Goal: Ask a question: Seek information or help from site administrators or community

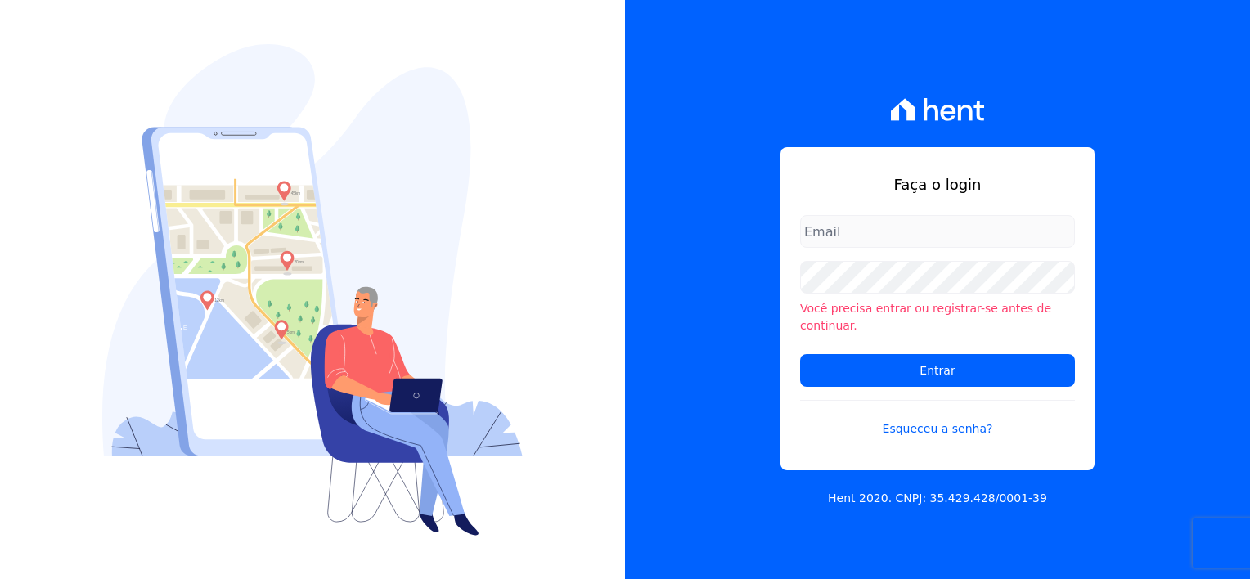
click at [872, 248] on input "email" at bounding box center [937, 231] width 275 height 33
click at [730, 203] on div "Faça o login Você precisa entrar ou registrar-se antes de continuar. Entrar Esq…" at bounding box center [937, 289] width 625 height 579
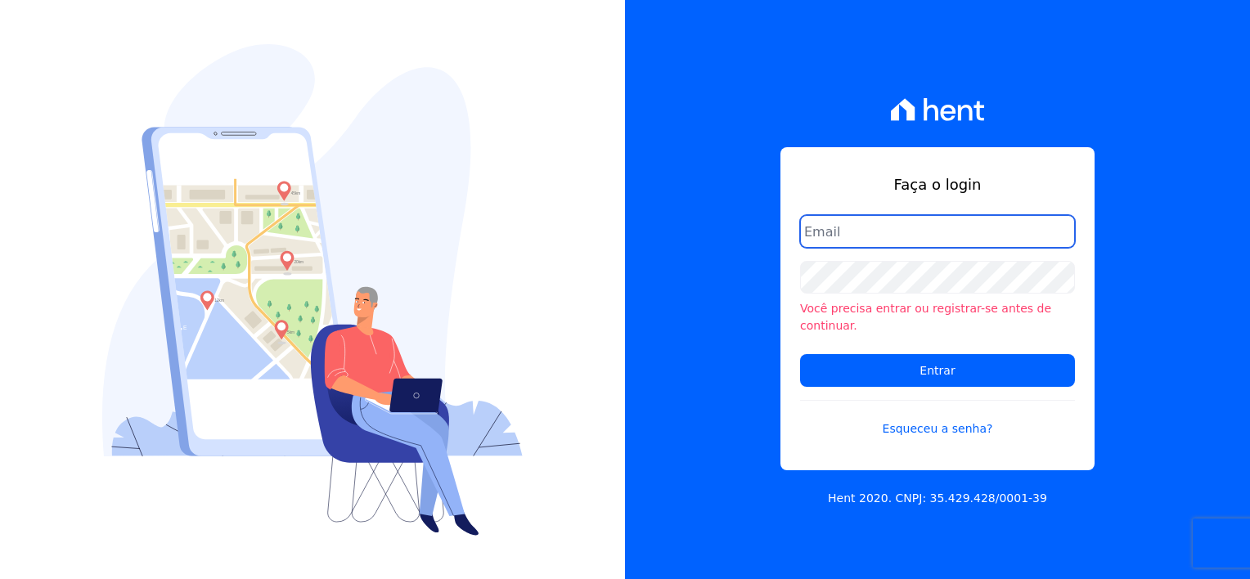
drag, startPoint x: 844, startPoint y: 242, endPoint x: 745, endPoint y: 250, distance: 100.2
click at [745, 250] on div "Faça o login Você precisa entrar ou registrar-se antes de continuar. Entrar Esq…" at bounding box center [937, 289] width 625 height 579
type input "financeiro@flexinc.com.br"
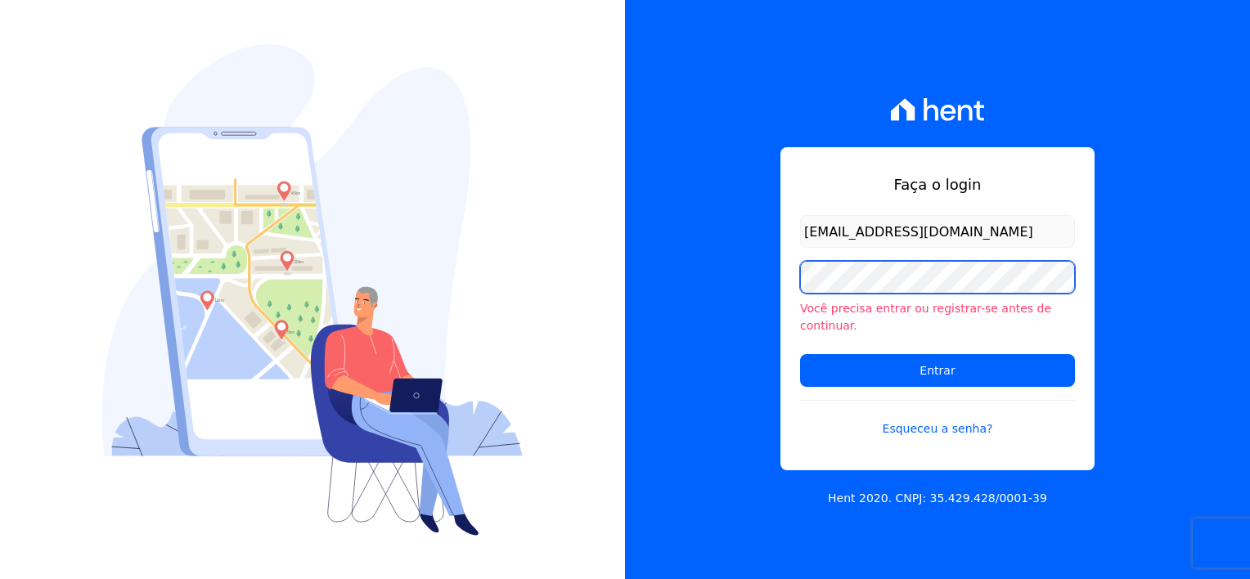
click at [740, 291] on div "Faça o login financeiro@flexinc.com.br Você precisa entrar ou registrar-se ante…" at bounding box center [937, 289] width 625 height 579
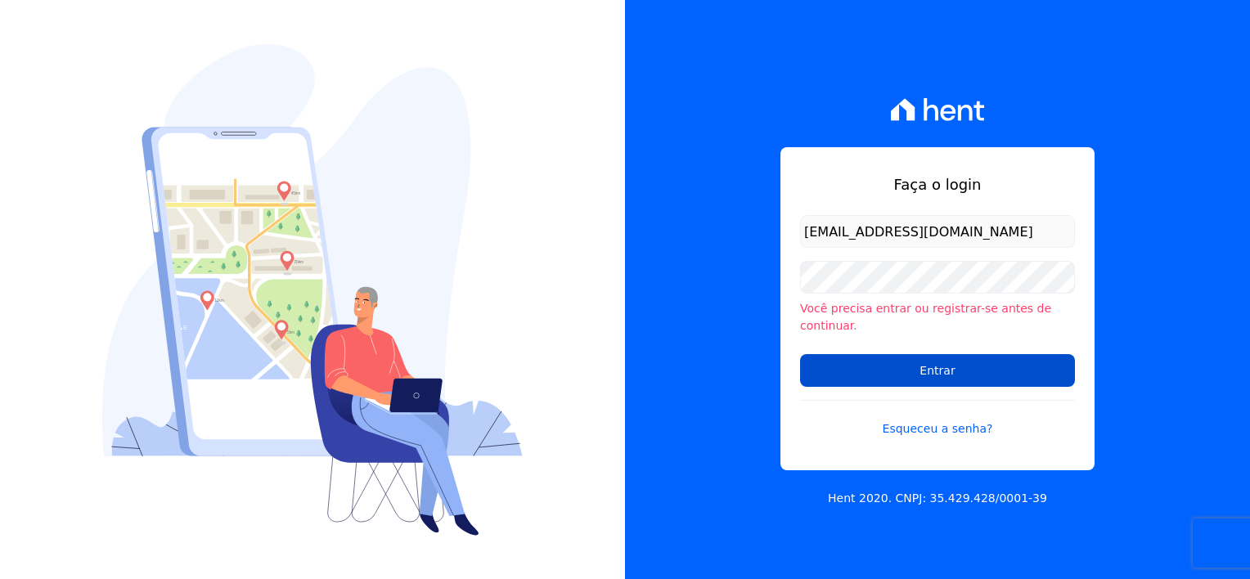
click at [814, 366] on input "Entrar" at bounding box center [937, 370] width 275 height 33
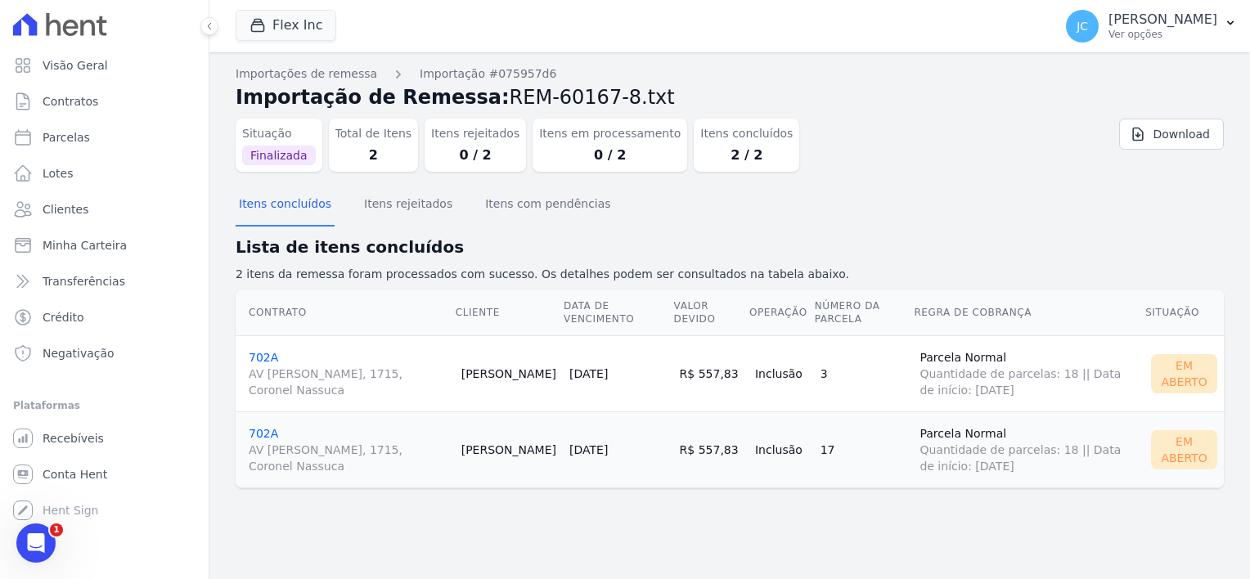
click at [461, 154] on dd "0 / 2" at bounding box center [475, 156] width 88 height 20
click at [260, 353] on link "702A AV LOURIVAL LUIZ DA CUNHA, 1715, Coronel Nassuca" at bounding box center [349, 374] width 200 height 47
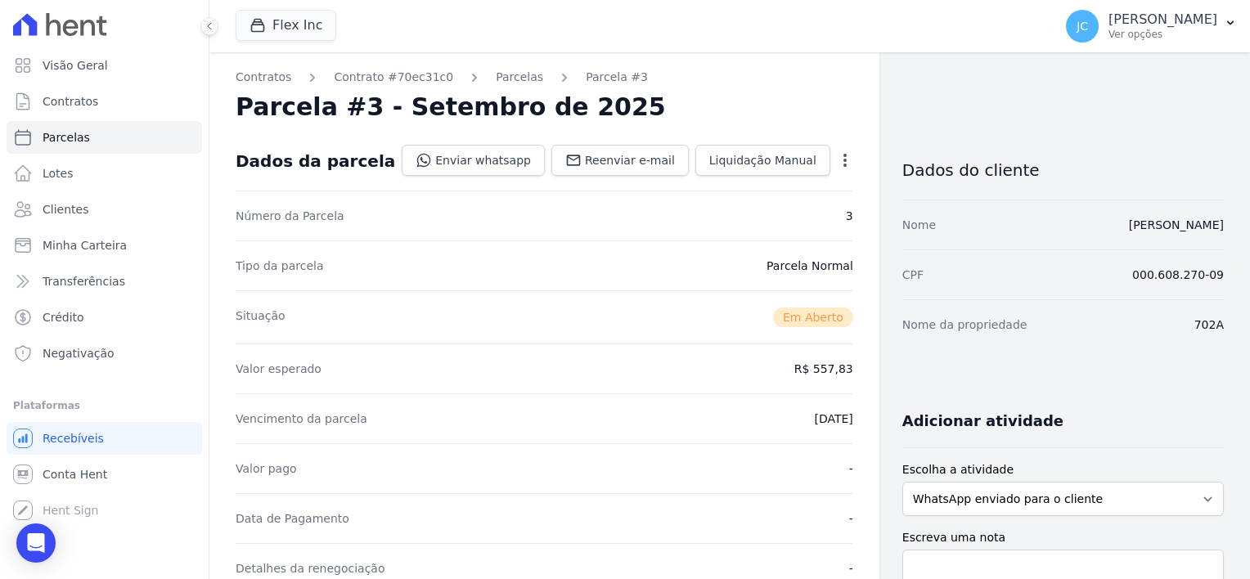
click at [837, 159] on icon "button" at bounding box center [845, 160] width 16 height 16
click at [736, 210] on link "Cancelar Cobrança" at bounding box center [775, 211] width 144 height 29
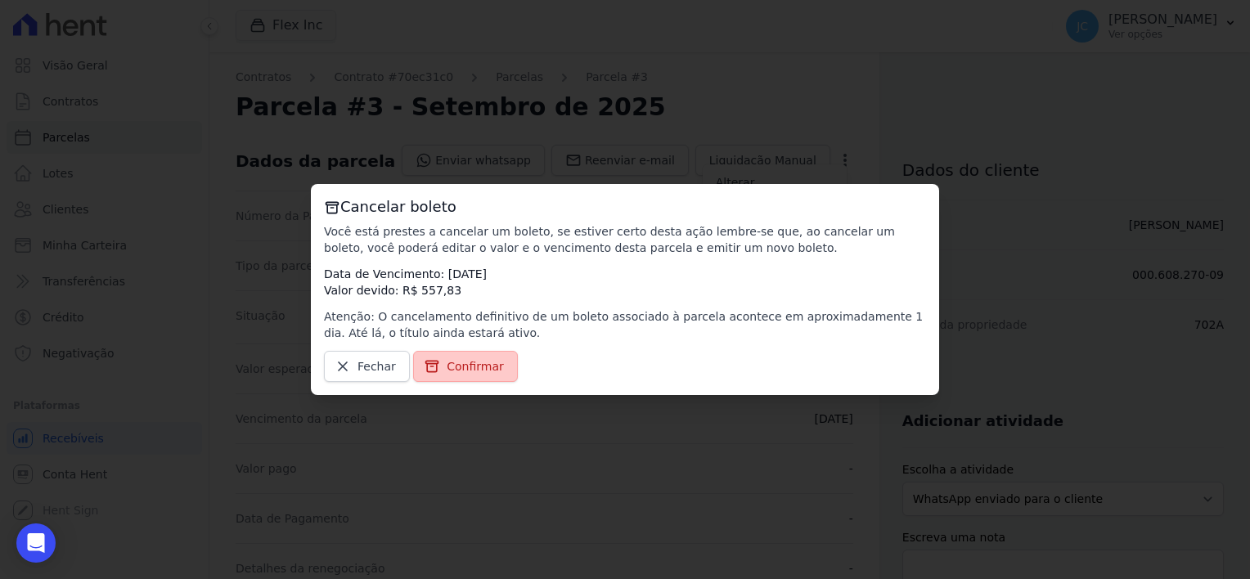
click at [456, 367] on span "Confirmar" at bounding box center [475, 366] width 57 height 16
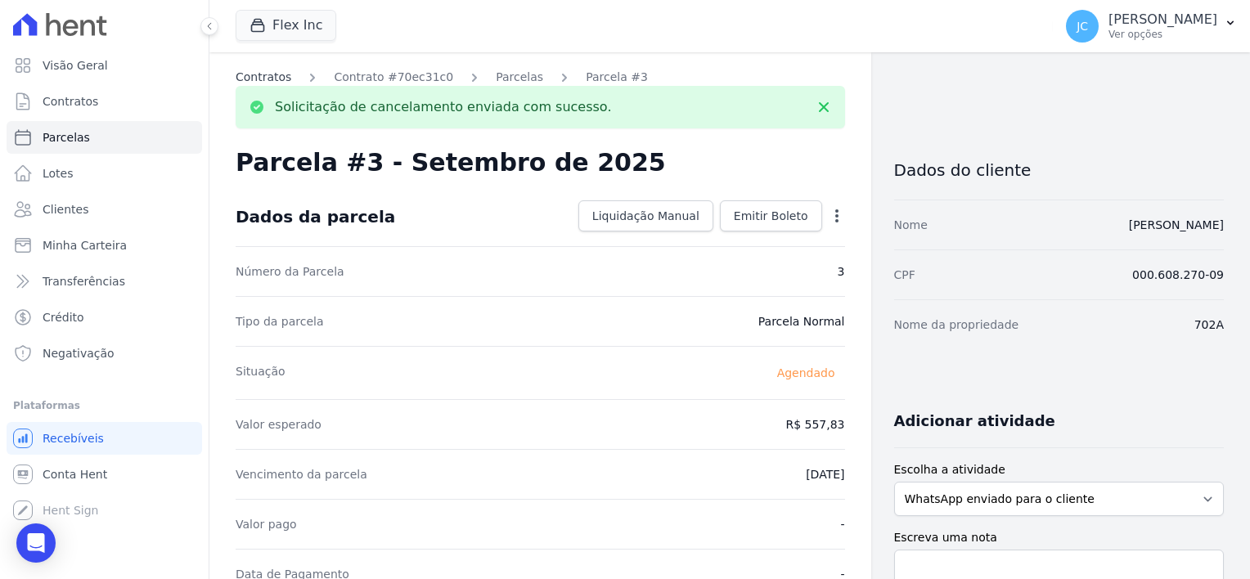
click at [278, 78] on link "Contratos" at bounding box center [264, 77] width 56 height 17
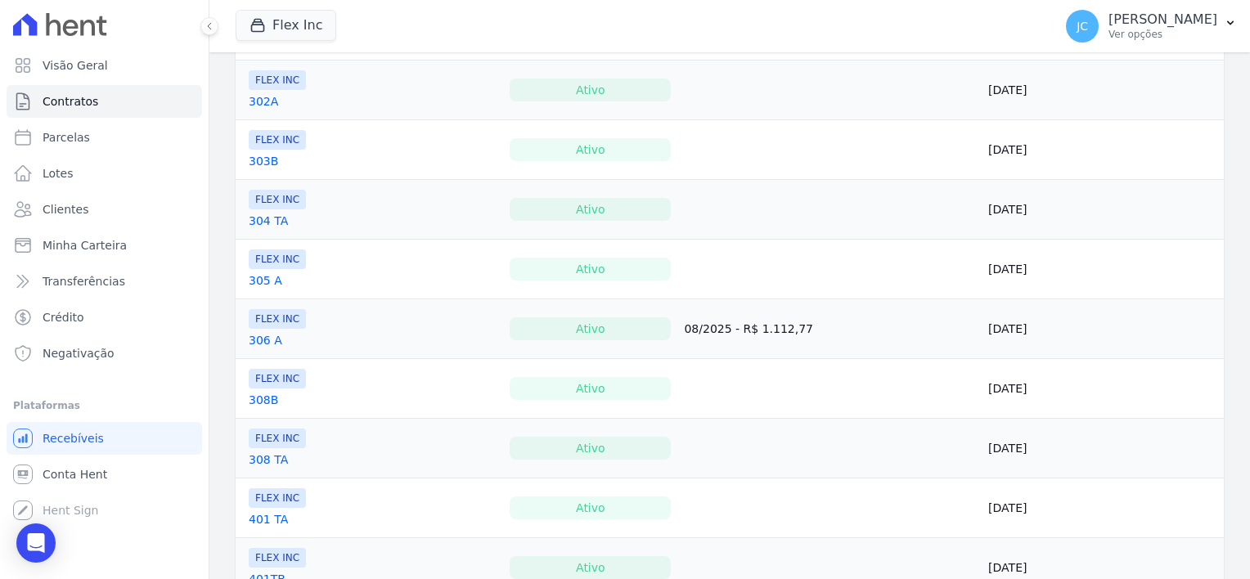
scroll to position [655, 0]
click at [49, 105] on span "Contratos" at bounding box center [71, 101] width 56 height 16
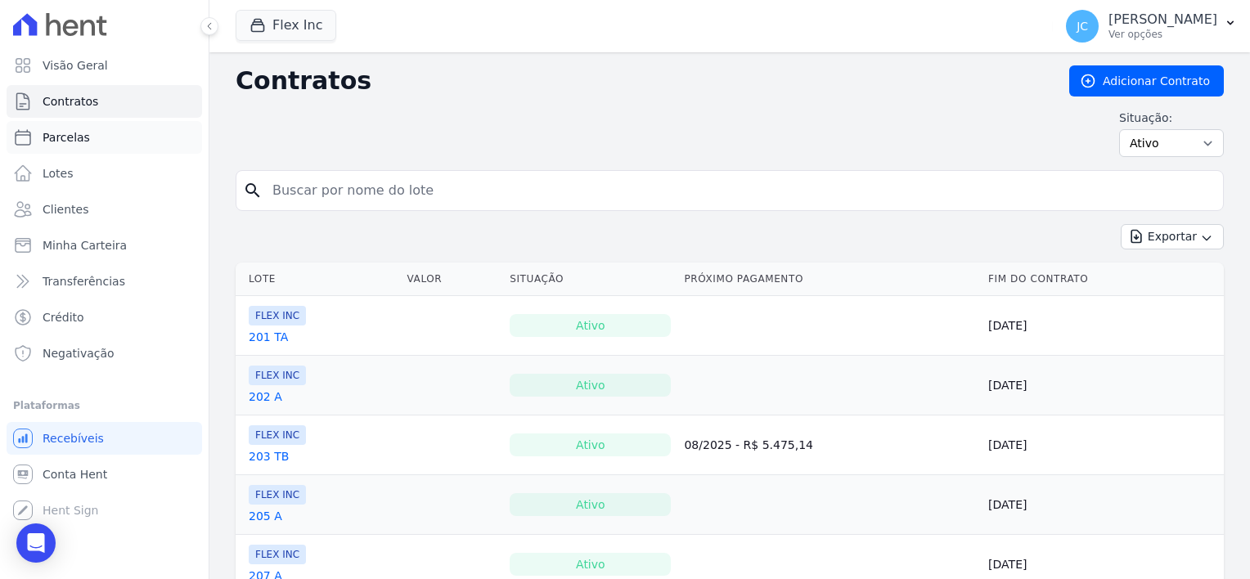
click at [67, 140] on span "Parcelas" at bounding box center [66, 137] width 47 height 16
select select
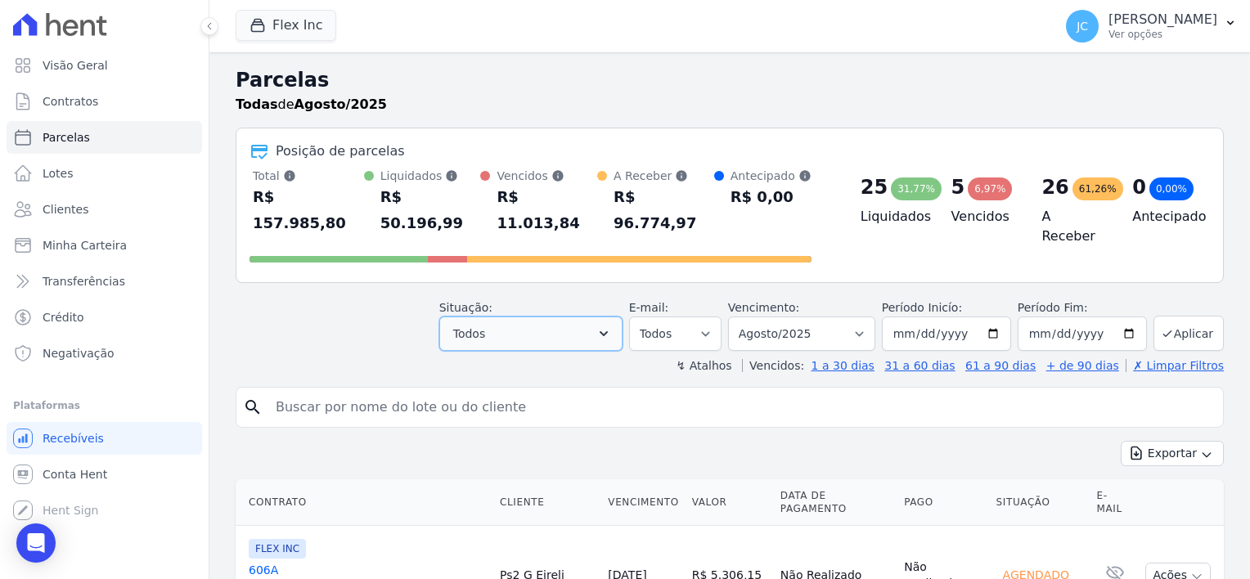
click at [569, 317] on button "Todos" at bounding box center [530, 334] width 183 height 34
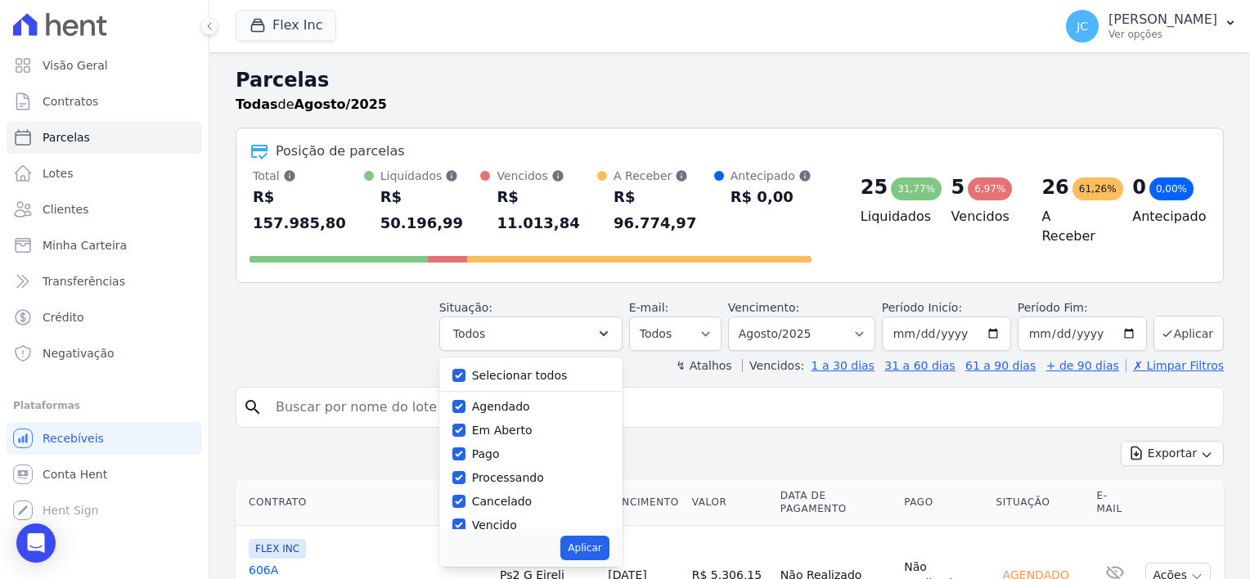
click at [526, 400] on label "Agendado" at bounding box center [501, 406] width 58 height 13
click at [466, 400] on input "Agendado" at bounding box center [458, 406] width 13 height 13
checkbox input "false"
click at [513, 424] on label "Em Aberto" at bounding box center [502, 430] width 61 height 13
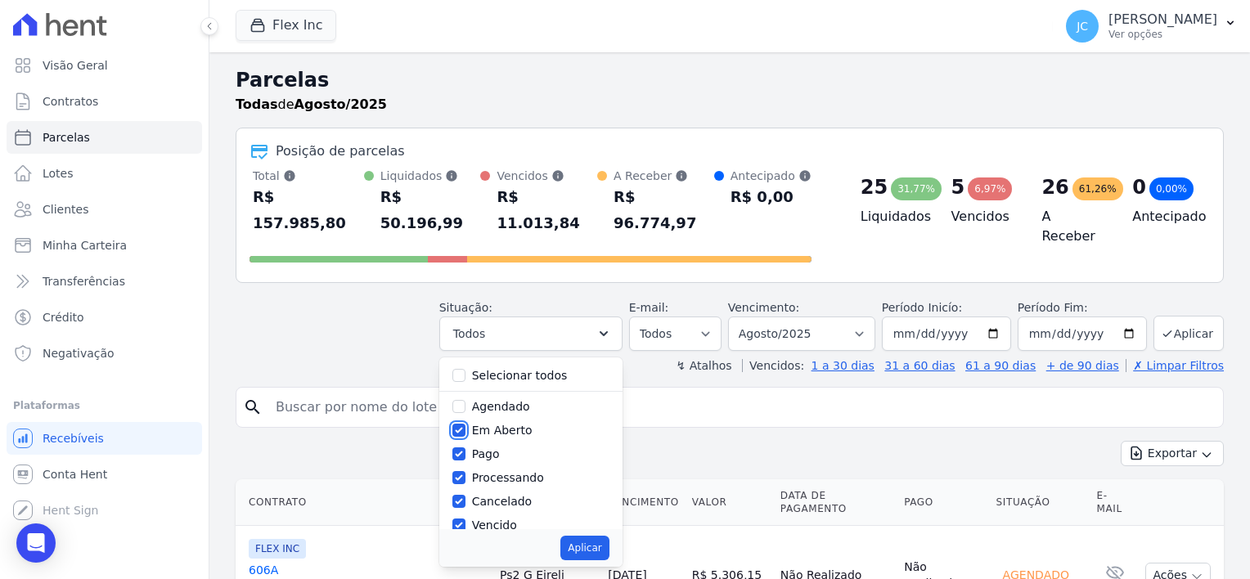
click at [466, 424] on input "Em Aberto" at bounding box center [458, 430] width 13 height 13
click at [504, 424] on label "Em Aberto" at bounding box center [502, 430] width 61 height 13
click at [466, 424] on input "Em Aberto" at bounding box center [458, 430] width 13 height 13
click at [507, 424] on label "Em Aberto" at bounding box center [502, 430] width 61 height 13
click at [466, 424] on input "Em Aberto" at bounding box center [458, 430] width 13 height 13
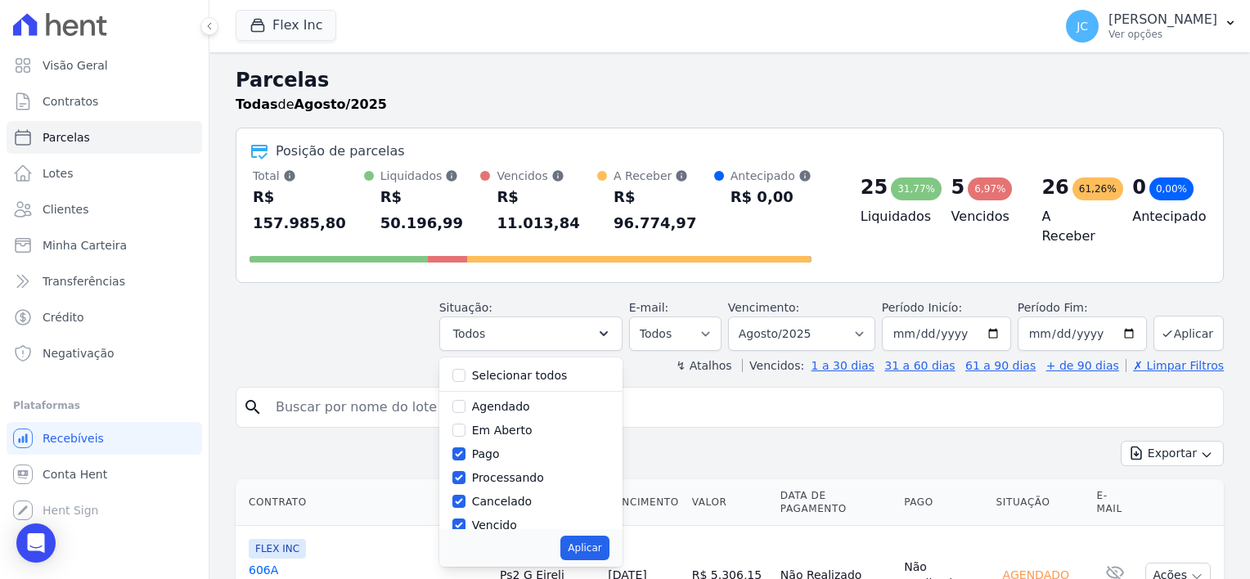
click at [506, 424] on label "Em Aberto" at bounding box center [502, 430] width 61 height 13
click at [466, 424] on input "Em Aberto" at bounding box center [458, 430] width 13 height 13
checkbox input "true"
click at [497, 448] on label "Pago" at bounding box center [486, 454] width 28 height 13
click at [466, 448] on input "Pago" at bounding box center [458, 454] width 13 height 13
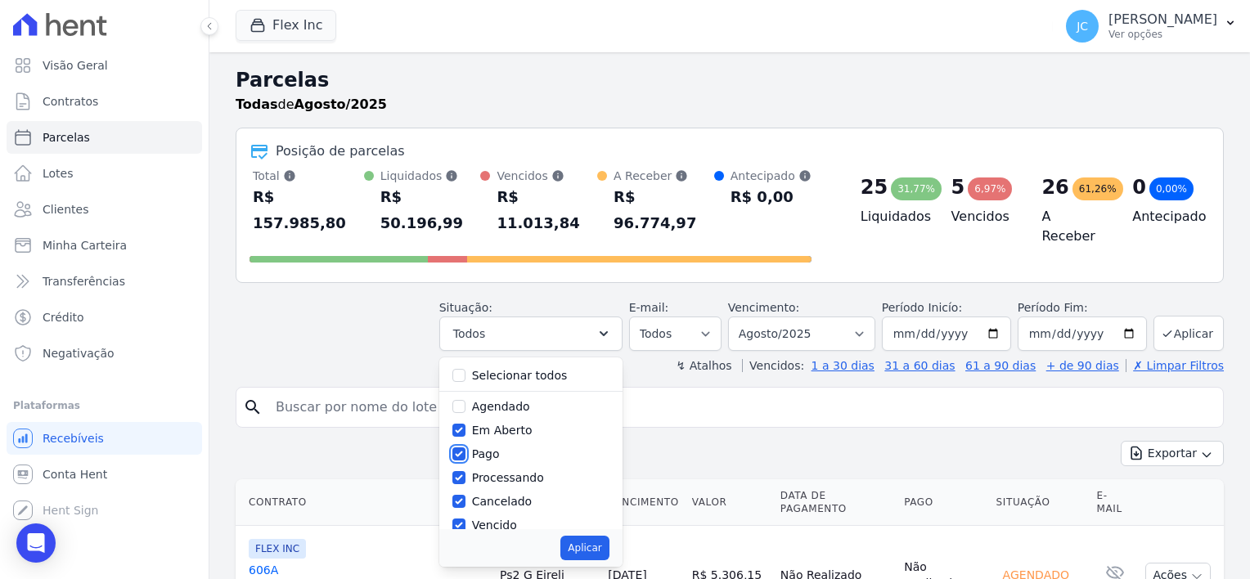
checkbox input "false"
click at [503, 471] on label "Processando" at bounding box center [508, 477] width 72 height 13
click at [466, 471] on input "Processando" at bounding box center [458, 477] width 13 height 13
checkbox input "false"
click at [502, 495] on label "Cancelado" at bounding box center [502, 501] width 60 height 13
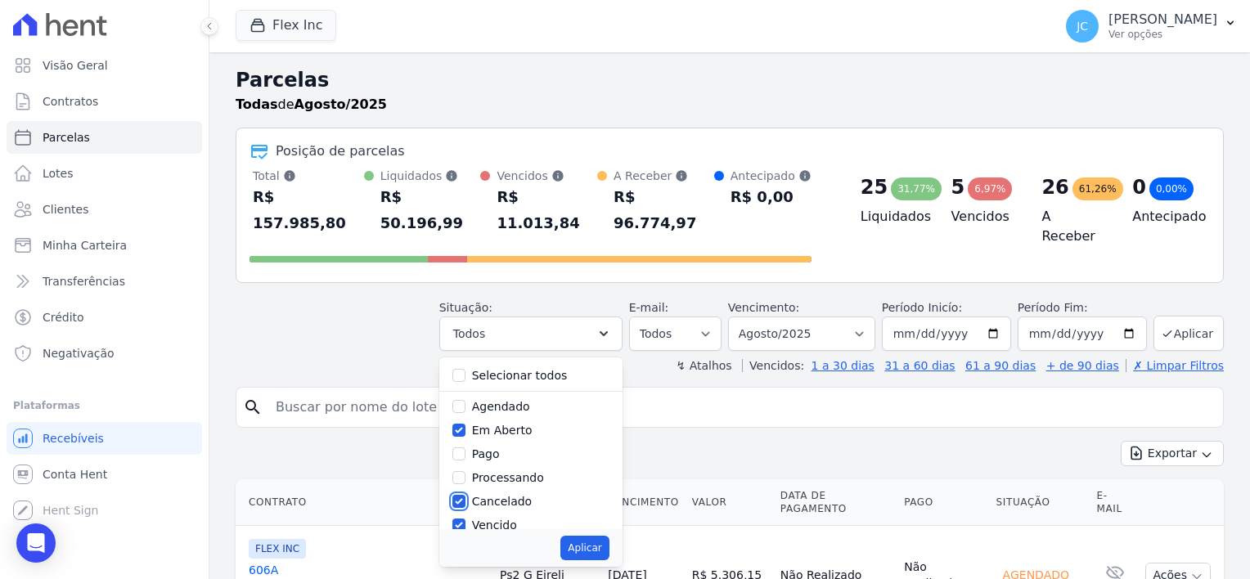
click at [466, 495] on input "Cancelado" at bounding box center [458, 501] width 13 height 13
checkbox input "false"
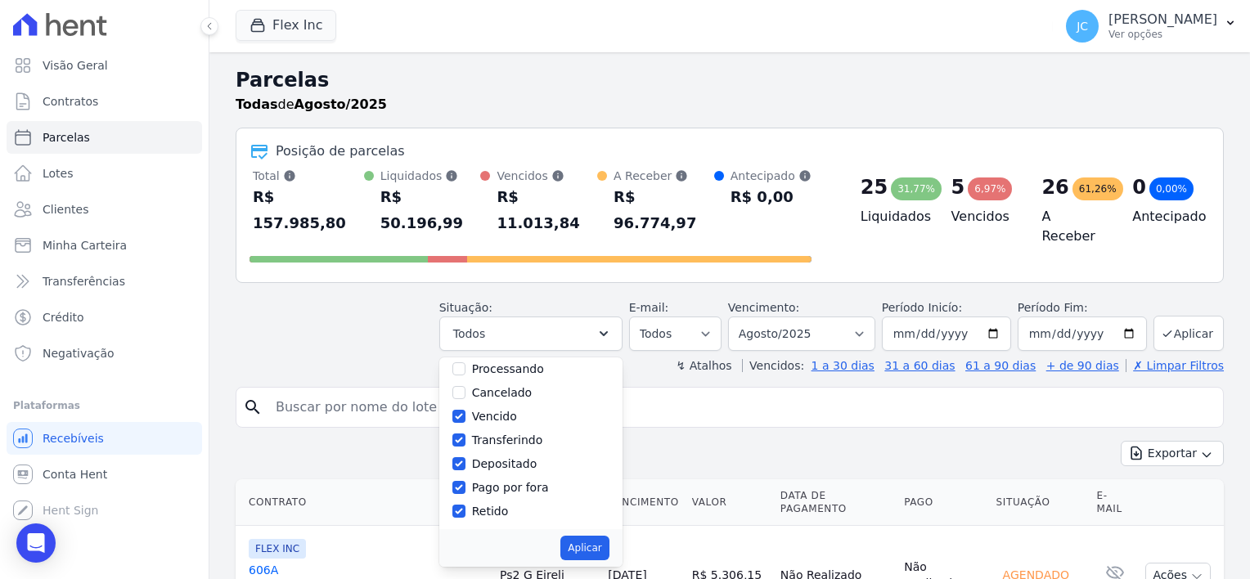
click at [523, 434] on label "Transferindo" at bounding box center [507, 440] width 71 height 13
click at [466, 434] on input "Transferindo" at bounding box center [458, 440] width 13 height 13
checkbox input "false"
click at [515, 457] on label "Depositado" at bounding box center [504, 463] width 65 height 13
click at [466, 457] on input "Depositado" at bounding box center [458, 463] width 13 height 13
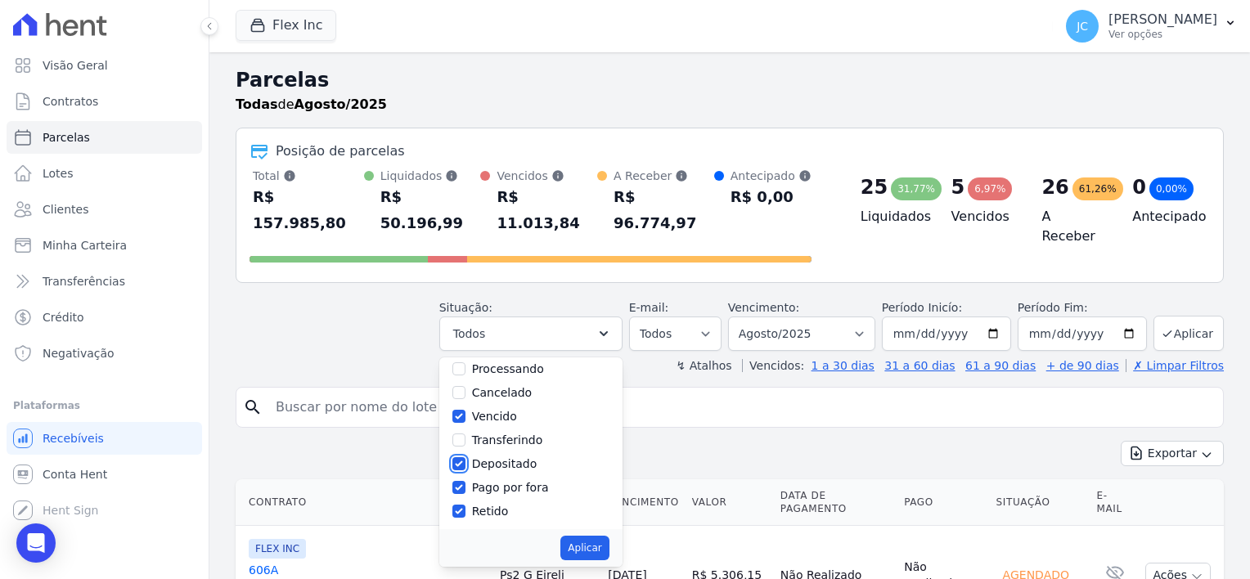
checkbox input "false"
click at [514, 472] on div "Selecionar todos Agendado Em Aberto Pago Processando Cancelado Vencido Transfer…" at bounding box center [530, 444] width 183 height 172
drag, startPoint x: 514, startPoint y: 472, endPoint x: 489, endPoint y: 464, distance: 25.9
click at [489, 481] on label "Pago por fora" at bounding box center [510, 487] width 77 height 13
click at [466, 481] on input "Pago por fora" at bounding box center [458, 487] width 13 height 13
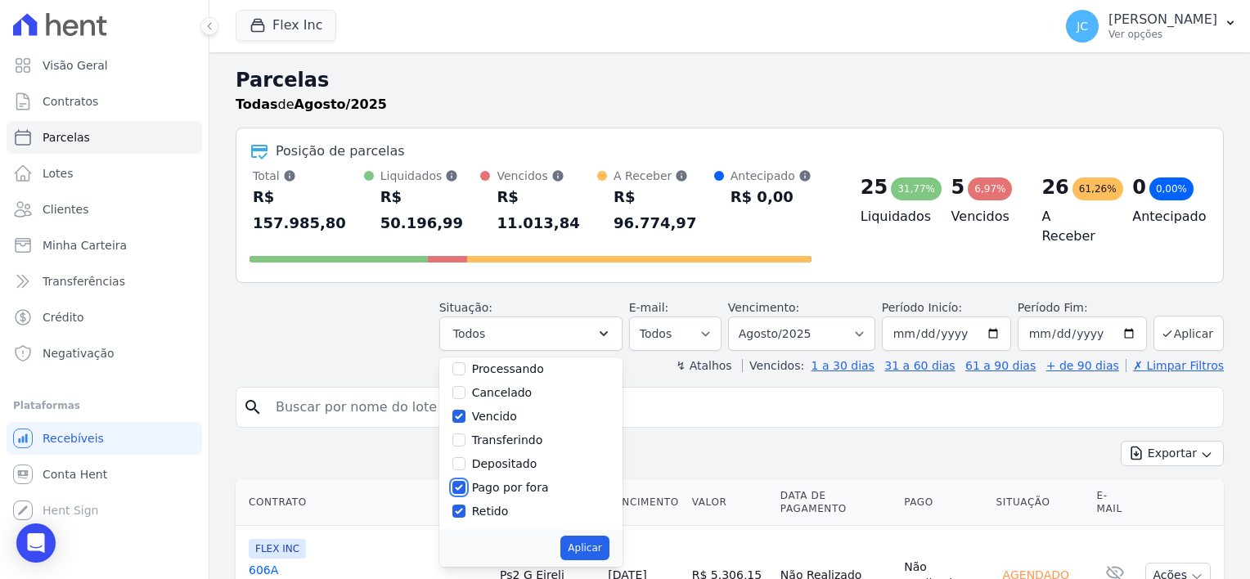
checkbox input "false"
click at [494, 505] on label "Retido" at bounding box center [490, 511] width 37 height 13
click at [466, 505] on input "Retido" at bounding box center [458, 511] width 13 height 13
checkbox input "false"
click at [602, 536] on button "Aplicar" at bounding box center [584, 548] width 48 height 25
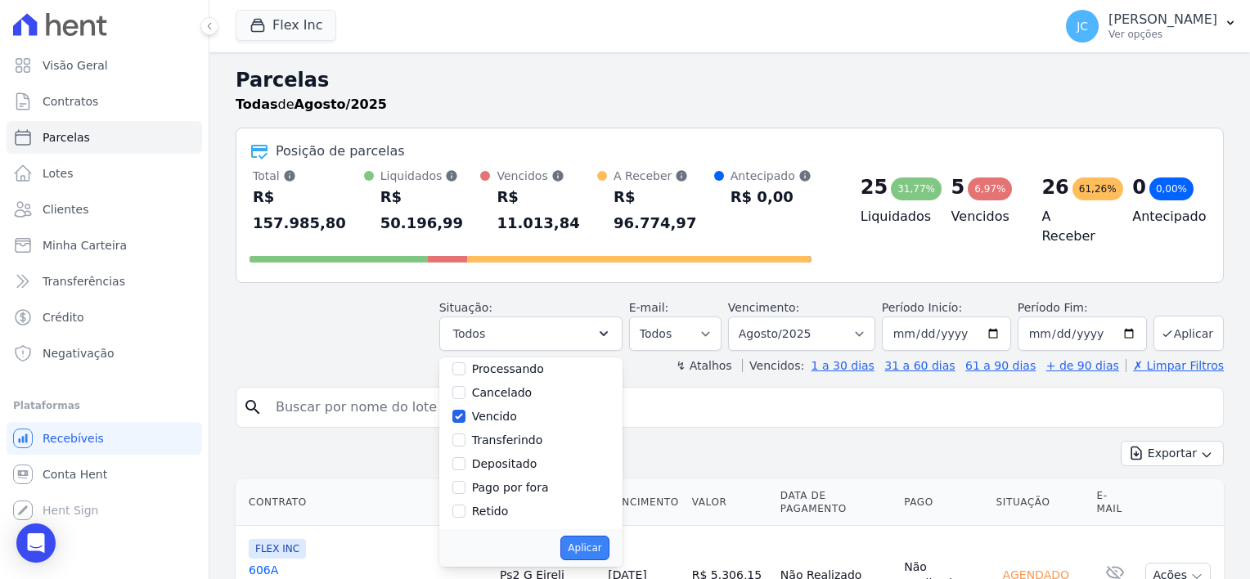
select select "pending"
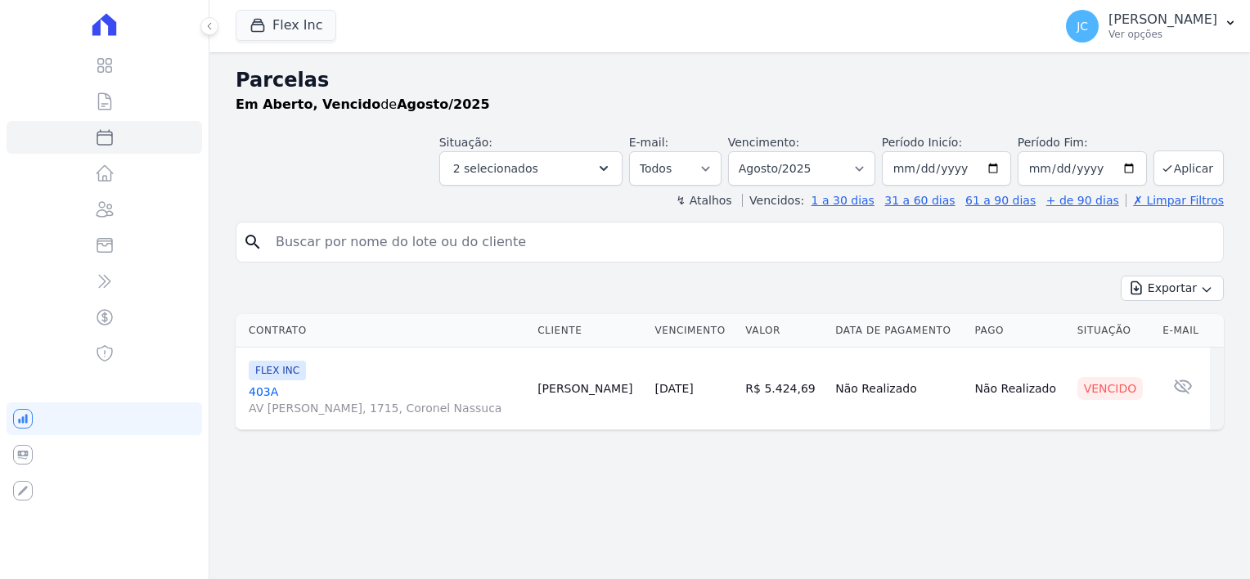
select select
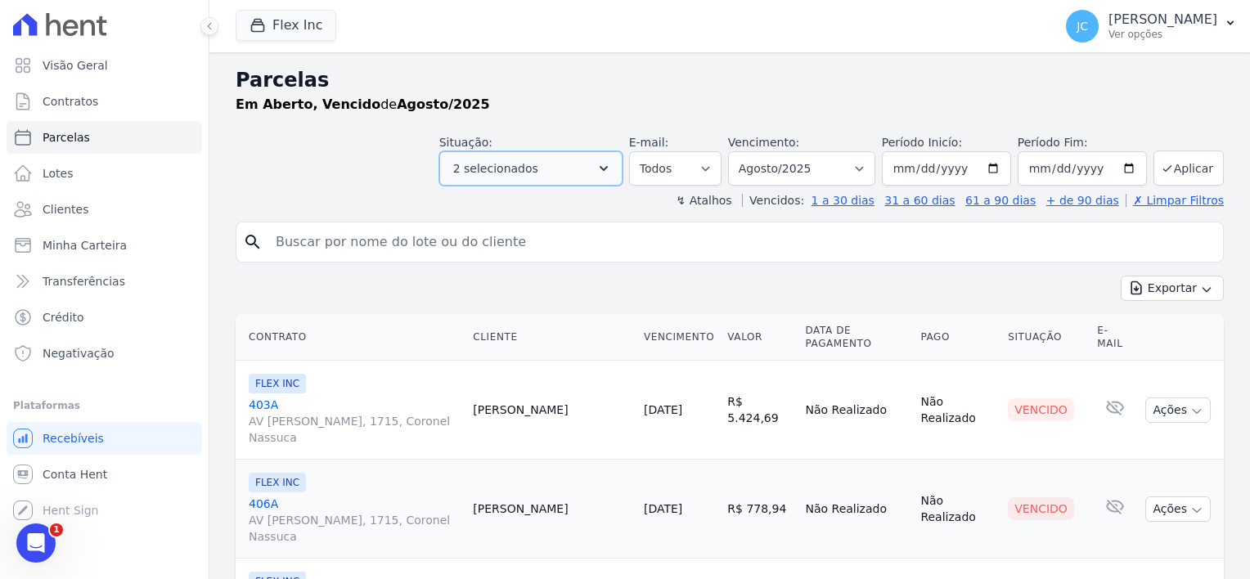
click at [608, 169] on icon "button" at bounding box center [604, 168] width 8 height 5
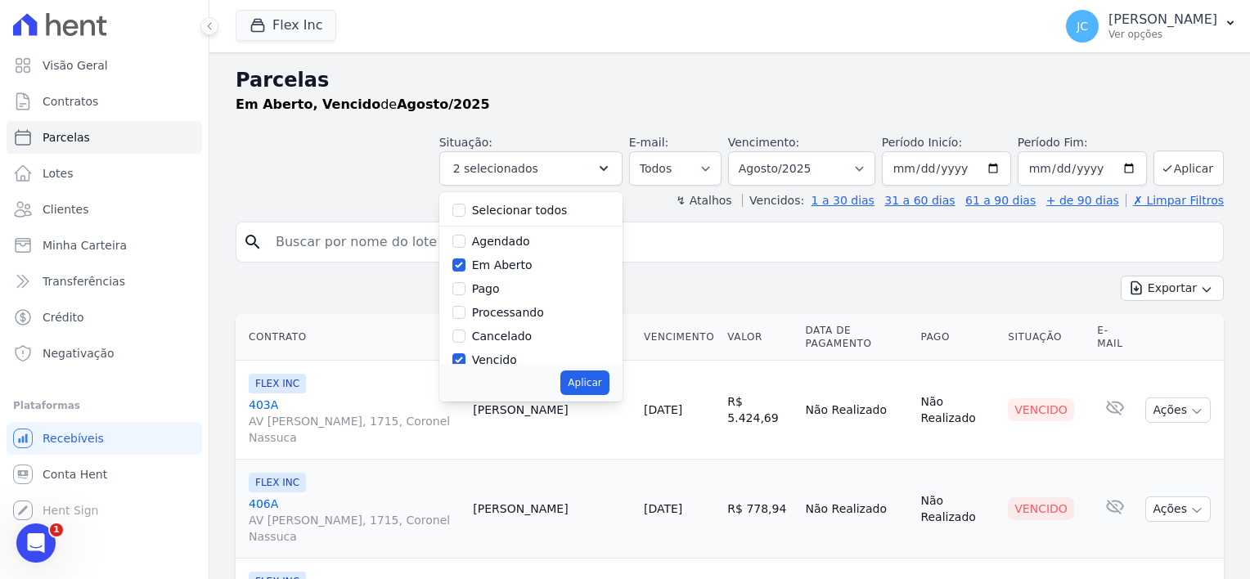
click at [522, 264] on label "Em Aberto" at bounding box center [502, 265] width 61 height 13
click at [466, 264] on input "Em Aberto" at bounding box center [458, 265] width 13 height 13
click at [506, 268] on label "Em Aberto" at bounding box center [502, 265] width 61 height 13
click at [466, 268] on input "Em Aberto" at bounding box center [458, 265] width 13 height 13
checkbox input "true"
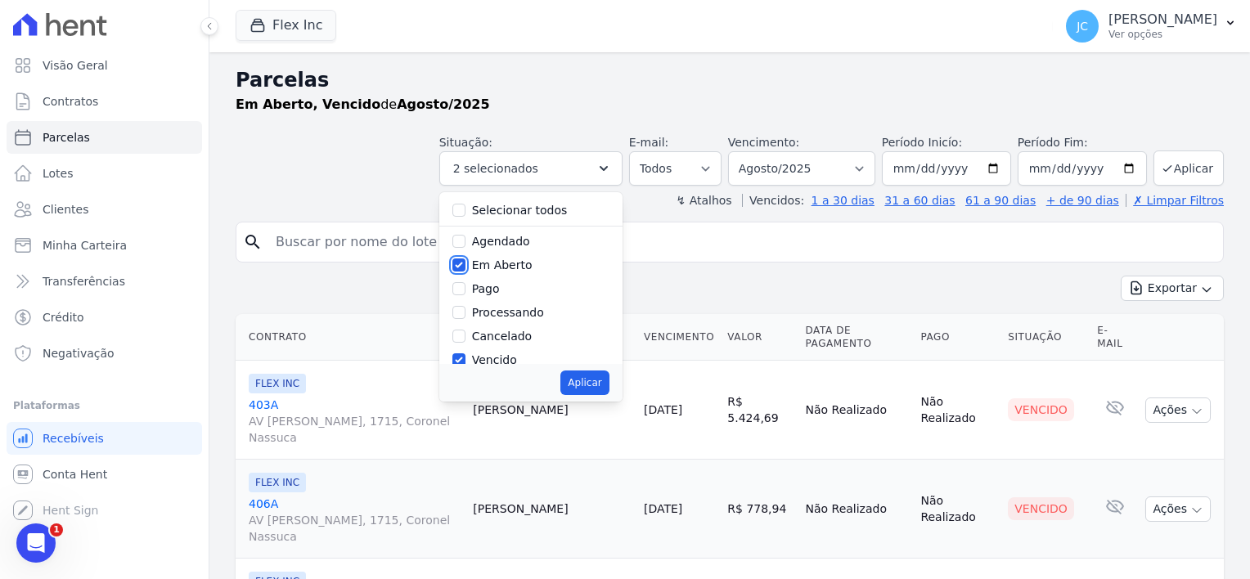
scroll to position [82, 0]
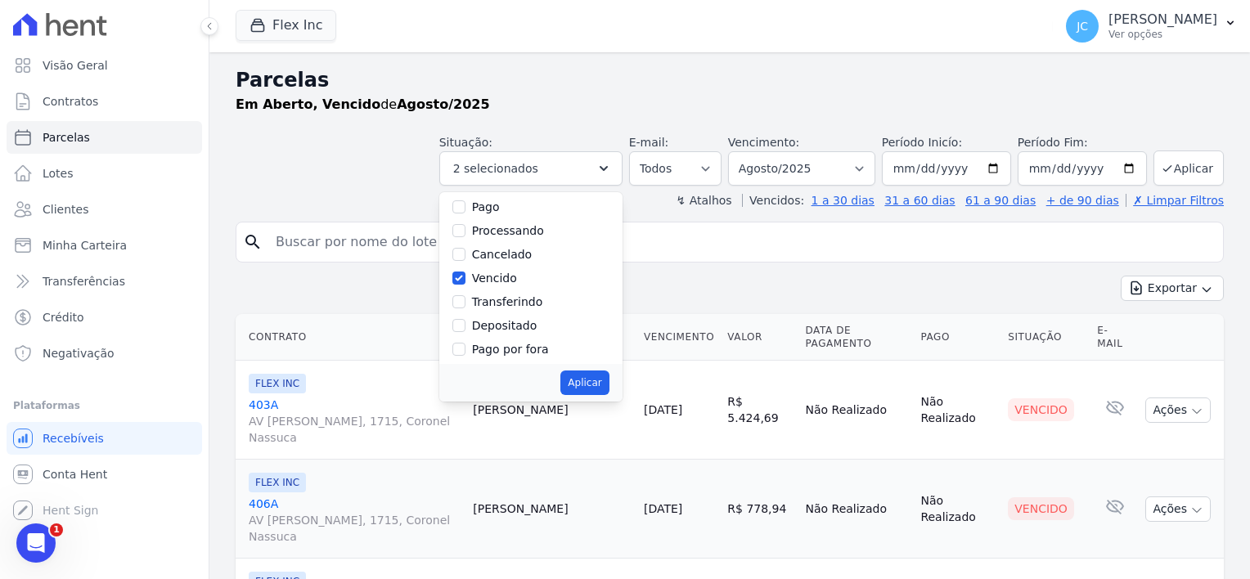
click at [515, 286] on div "Vencido" at bounding box center [494, 278] width 45 height 17
click at [498, 281] on label "Vencido" at bounding box center [494, 278] width 45 height 13
click at [466, 281] on input "Vencido" at bounding box center [458, 278] width 13 height 13
checkbox input "false"
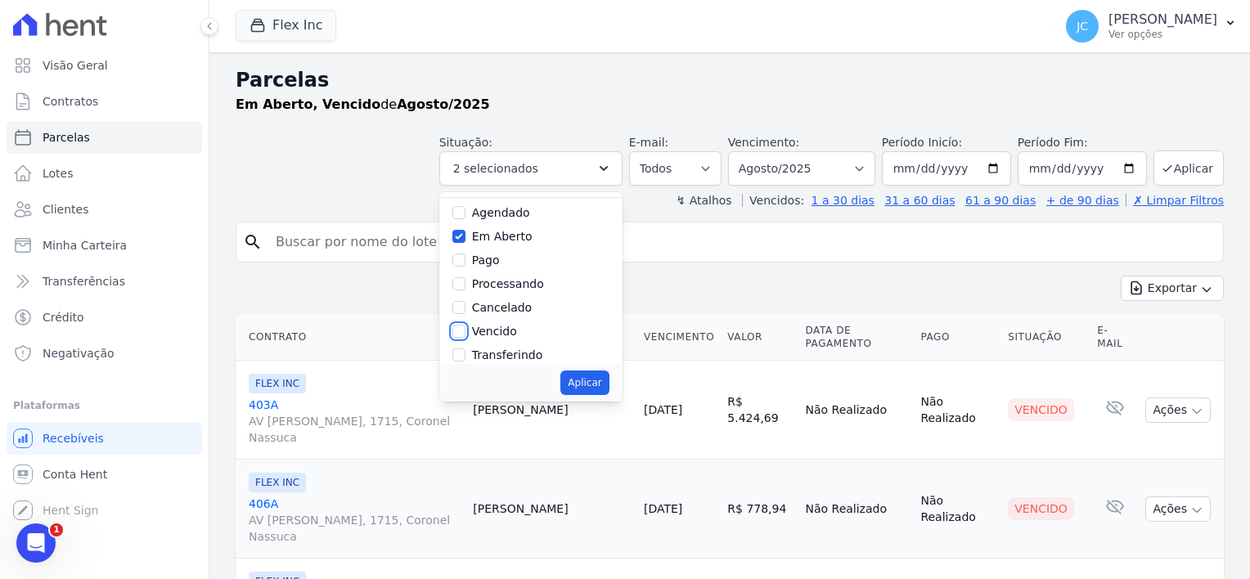
scroll to position [0, 0]
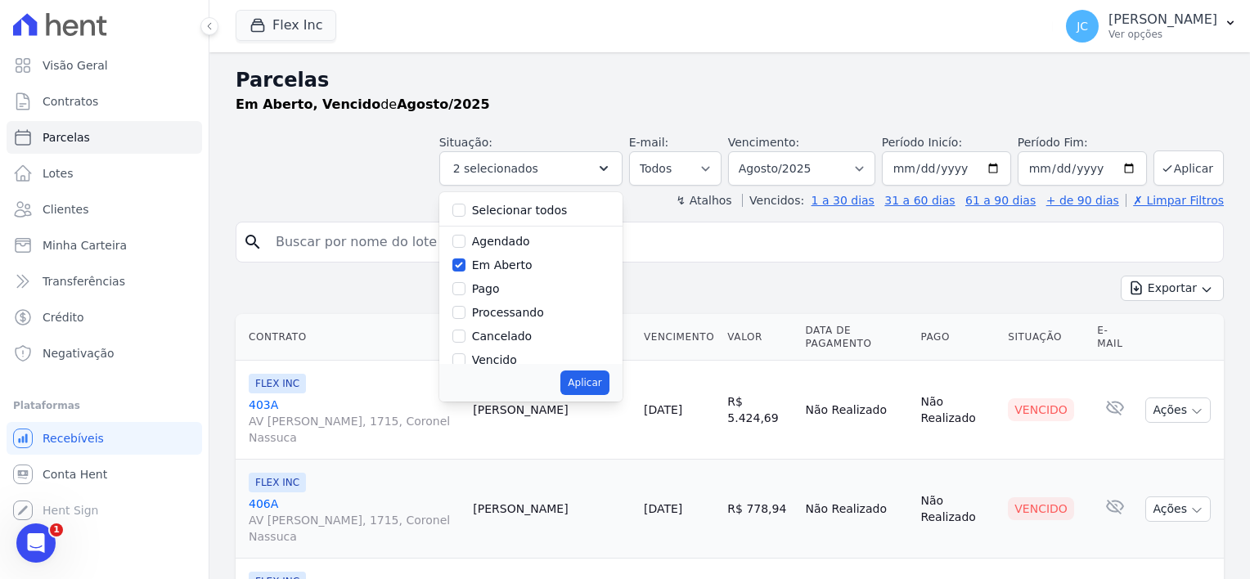
click at [515, 243] on label "Agendado" at bounding box center [501, 241] width 58 height 13
click at [466, 243] on input "Agendado" at bounding box center [458, 241] width 13 height 13
checkbox input "true"
click at [599, 385] on button "Aplicar" at bounding box center [584, 383] width 48 height 25
select select "scheduled"
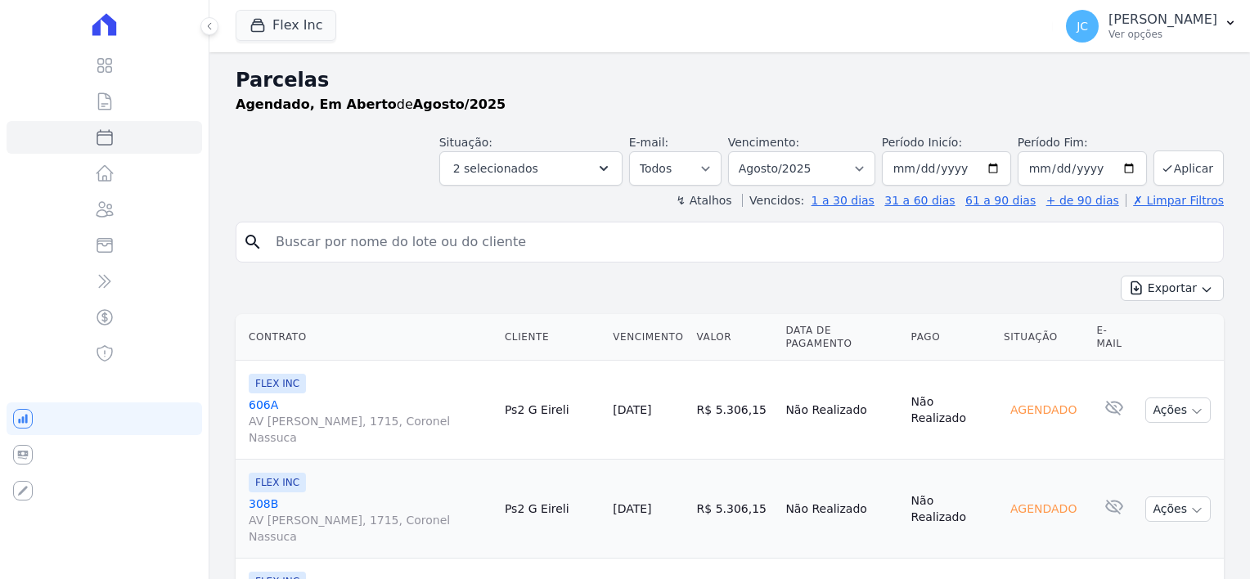
select select
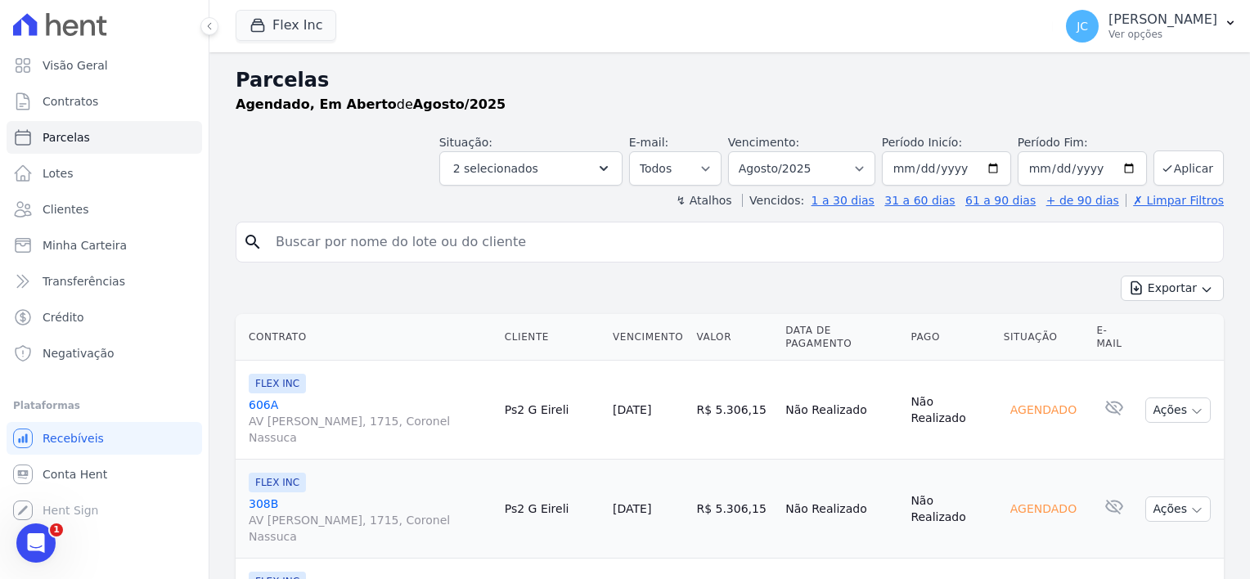
click at [345, 250] on input "search" at bounding box center [741, 242] width 951 height 33
type input "kleber"
click at [249, 238] on icon "search" at bounding box center [253, 242] width 20 height 20
click at [434, 238] on input "kleber" at bounding box center [741, 242] width 951 height 33
click at [1163, 168] on icon "submit" at bounding box center [1167, 168] width 13 height 13
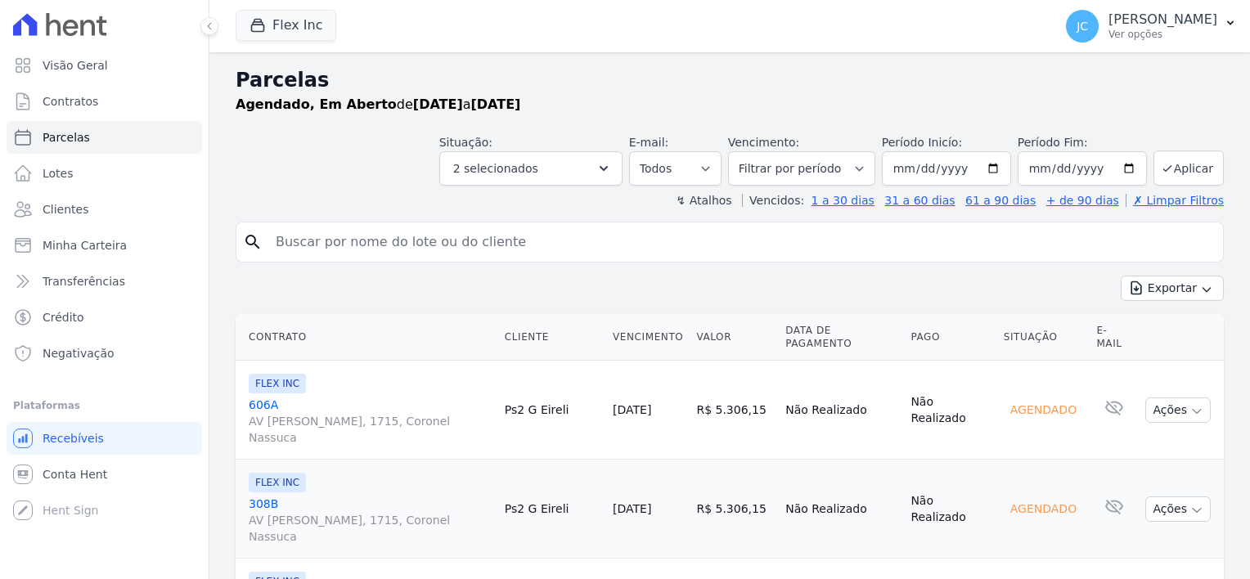
select select
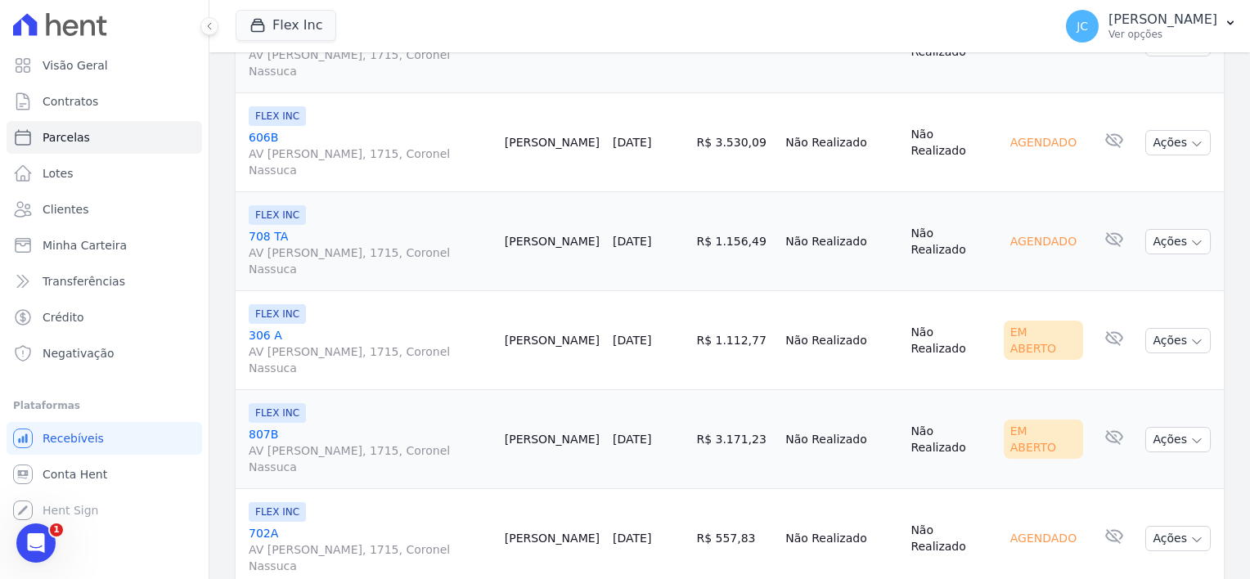
scroll to position [2306, 0]
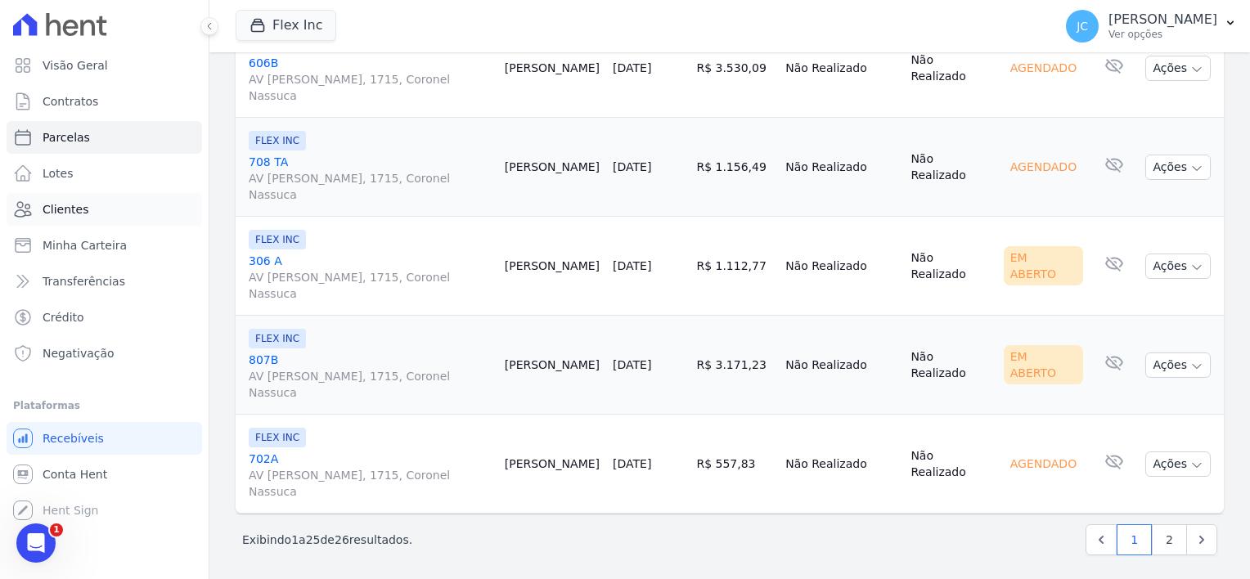
click at [51, 208] on span "Clientes" at bounding box center [66, 209] width 46 height 16
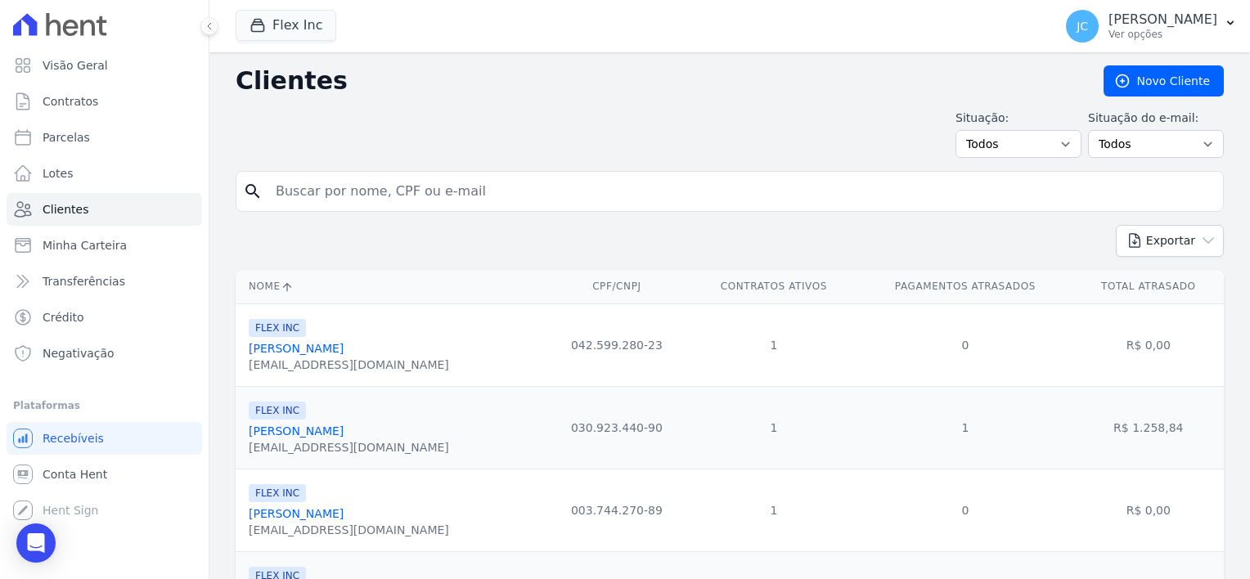
click at [369, 183] on input "search" at bounding box center [741, 191] width 951 height 33
click at [75, 129] on span "Parcelas" at bounding box center [66, 137] width 47 height 16
select select
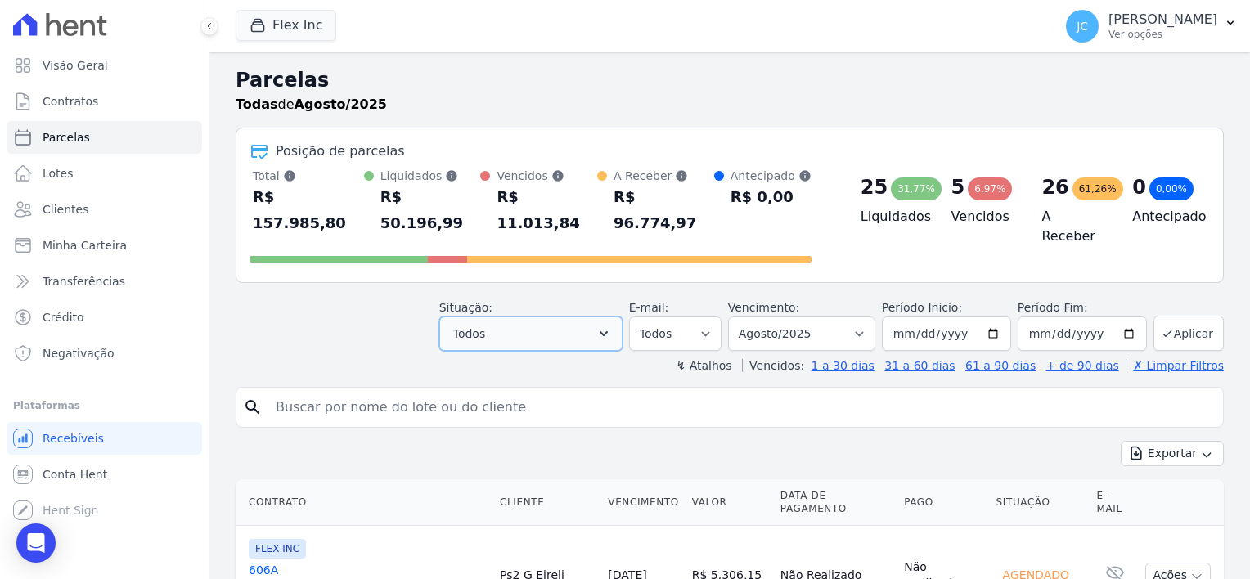
click at [589, 317] on button "Todos" at bounding box center [530, 334] width 183 height 34
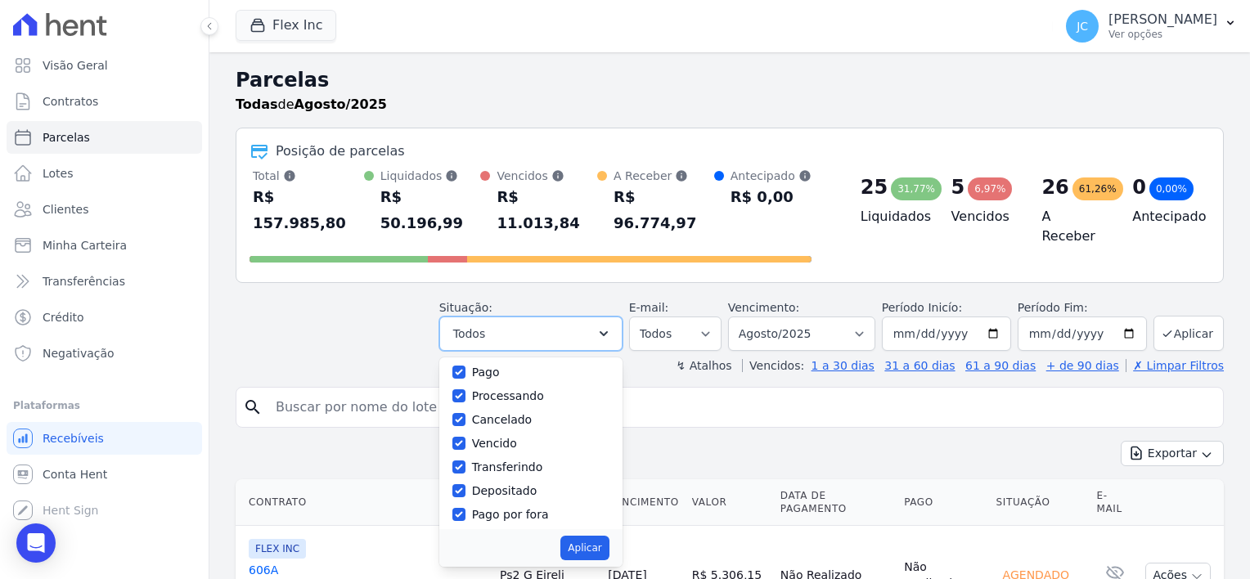
scroll to position [109, 0]
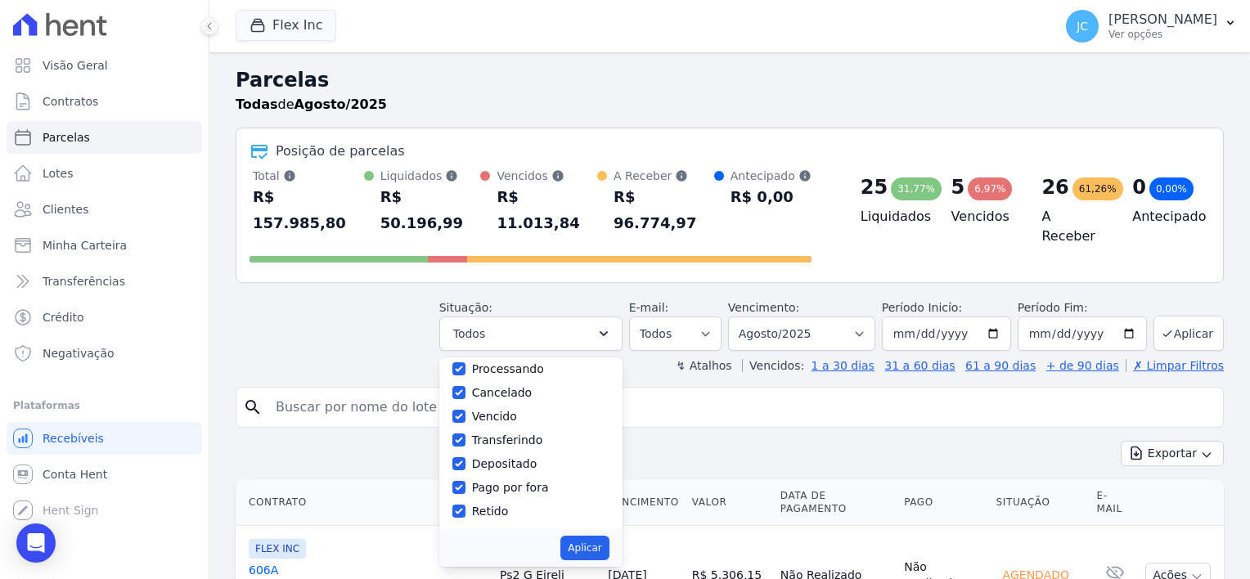
click at [505, 505] on label "Retido" at bounding box center [490, 511] width 37 height 13
click at [466, 505] on input "Retido" at bounding box center [458, 511] width 13 height 13
checkbox input "false"
click at [515, 481] on label "Pago por fora" at bounding box center [510, 487] width 77 height 13
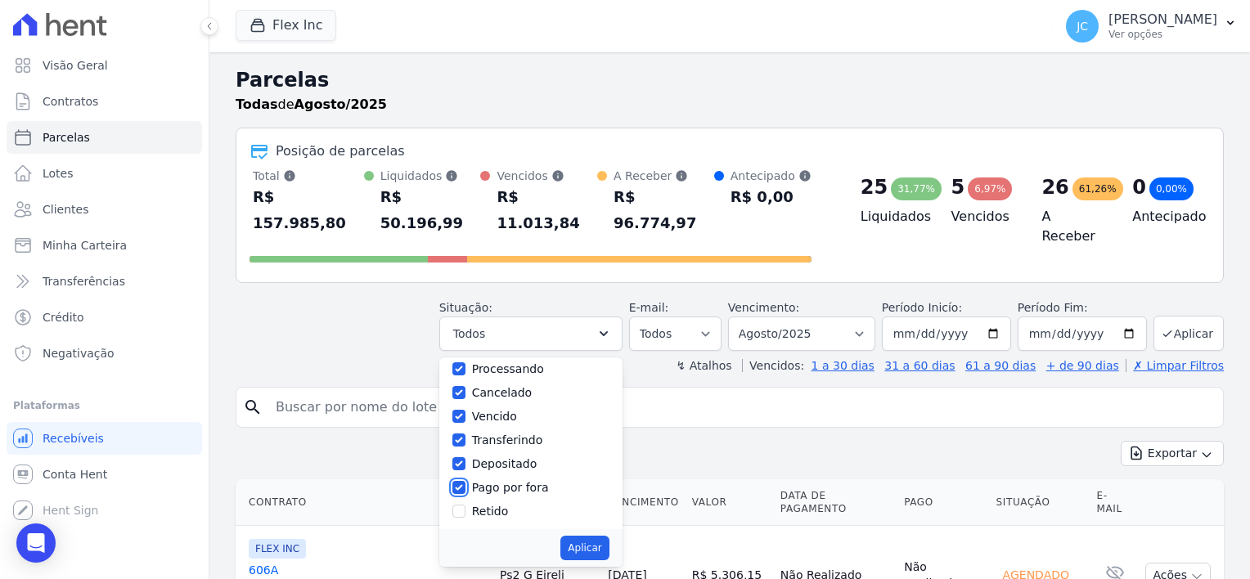
click at [466, 481] on input "Pago por fora" at bounding box center [458, 487] width 13 height 13
checkbox input "false"
click at [520, 456] on div "Depositado" at bounding box center [504, 464] width 65 height 17
click at [530, 434] on label "Transferindo" at bounding box center [507, 440] width 71 height 13
click at [466, 434] on input "Transferindo" at bounding box center [458, 440] width 13 height 13
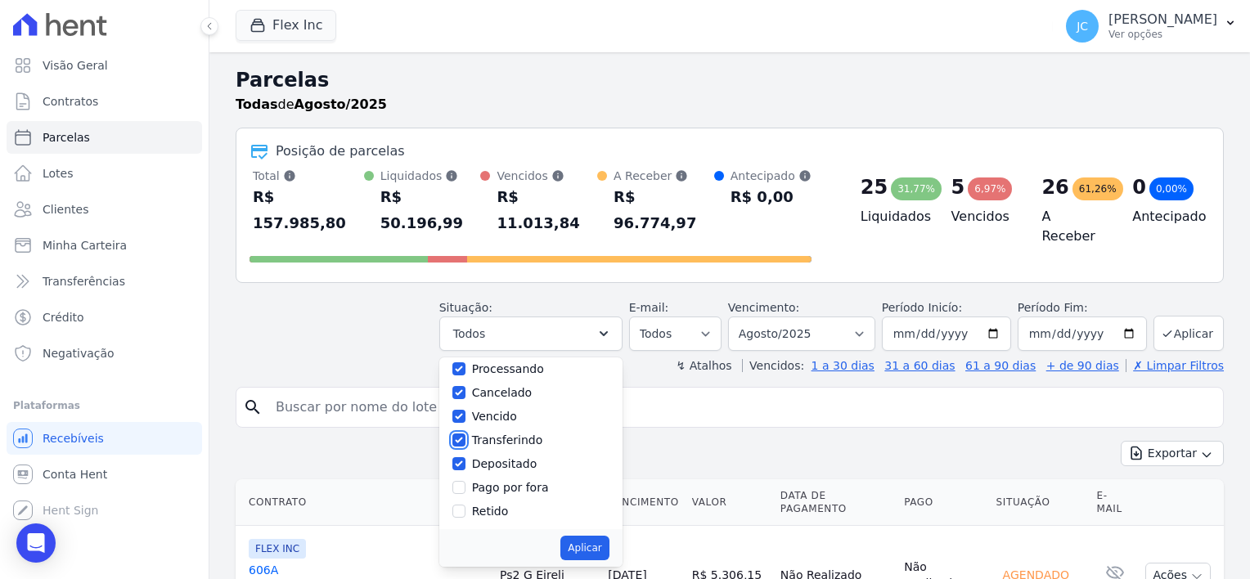
checkbox input "false"
click at [499, 457] on label "Depositado" at bounding box center [504, 463] width 65 height 13
click at [466, 457] on input "Depositado" at bounding box center [458, 463] width 13 height 13
checkbox input "false"
click at [515, 410] on label "Vencido" at bounding box center [494, 416] width 45 height 13
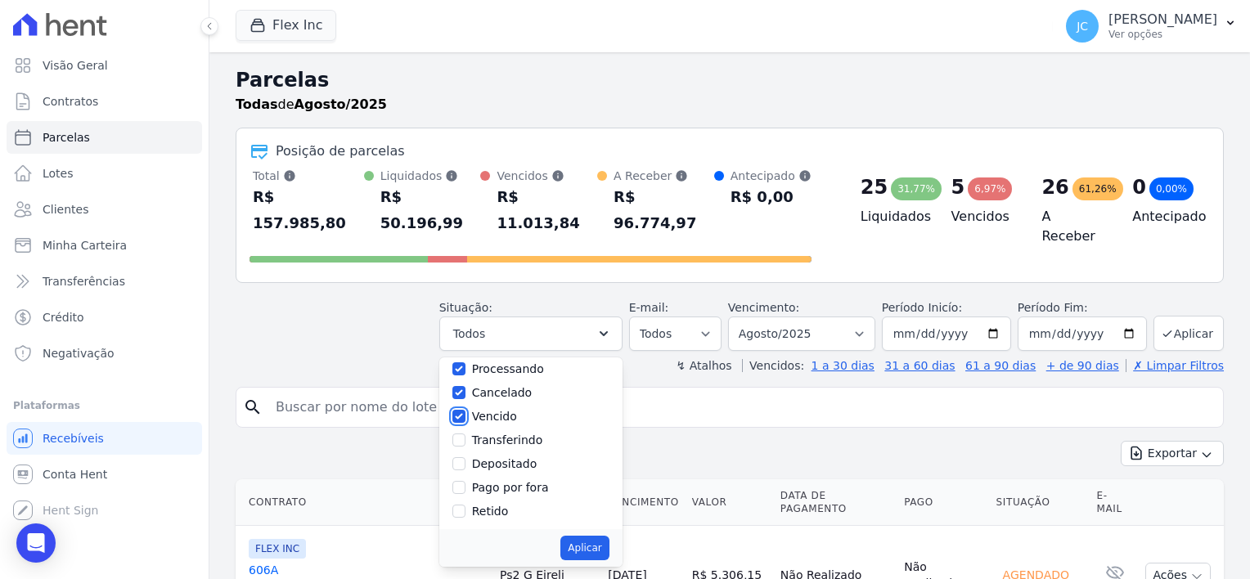
click at [466, 410] on input "Vencido" at bounding box center [458, 416] width 13 height 13
checkbox input "false"
click at [520, 386] on label "Cancelado" at bounding box center [502, 392] width 60 height 13
click at [466, 386] on input "Cancelado" at bounding box center [458, 392] width 13 height 13
checkbox input "false"
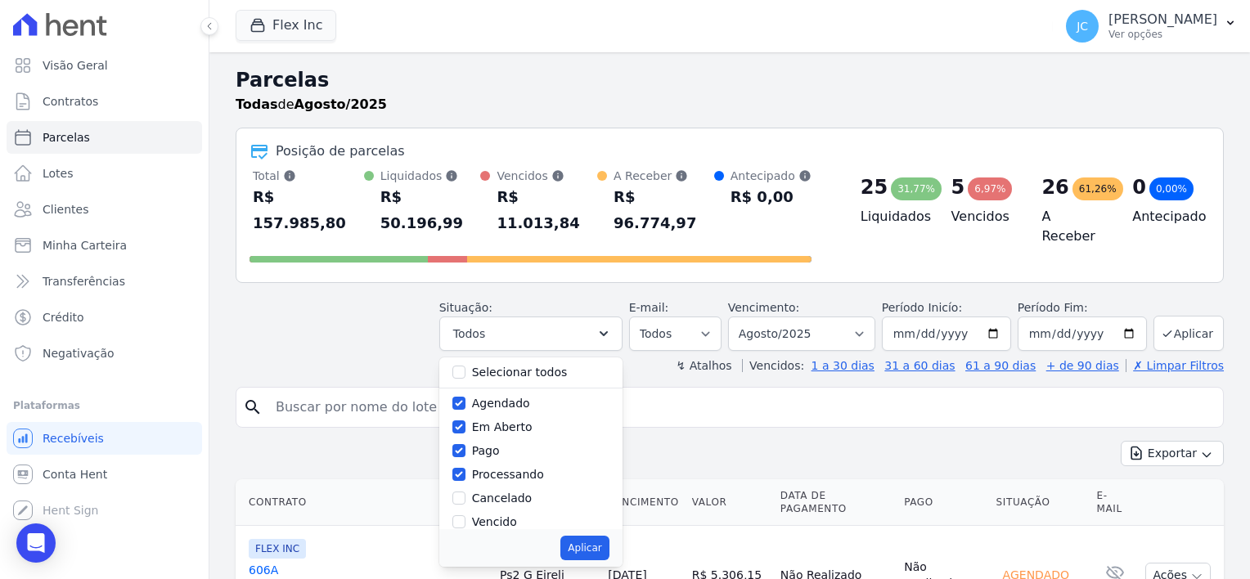
scroll to position [0, 0]
click at [497, 471] on label "Processando" at bounding box center [508, 477] width 72 height 13
click at [466, 471] on input "Processando" at bounding box center [458, 477] width 13 height 13
checkbox input "false"
click at [596, 536] on button "Aplicar" at bounding box center [584, 548] width 48 height 25
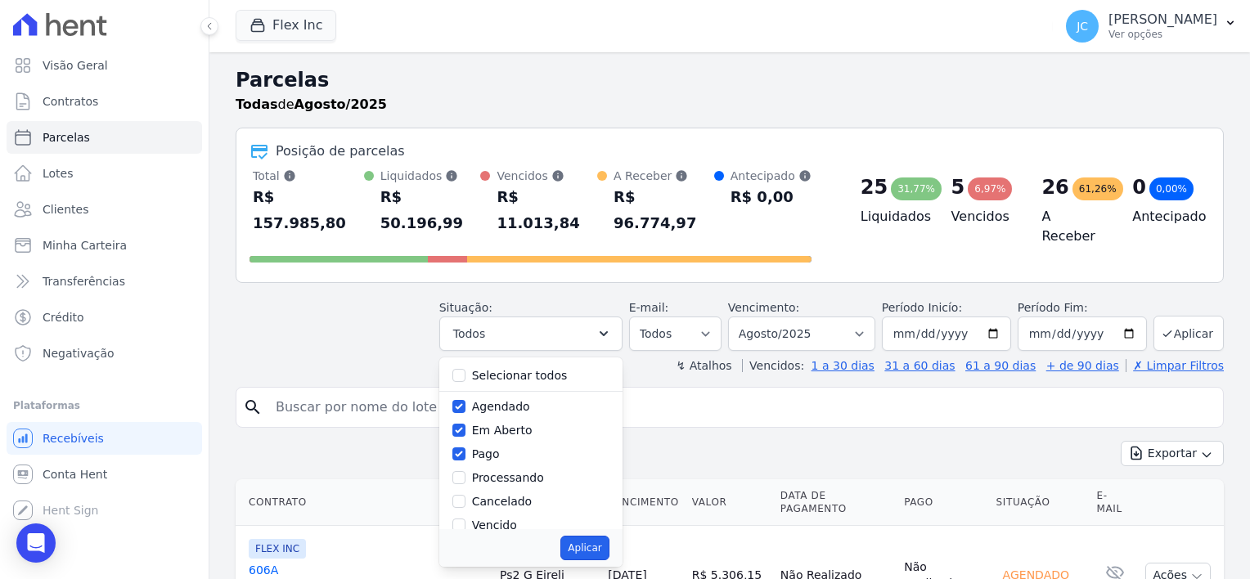
select select "scheduled"
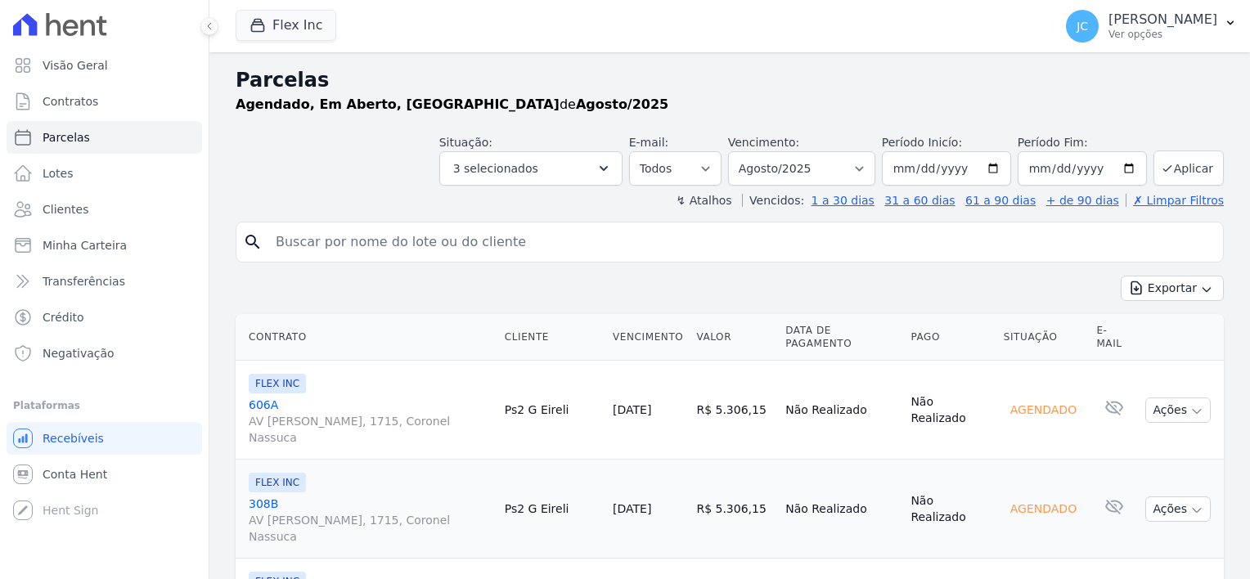
select select
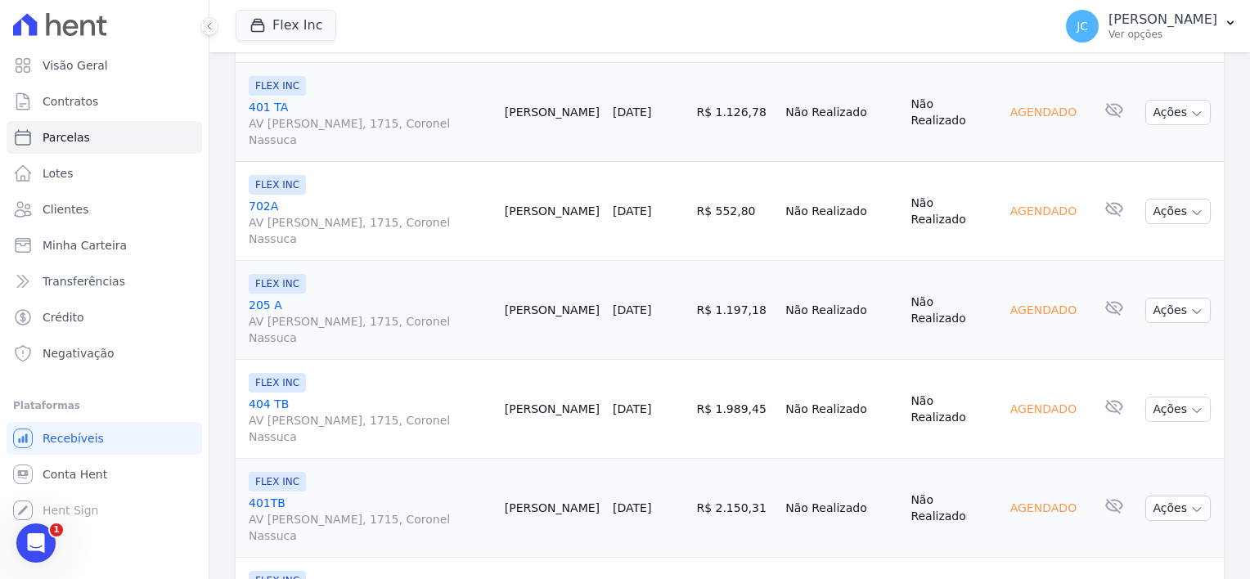
scroll to position [1391, 0]
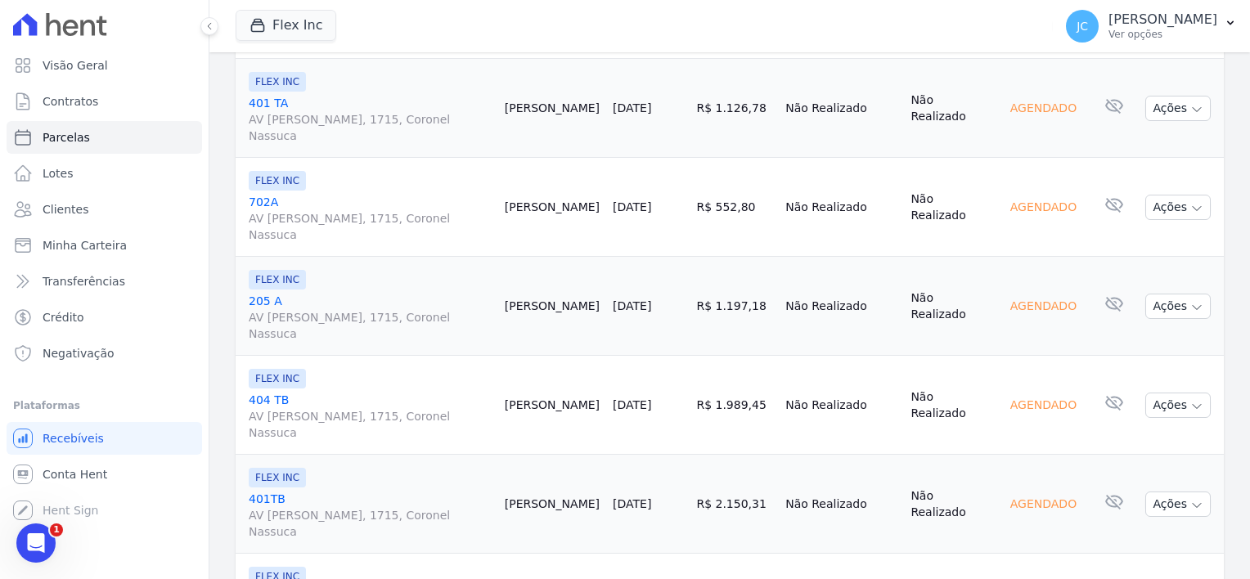
click at [259, 196] on link "702A AV [PERSON_NAME], 1715, Coronel [PERSON_NAME]" at bounding box center [370, 218] width 243 height 49
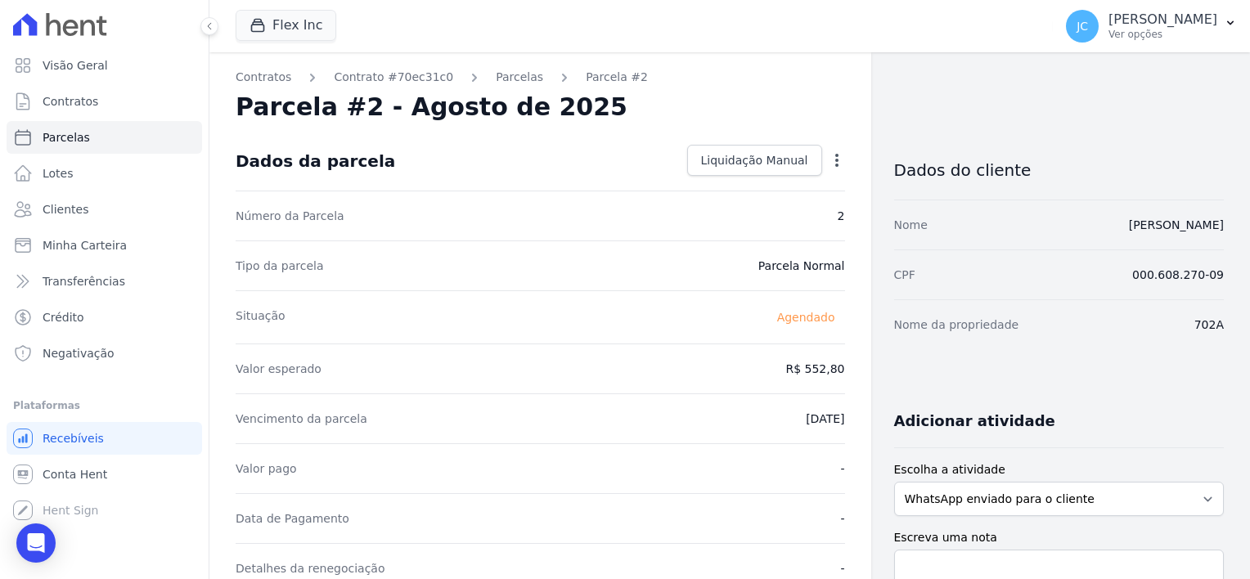
click at [829, 160] on icon "button" at bounding box center [837, 160] width 16 height 16
click at [611, 227] on div "Número da Parcela 2" at bounding box center [541, 216] width 610 height 50
click at [835, 160] on icon "button" at bounding box center [836, 160] width 3 height 13
click at [43, 133] on span "Parcelas" at bounding box center [66, 137] width 47 height 16
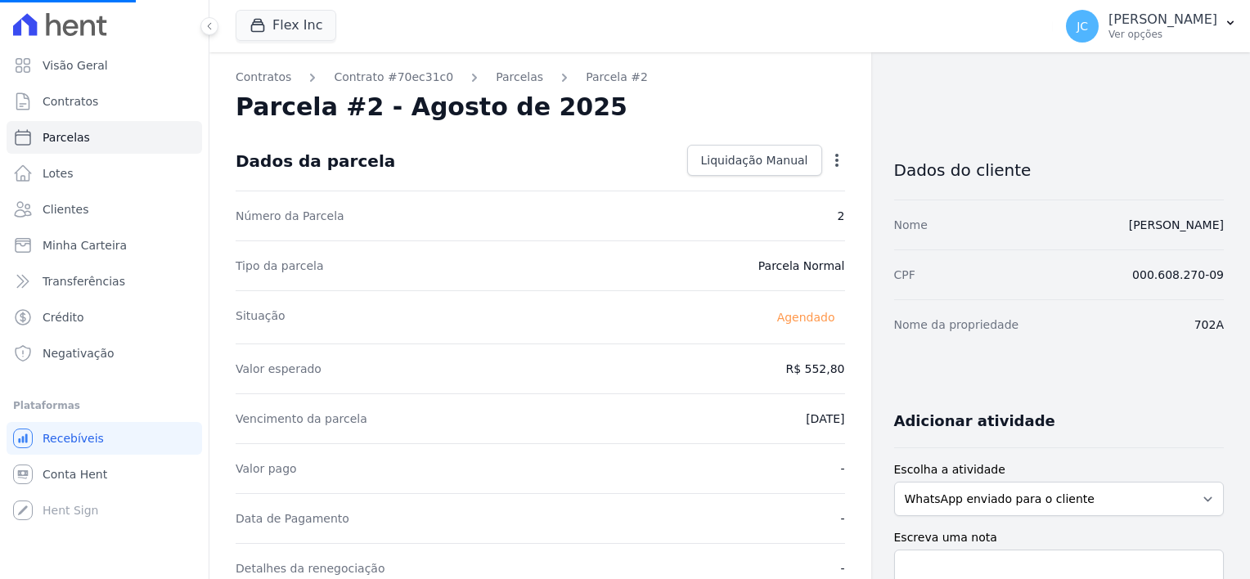
select select
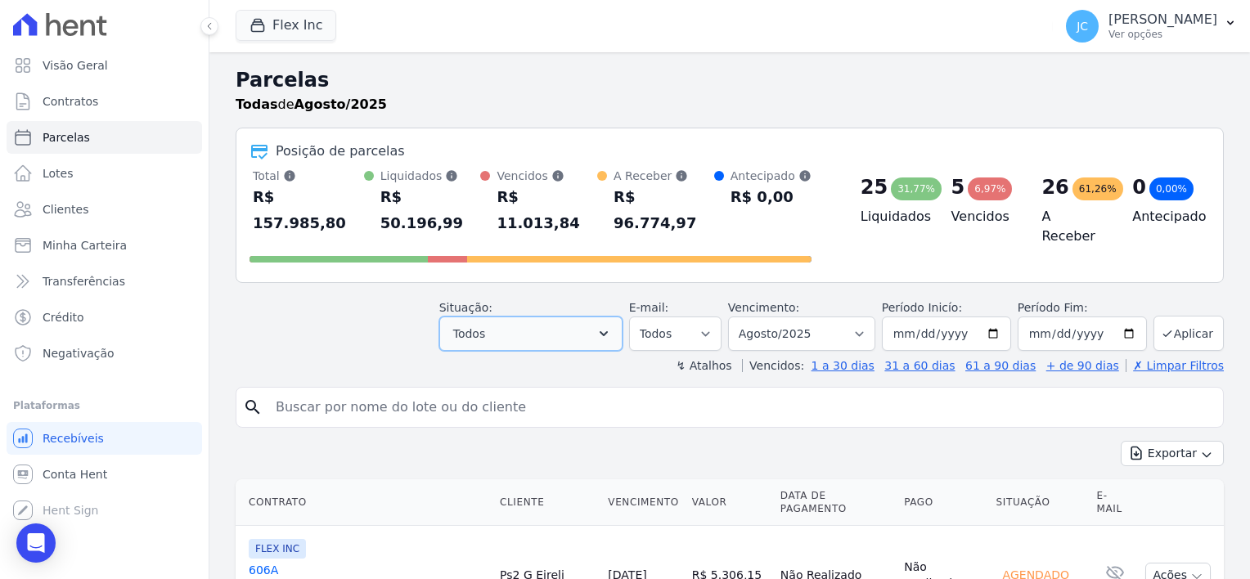
click at [569, 317] on button "Todos" at bounding box center [530, 334] width 183 height 34
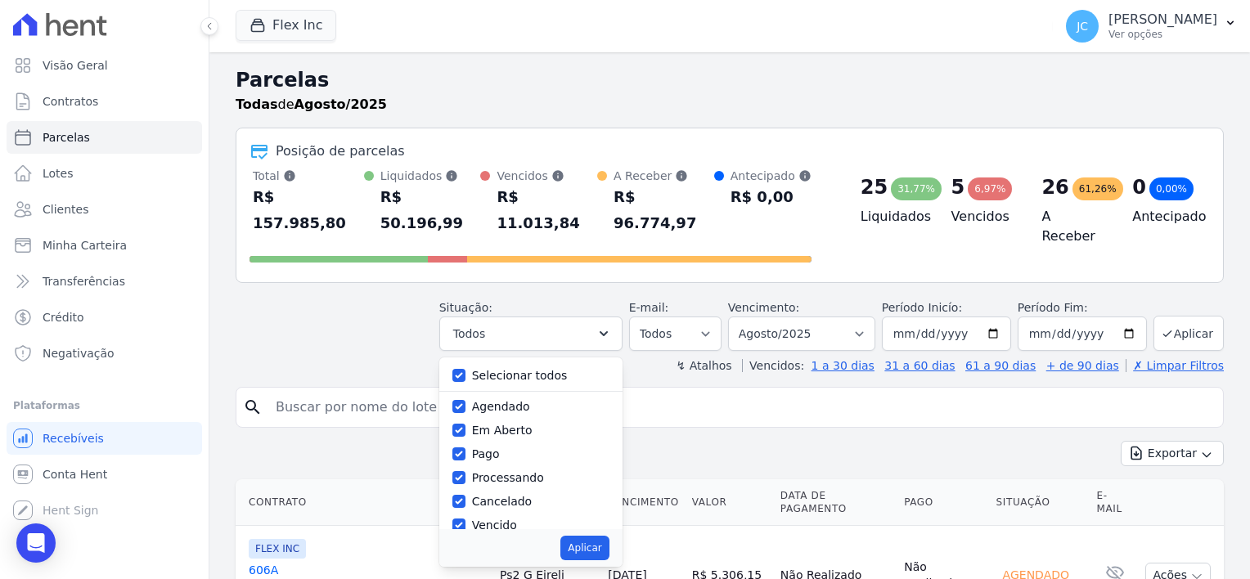
click at [697, 391] on input "search" at bounding box center [741, 407] width 951 height 33
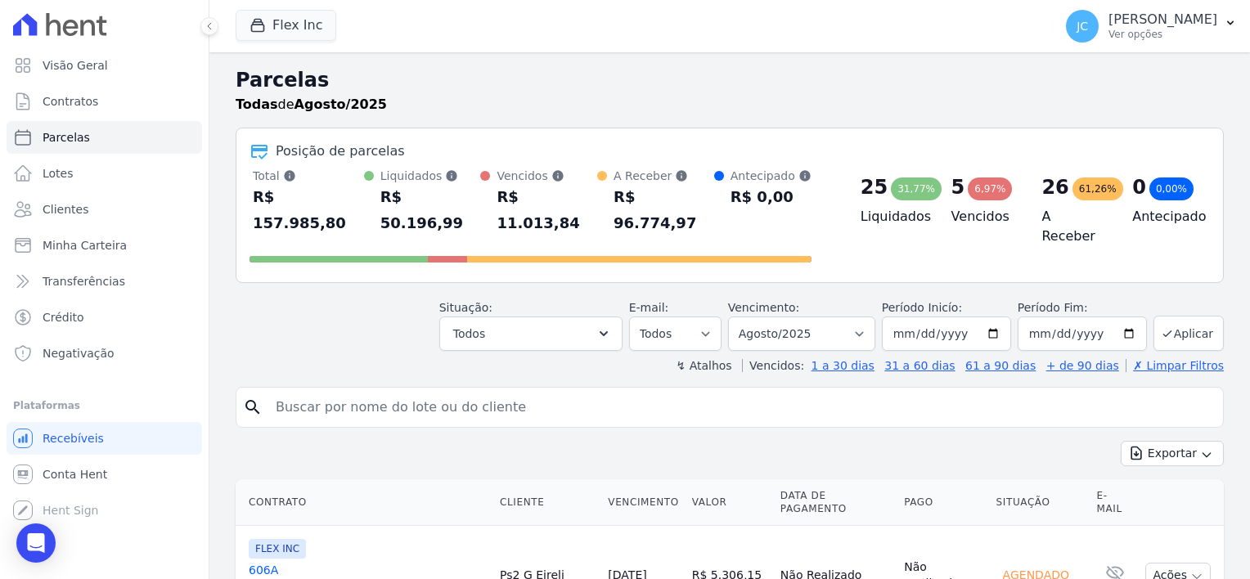
click at [406, 391] on input "search" at bounding box center [741, 407] width 951 height 33
type input "kleber"
click at [250, 398] on icon "search" at bounding box center [253, 408] width 20 height 20
click at [1179, 316] on button "Aplicar" at bounding box center [1189, 333] width 70 height 35
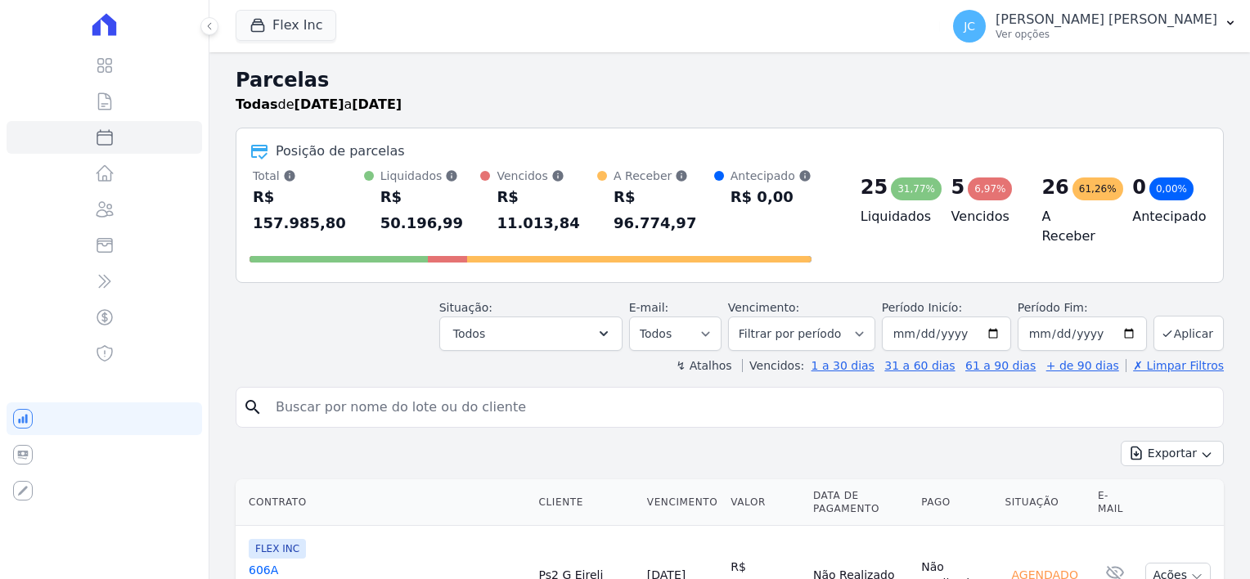
select select
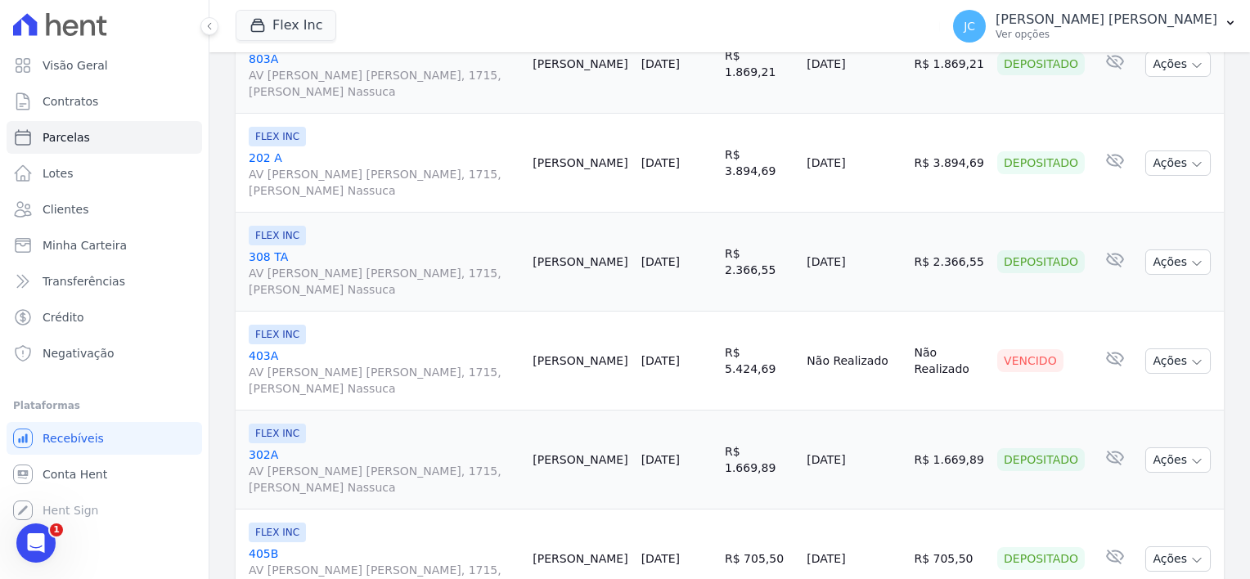
scroll to position [2445, 0]
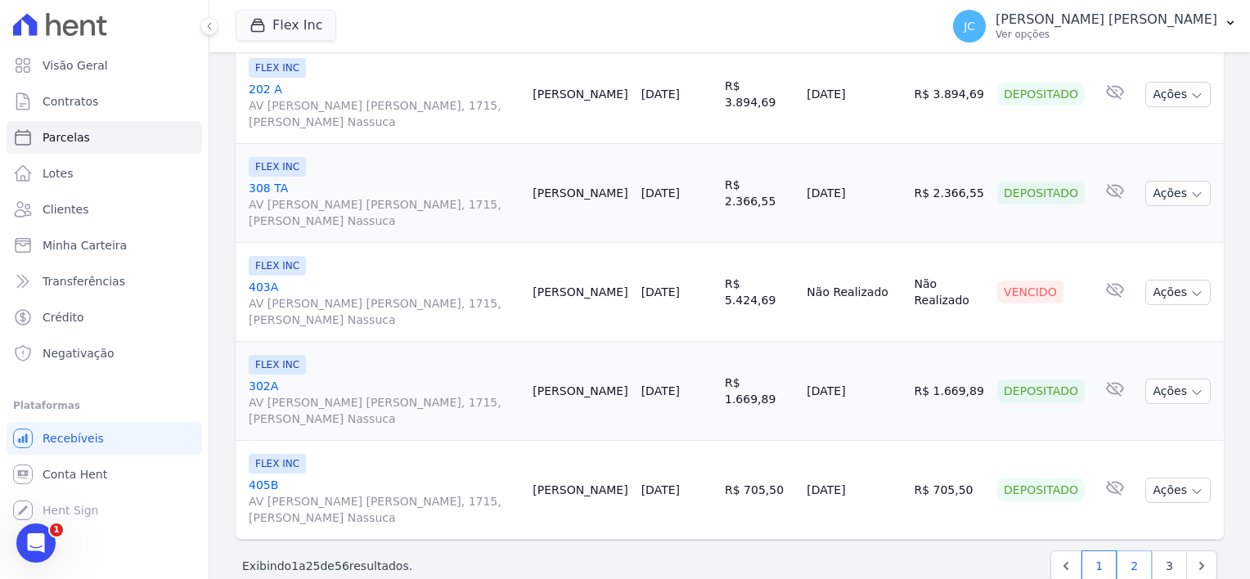
click at [1127, 551] on link "2" at bounding box center [1134, 566] width 35 height 31
select select
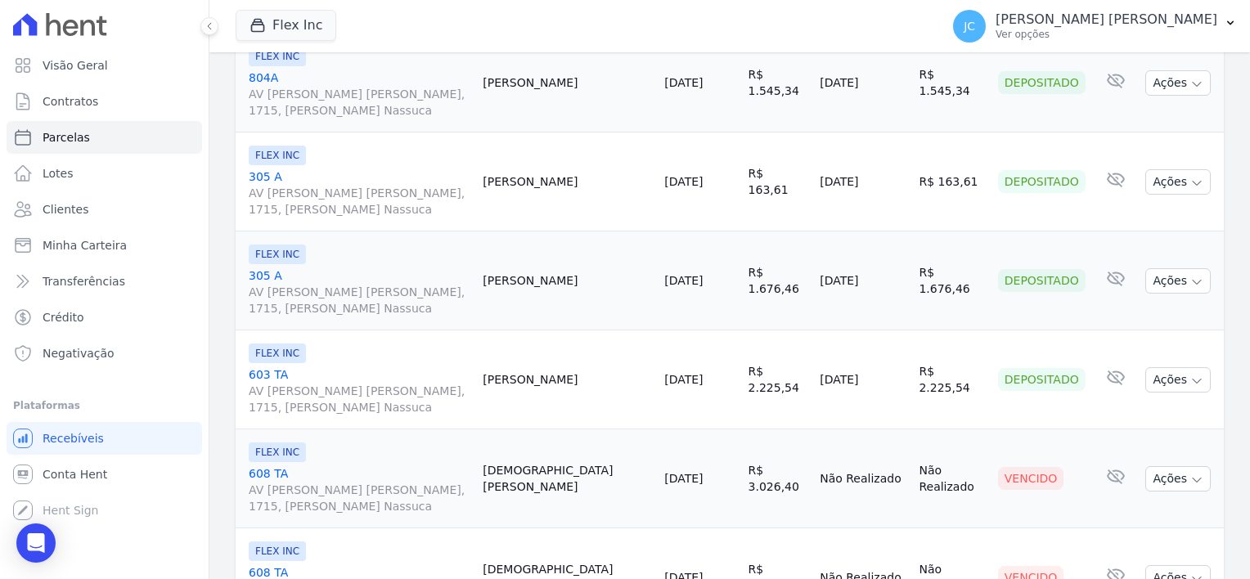
scroll to position [1145, 0]
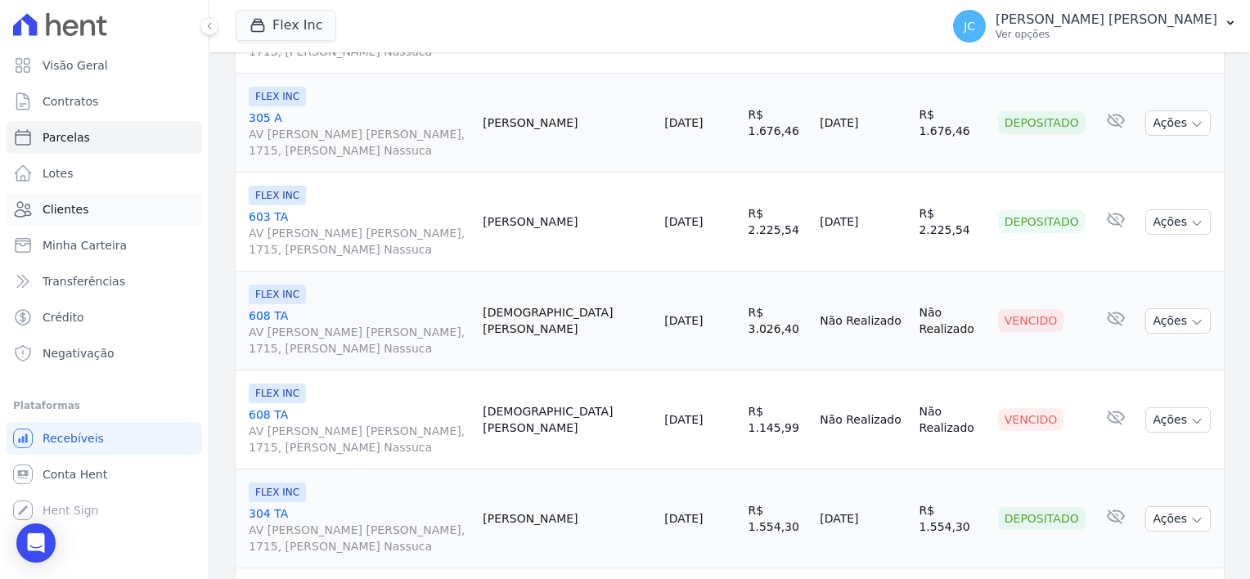
click at [56, 205] on span "Clientes" at bounding box center [66, 209] width 46 height 16
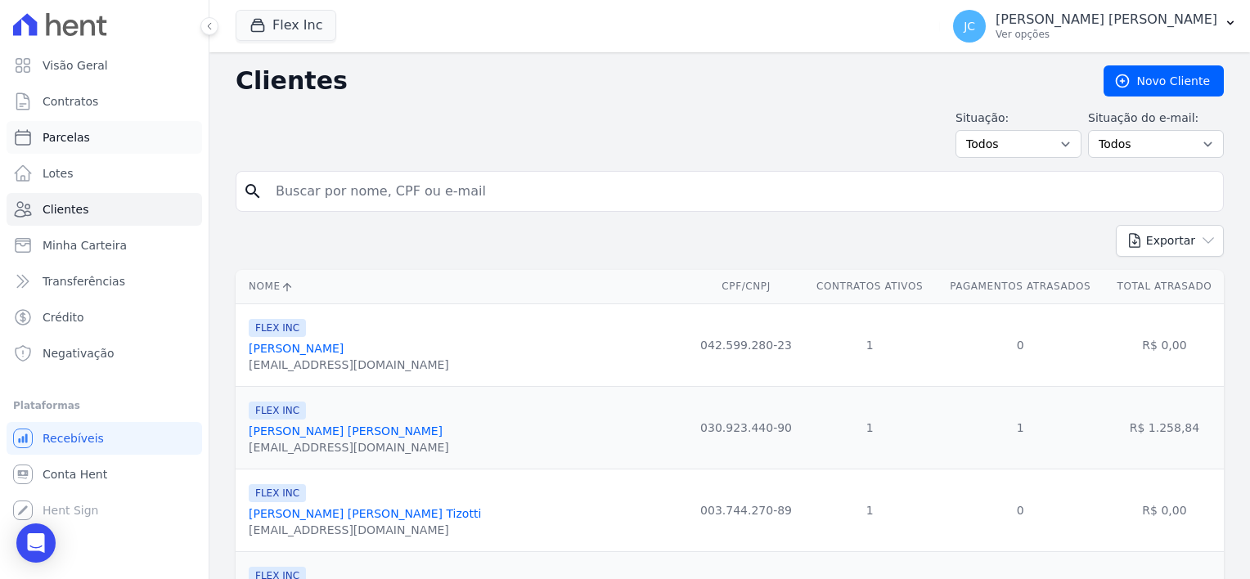
click at [54, 139] on span "Parcelas" at bounding box center [66, 137] width 47 height 16
click at [61, 99] on span "Contratos" at bounding box center [71, 101] width 56 height 16
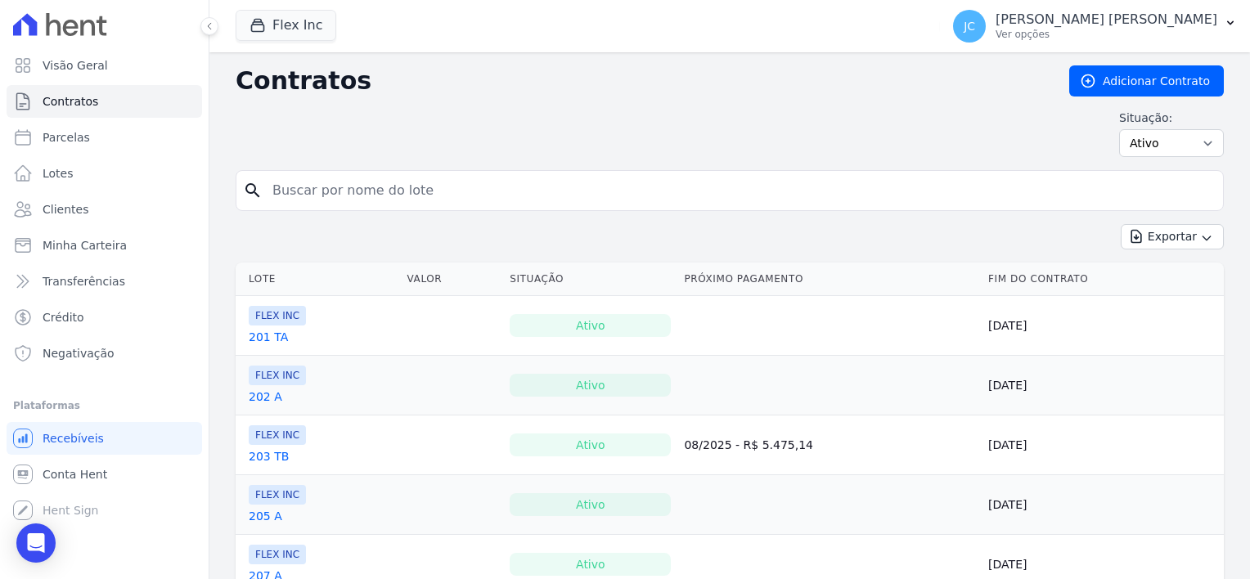
click at [281, 190] on input "search" at bounding box center [740, 190] width 954 height 33
type input "kleber"
click at [241, 193] on div "search kleber" at bounding box center [730, 190] width 988 height 41
click at [242, 190] on div "search kleber" at bounding box center [730, 190] width 988 height 41
click at [64, 137] on span "Parcelas" at bounding box center [66, 137] width 47 height 16
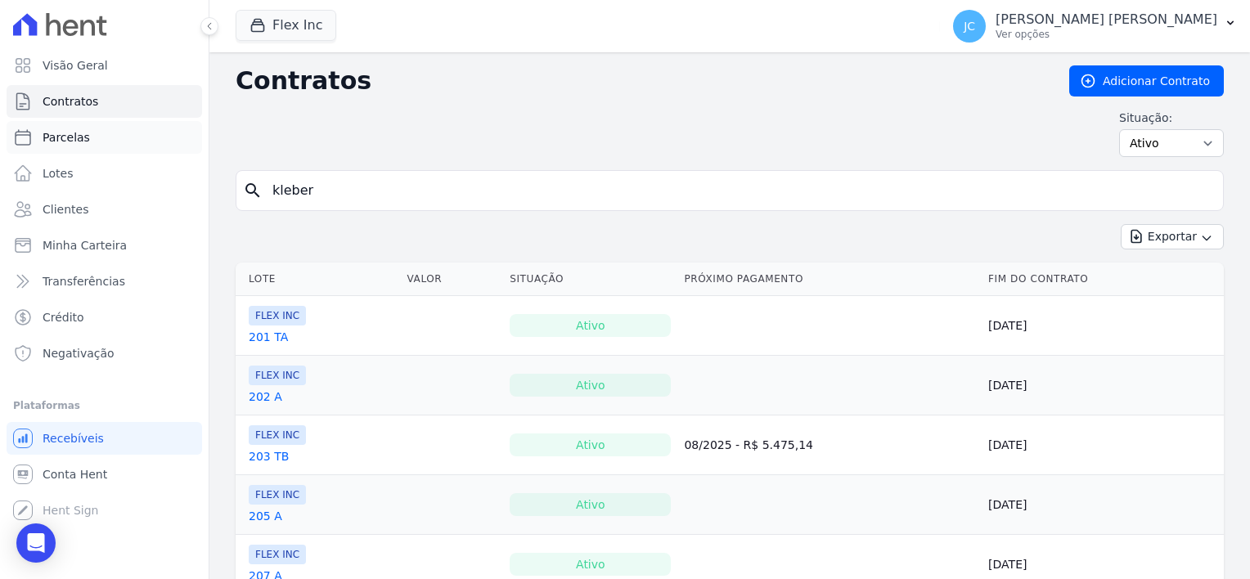
select select
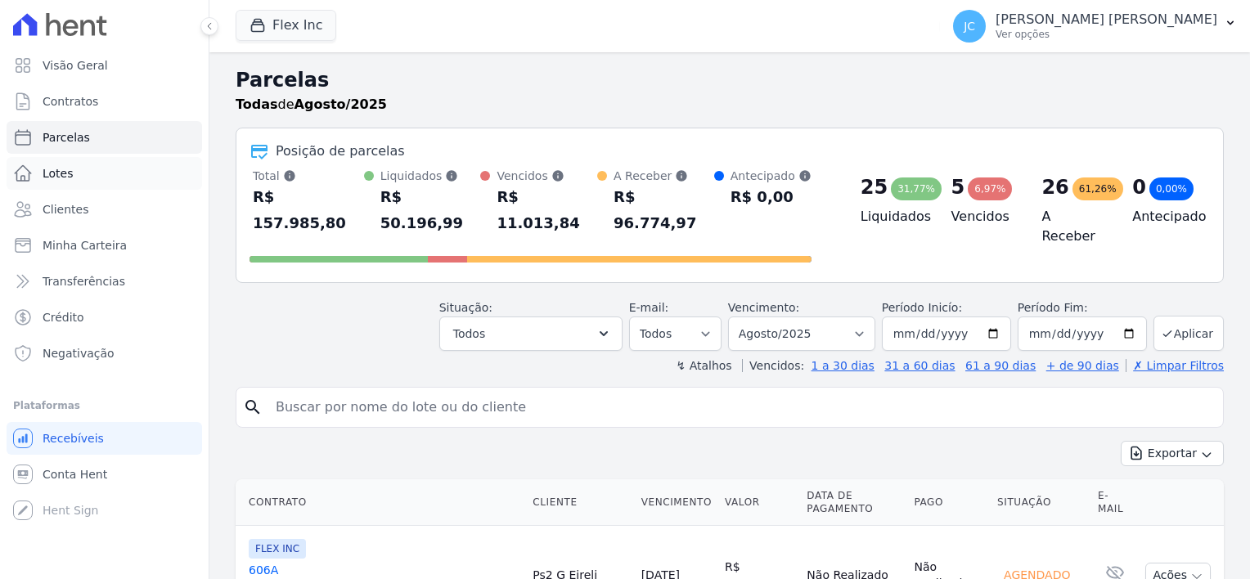
select select
click at [359, 391] on input "search" at bounding box center [741, 407] width 951 height 33
type input "kleber"
click at [252, 398] on icon "search" at bounding box center [253, 408] width 20 height 20
click at [1185, 316] on button "Aplicar" at bounding box center [1189, 333] width 70 height 35
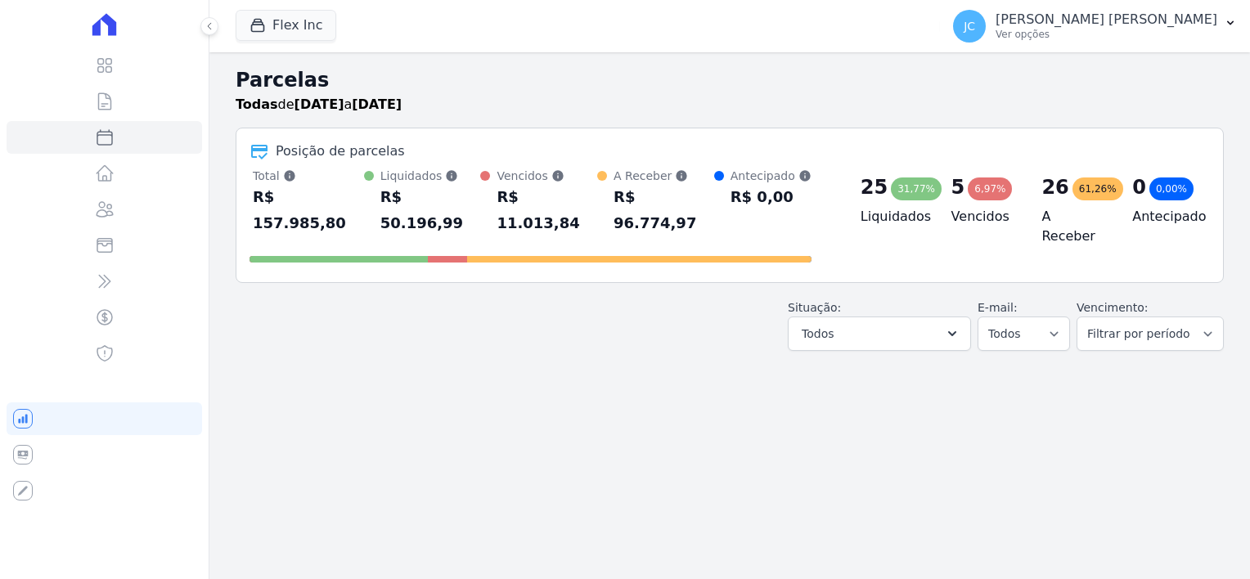
select select
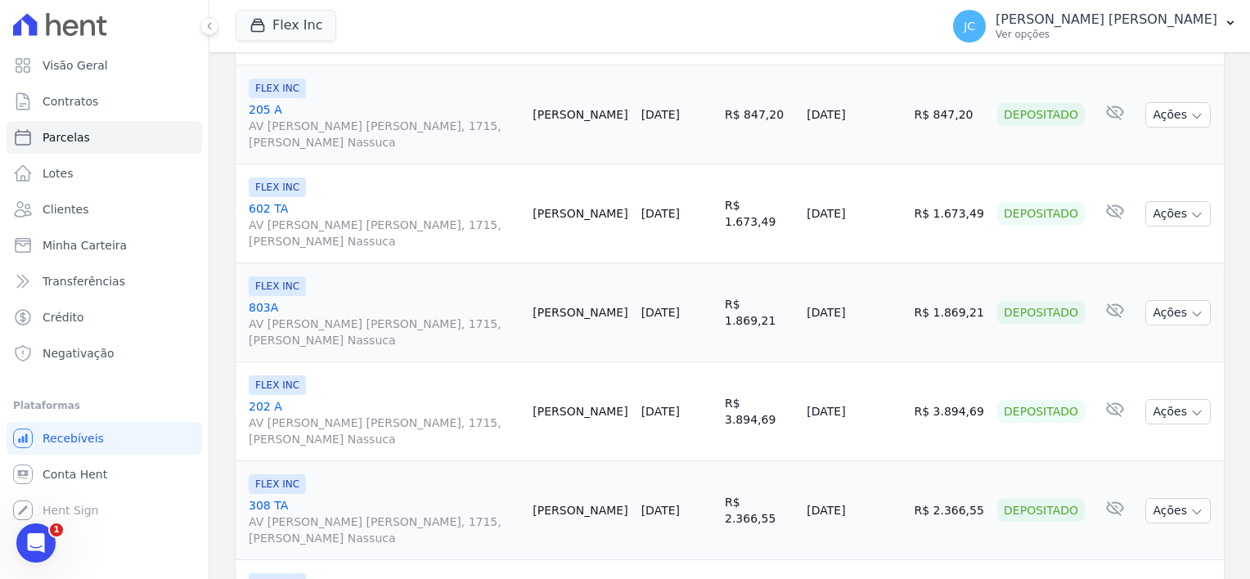
scroll to position [2445, 0]
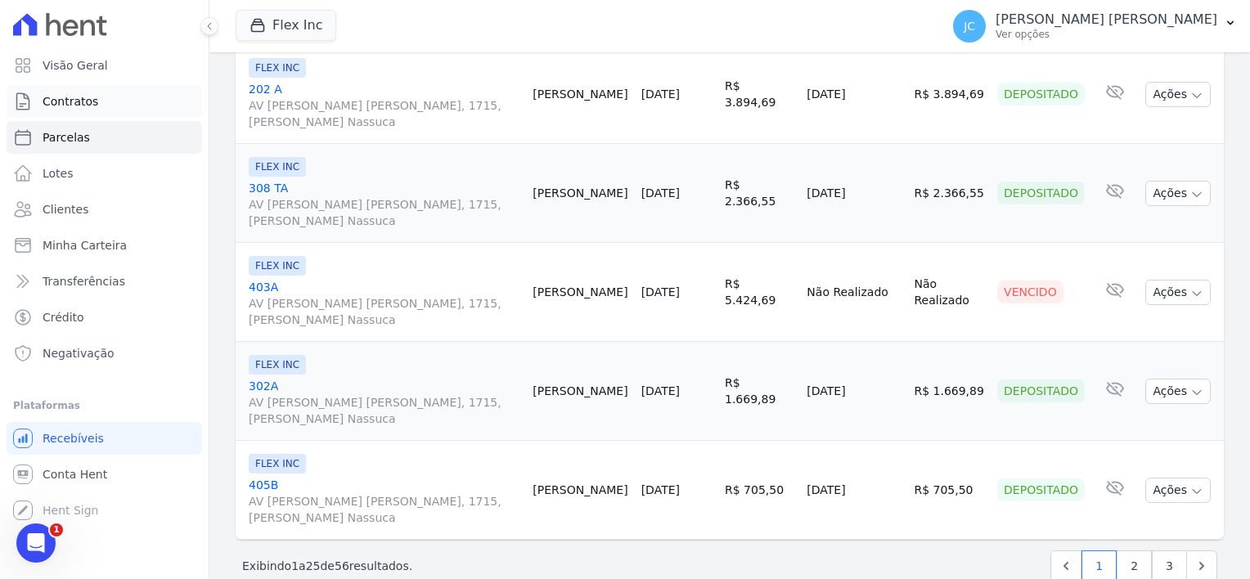
click at [57, 97] on span "Contratos" at bounding box center [71, 101] width 56 height 16
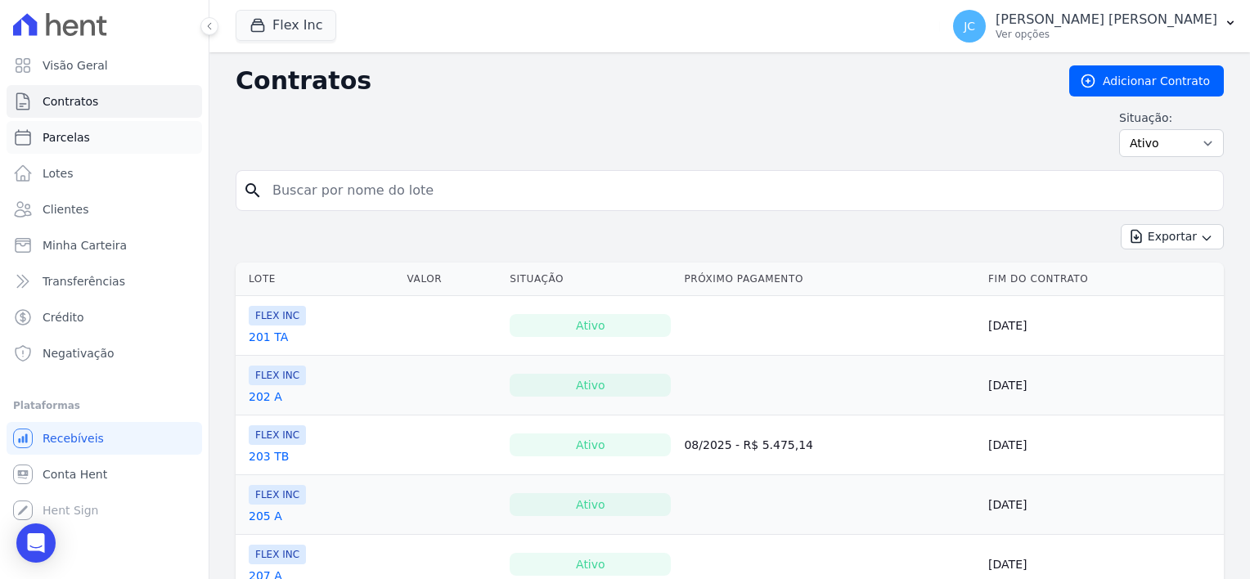
click at [59, 138] on span "Parcelas" at bounding box center [66, 137] width 47 height 16
select select
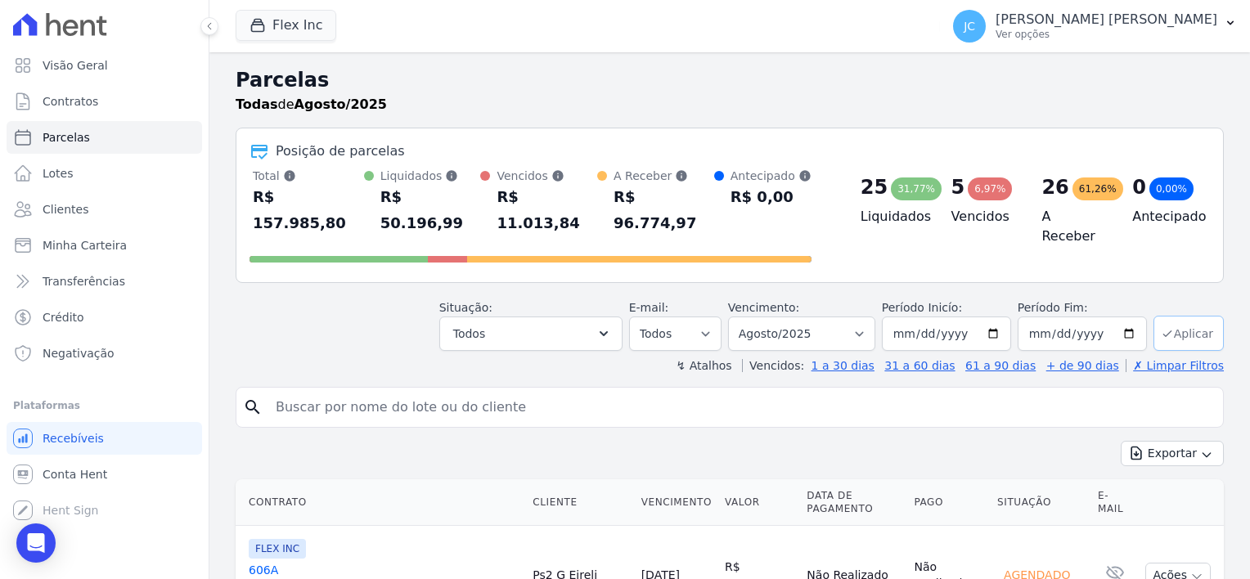
click at [1190, 316] on button "Aplicar" at bounding box center [1189, 333] width 70 height 35
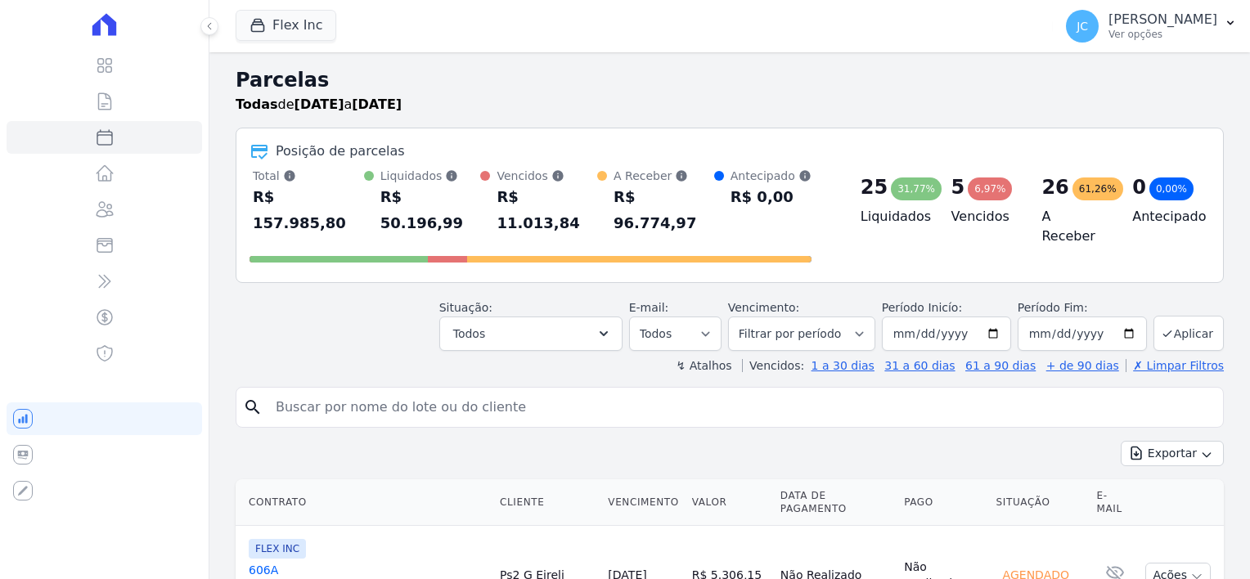
select select
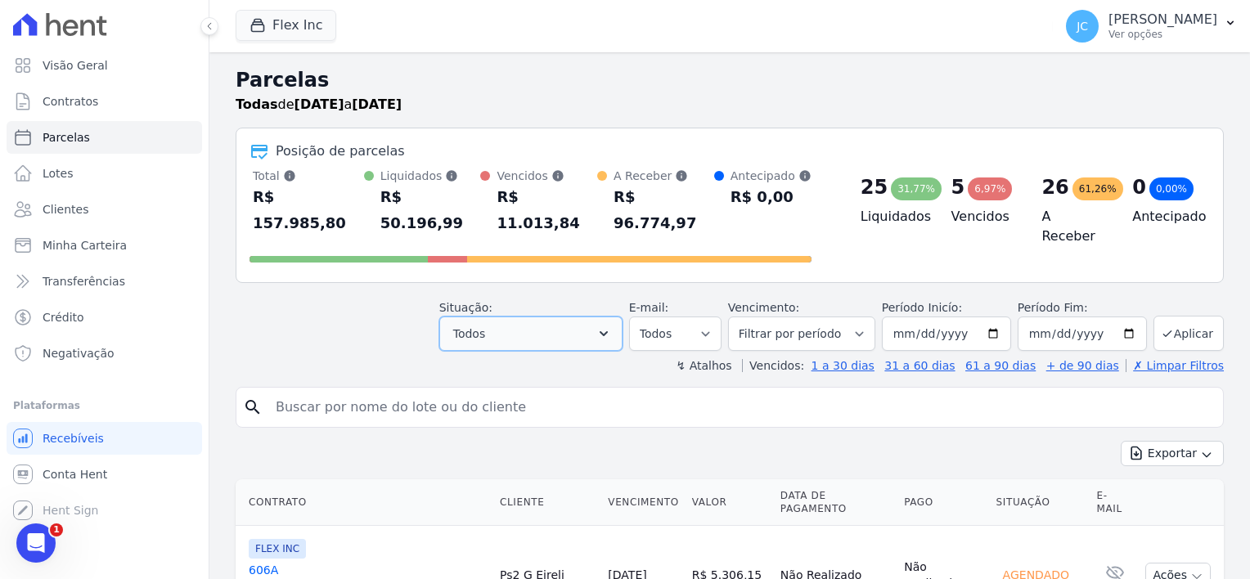
click at [485, 324] on span "Todos" at bounding box center [469, 334] width 32 height 20
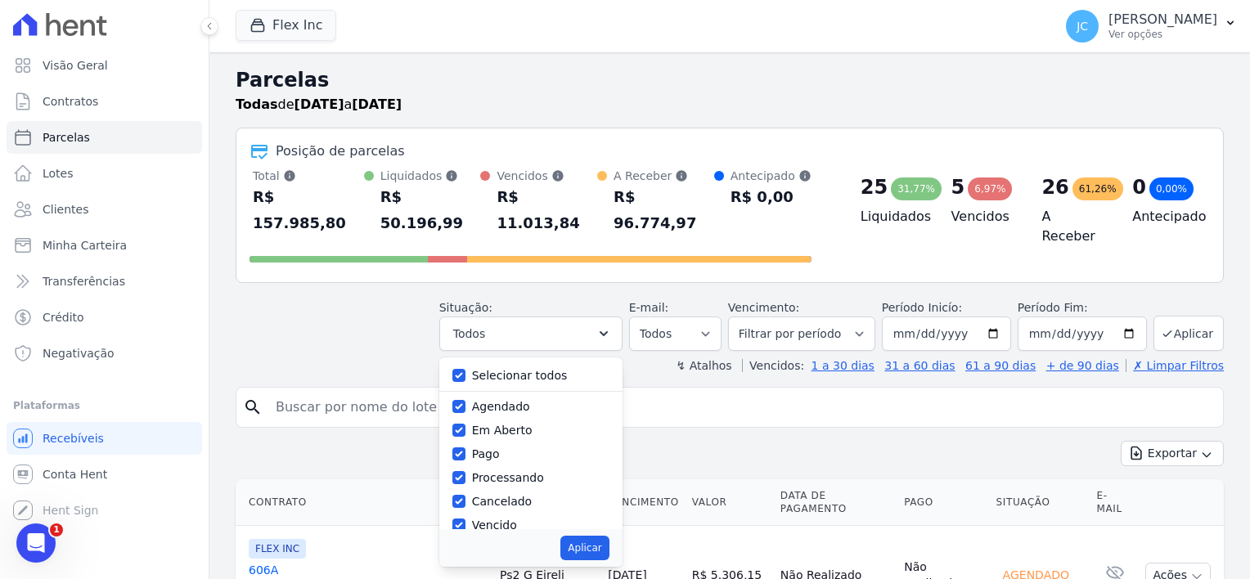
click at [497, 448] on label "Pago" at bounding box center [486, 454] width 28 height 13
click at [466, 448] on input "Pago" at bounding box center [458, 454] width 13 height 13
checkbox input "false"
drag, startPoint x: 603, startPoint y: 520, endPoint x: 600, endPoint y: 509, distance: 11.1
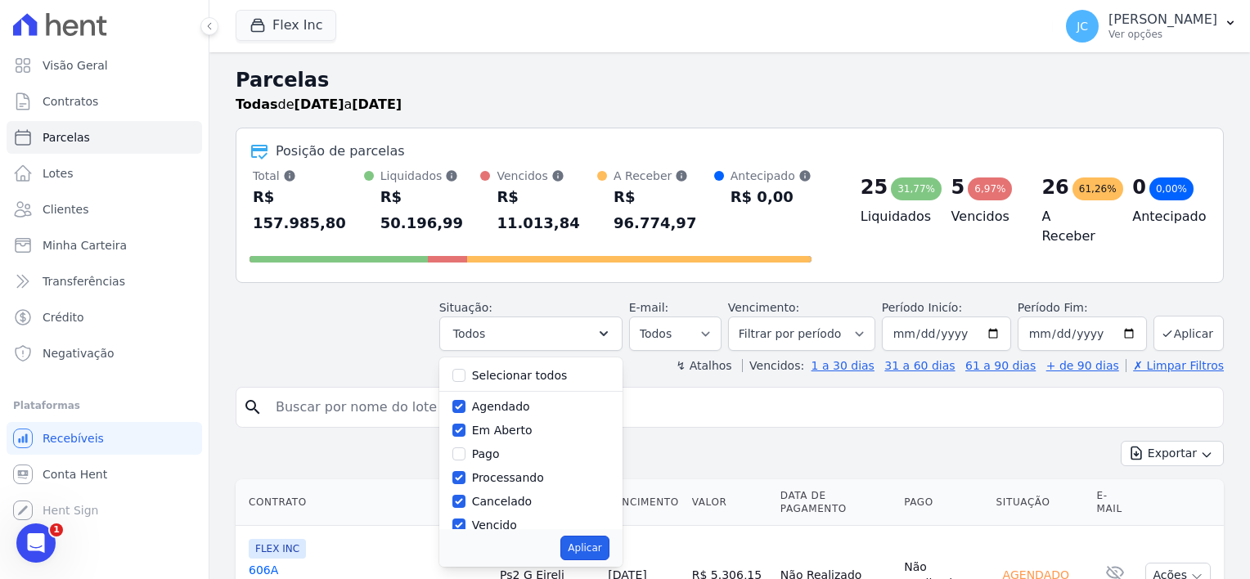
click at [602, 536] on button "Aplicar" at bounding box center [584, 548] width 48 height 25
select select "scheduled"
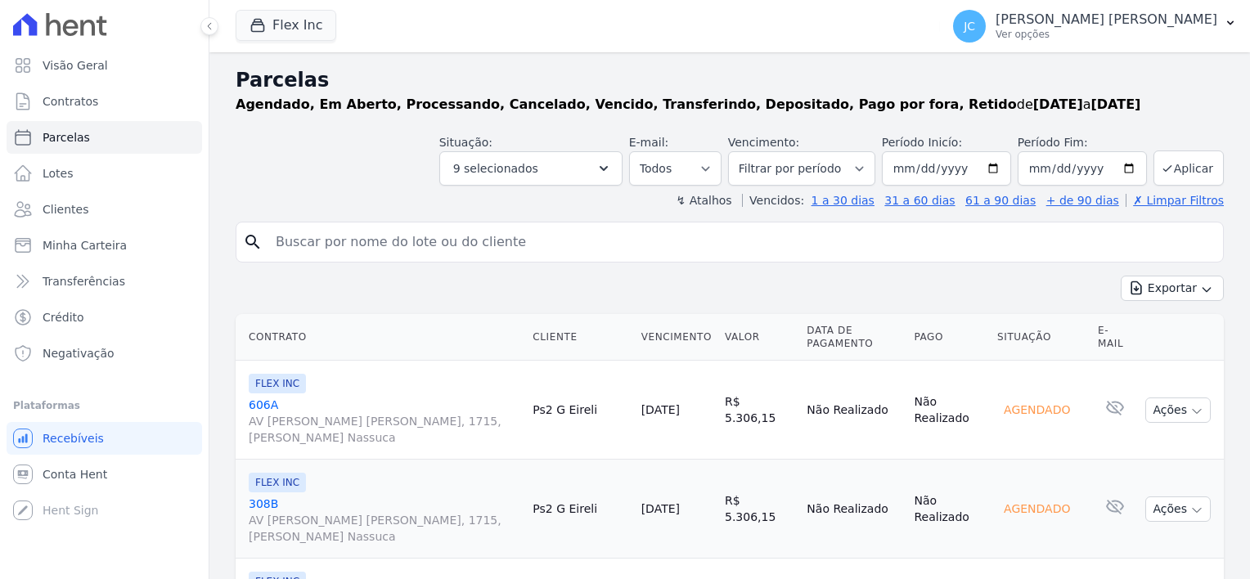
select select
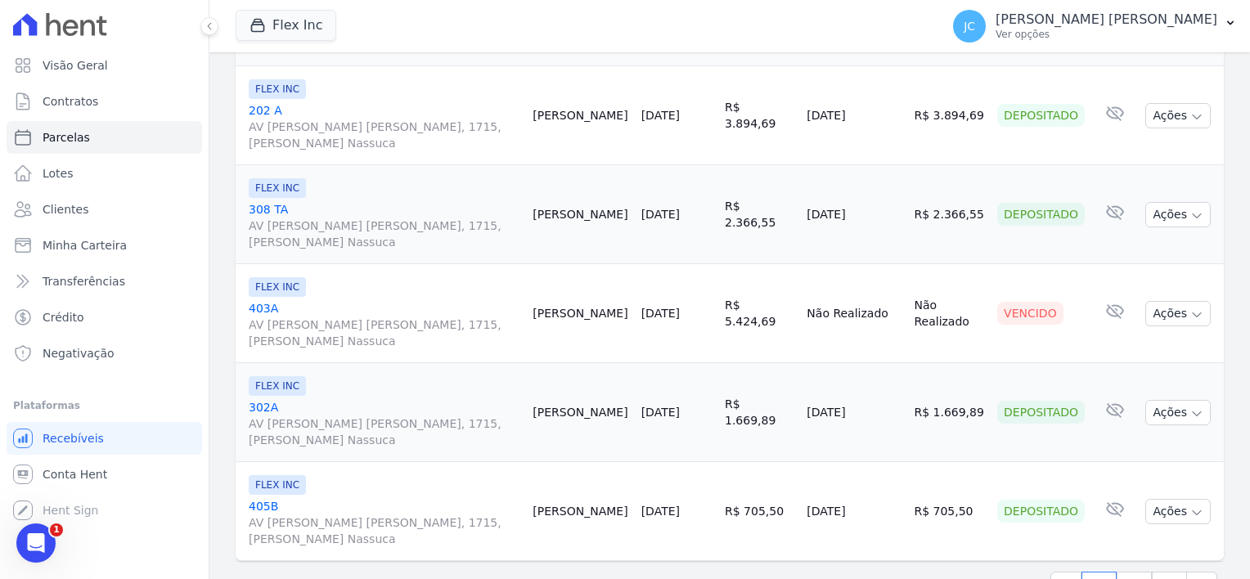
scroll to position [2306, 0]
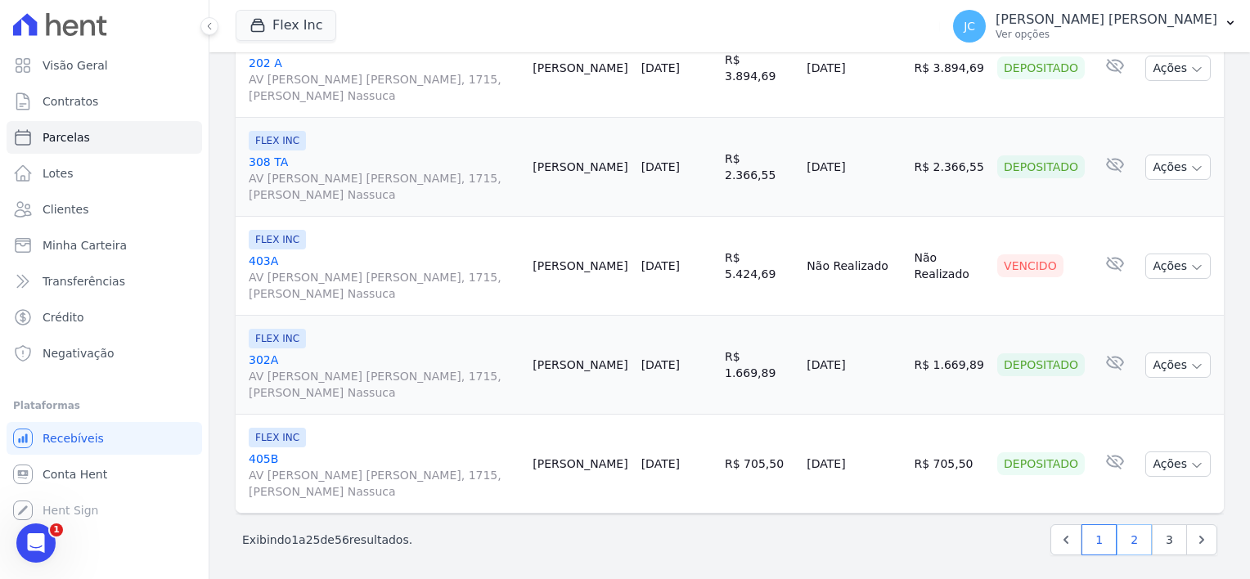
click at [1132, 538] on link "2" at bounding box center [1134, 539] width 35 height 31
select select
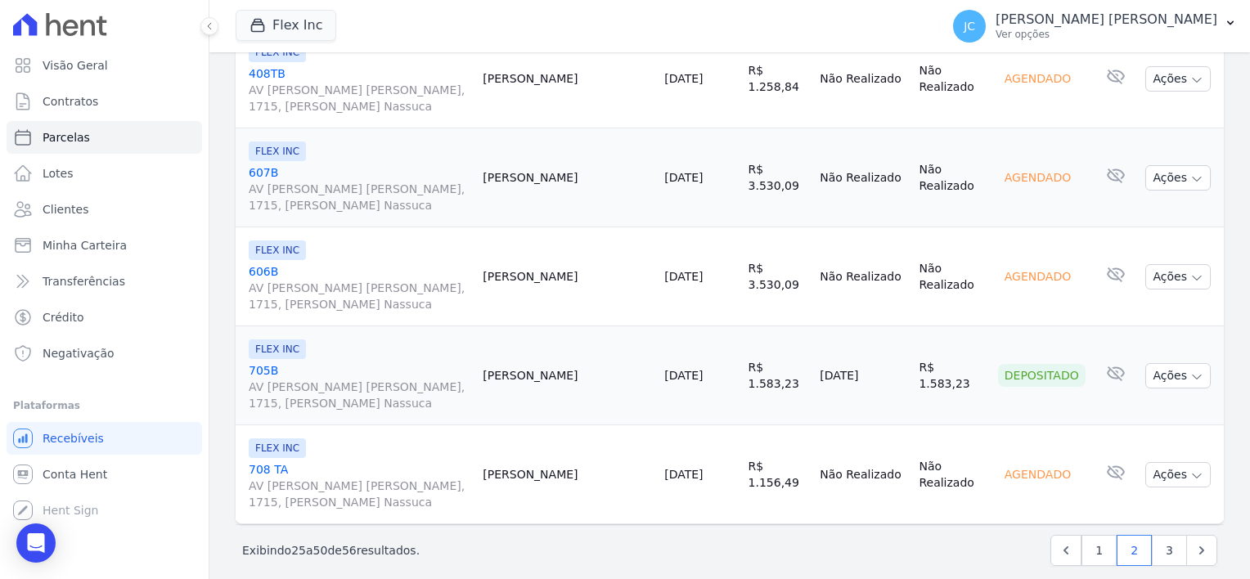
scroll to position [2322, 0]
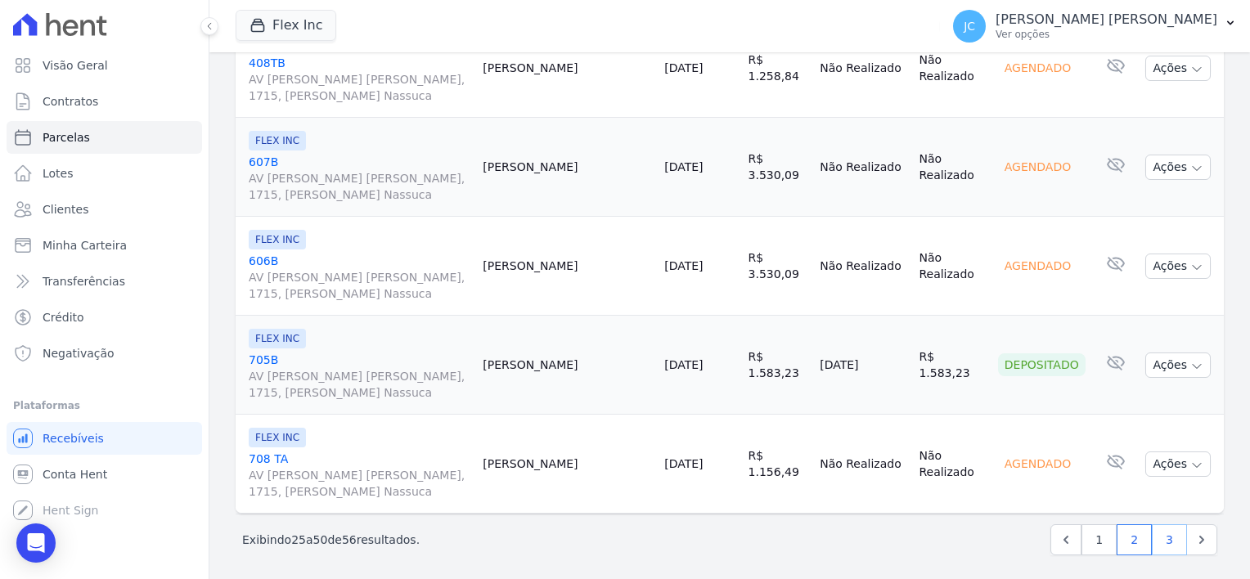
click at [1162, 538] on link "3" at bounding box center [1169, 539] width 35 height 31
select select
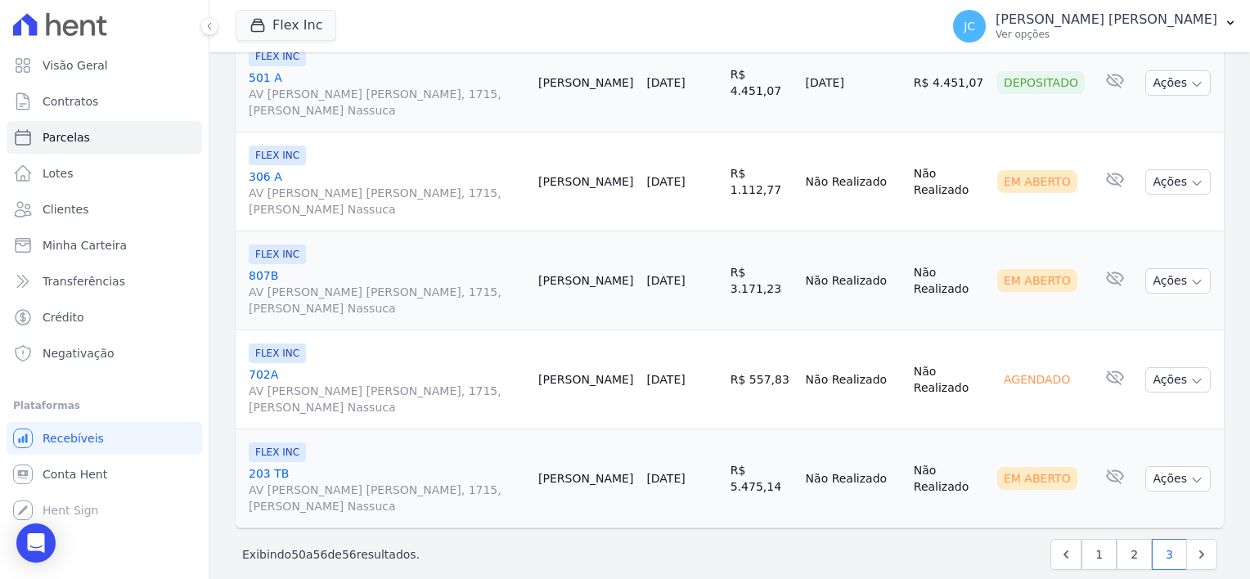
scroll to position [444, 0]
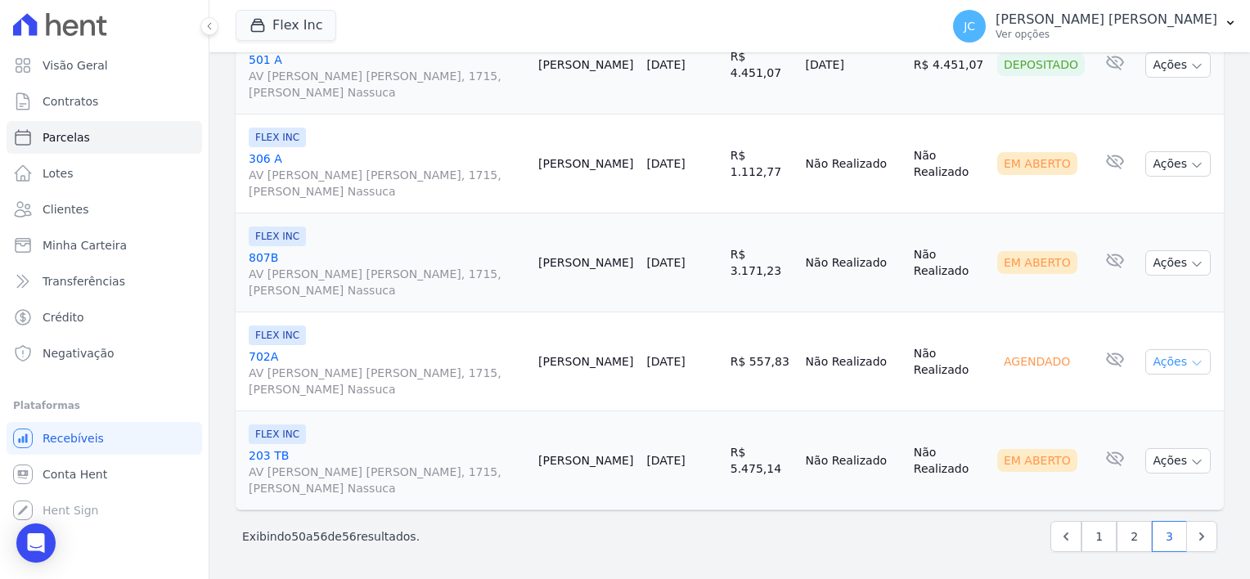
click at [1190, 362] on icon "button" at bounding box center [1196, 363] width 13 height 13
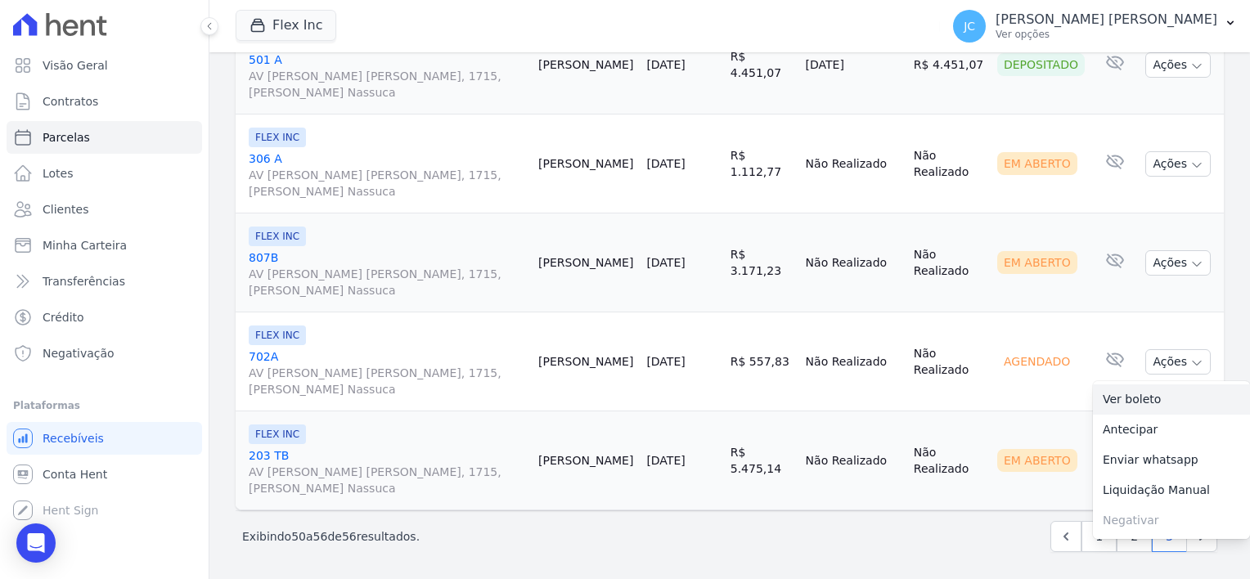
click at [1120, 403] on link "Ver boleto" at bounding box center [1171, 400] width 157 height 30
click at [1129, 543] on link "2" at bounding box center [1134, 536] width 35 height 31
select select
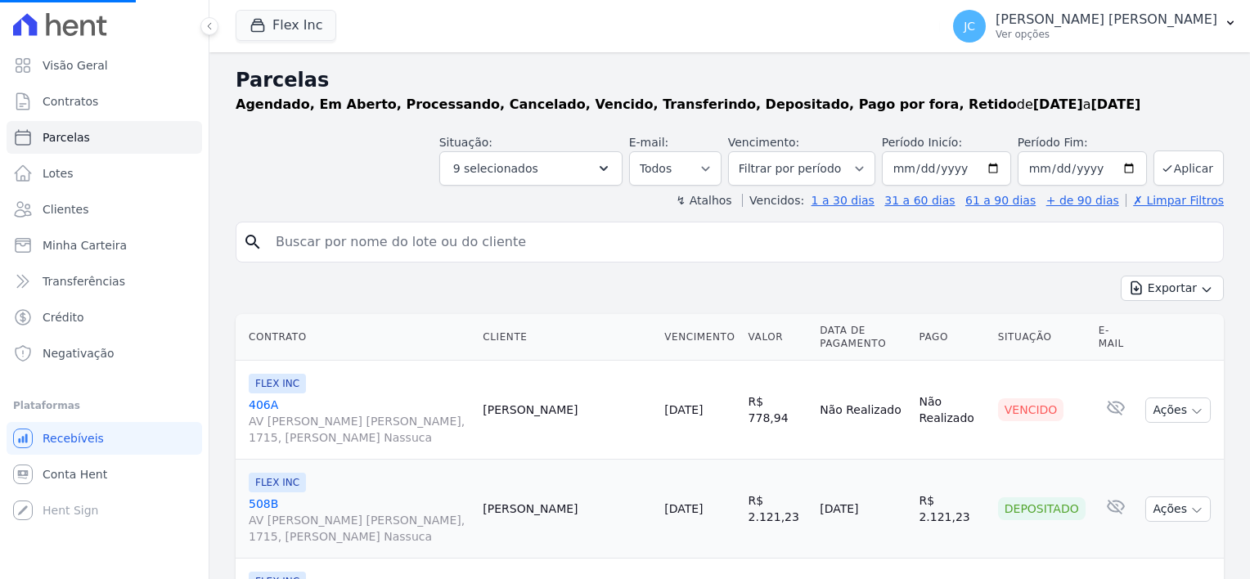
select select
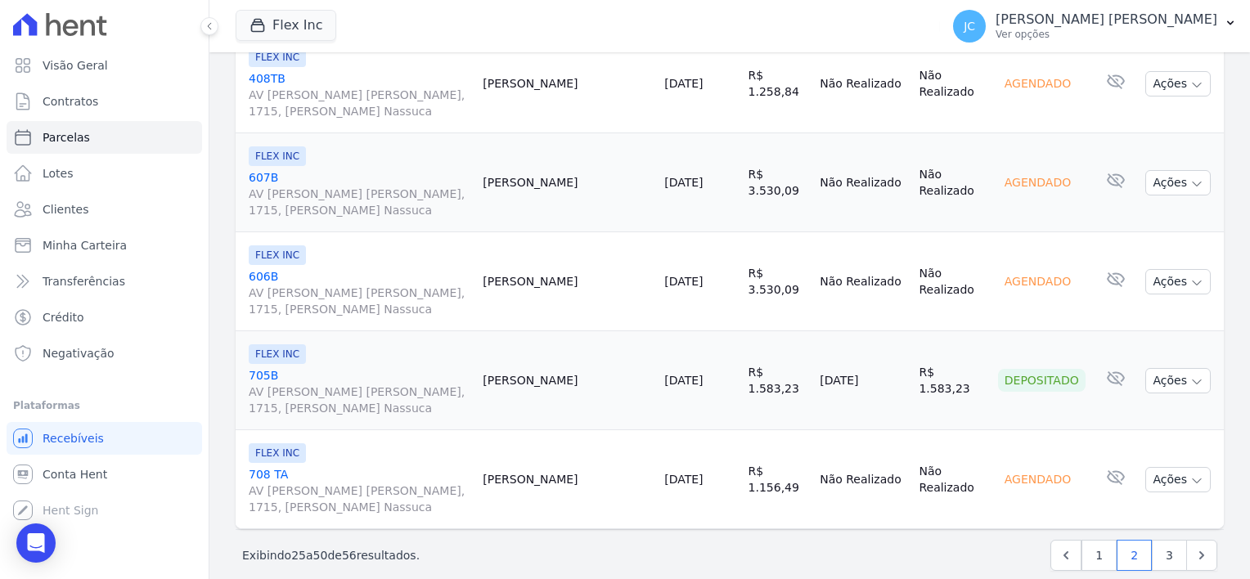
scroll to position [2322, 0]
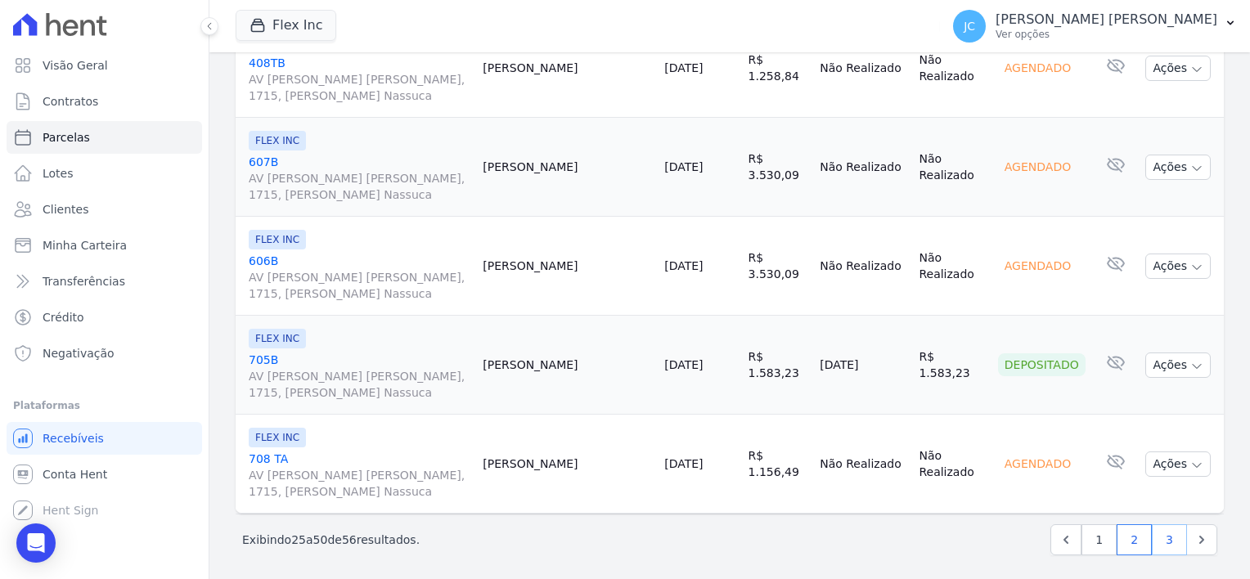
click at [1153, 537] on link "3" at bounding box center [1169, 539] width 35 height 31
select select
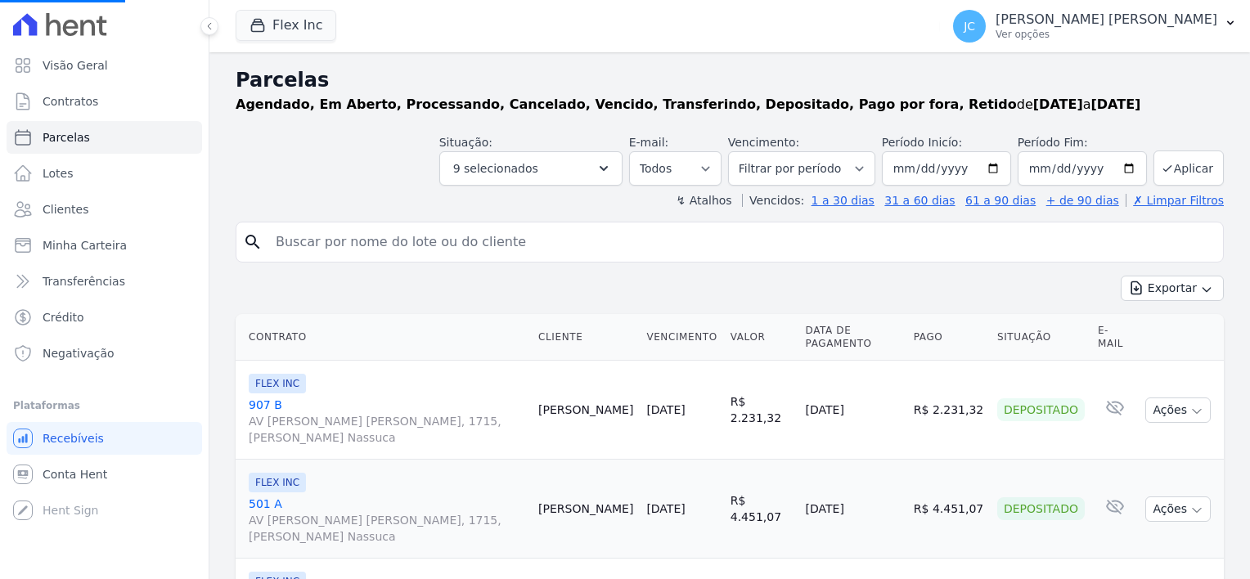
select select
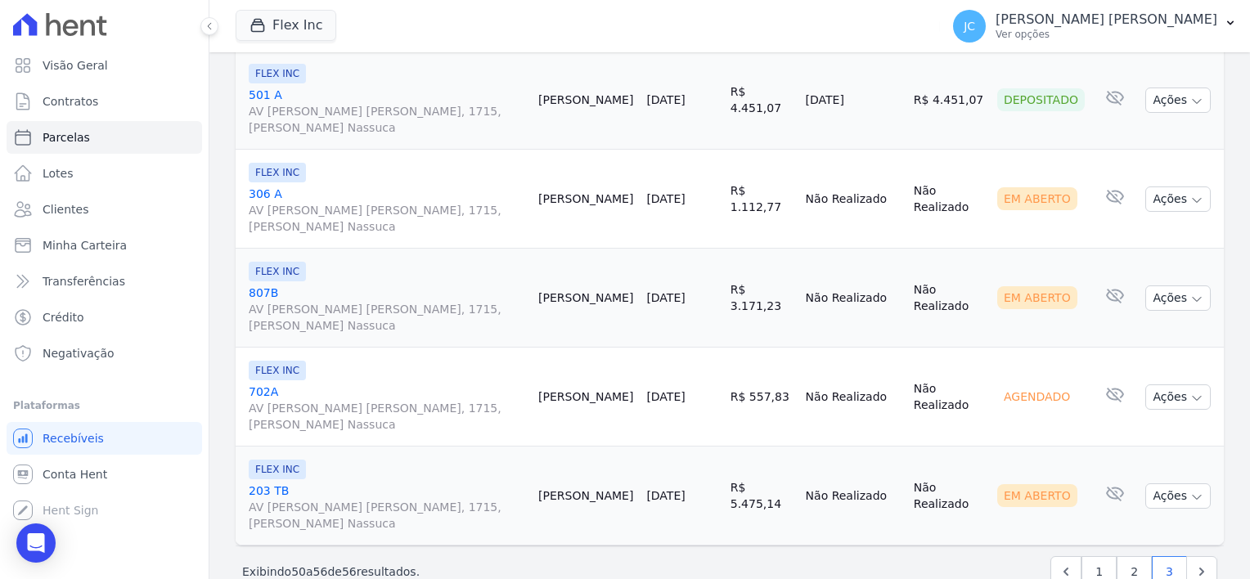
scroll to position [444, 0]
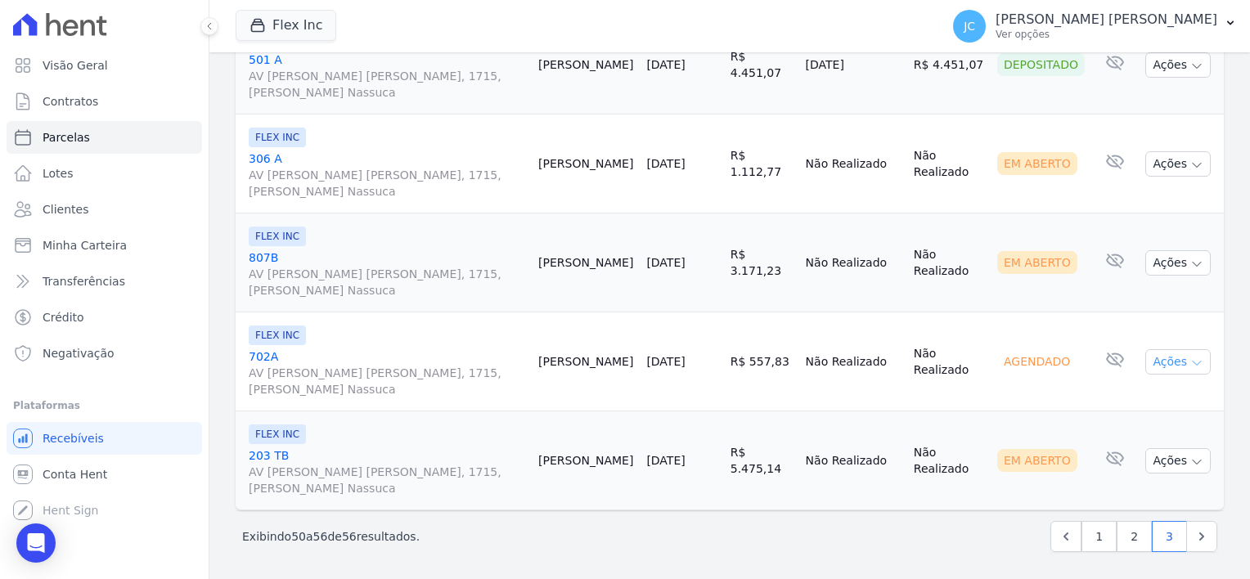
click at [1190, 358] on icon "button" at bounding box center [1196, 363] width 13 height 13
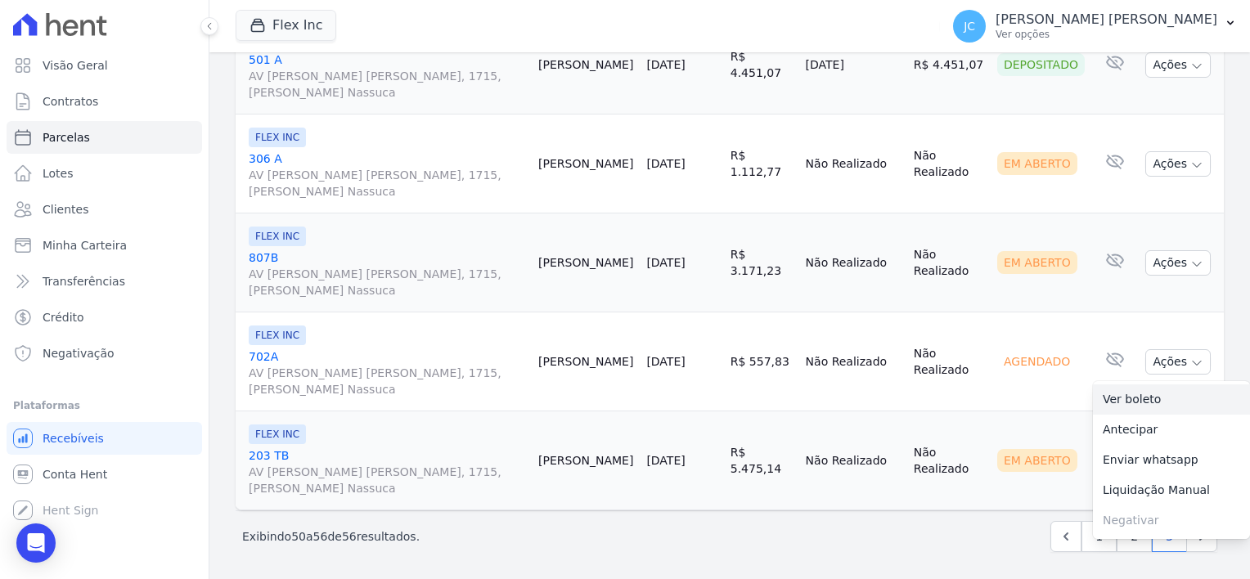
click at [1136, 393] on link "Ver boleto" at bounding box center [1171, 400] width 157 height 30
click at [1159, 546] on link "3" at bounding box center [1169, 536] width 35 height 31
select select
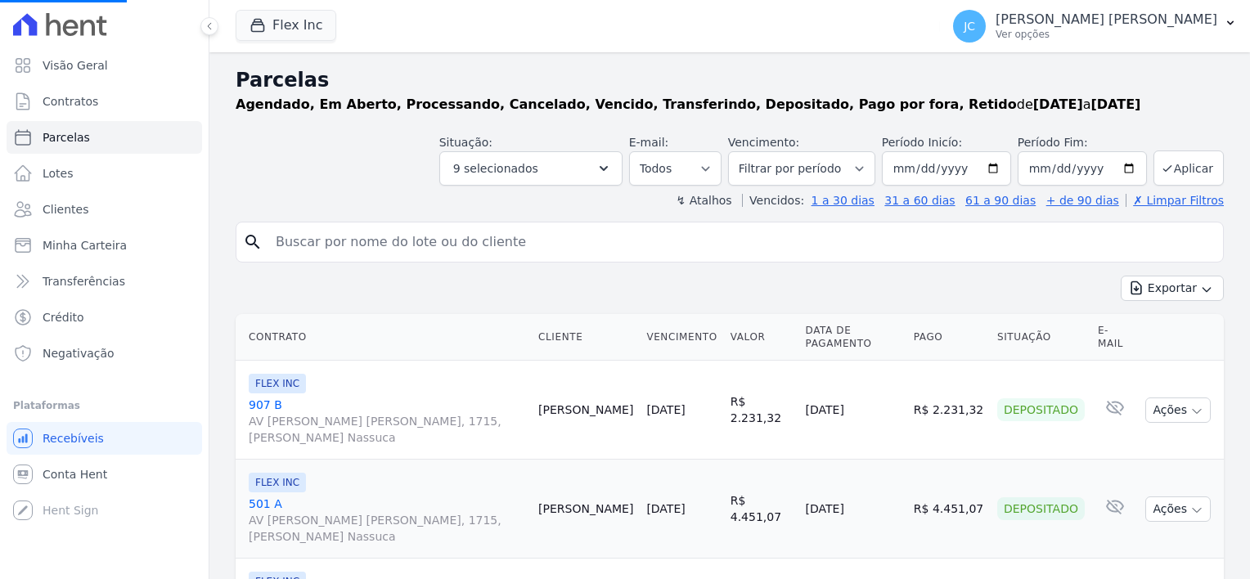
select select
click at [569, 175] on button "9 selecionados" at bounding box center [530, 168] width 183 height 34
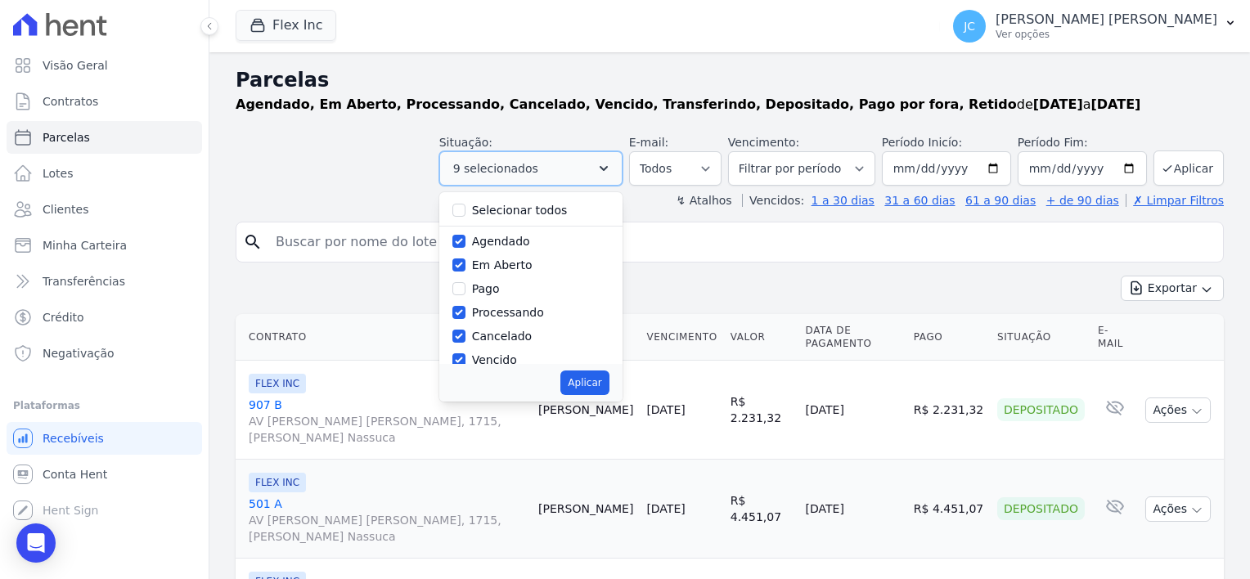
click at [593, 183] on button "9 selecionados" at bounding box center [530, 168] width 183 height 34
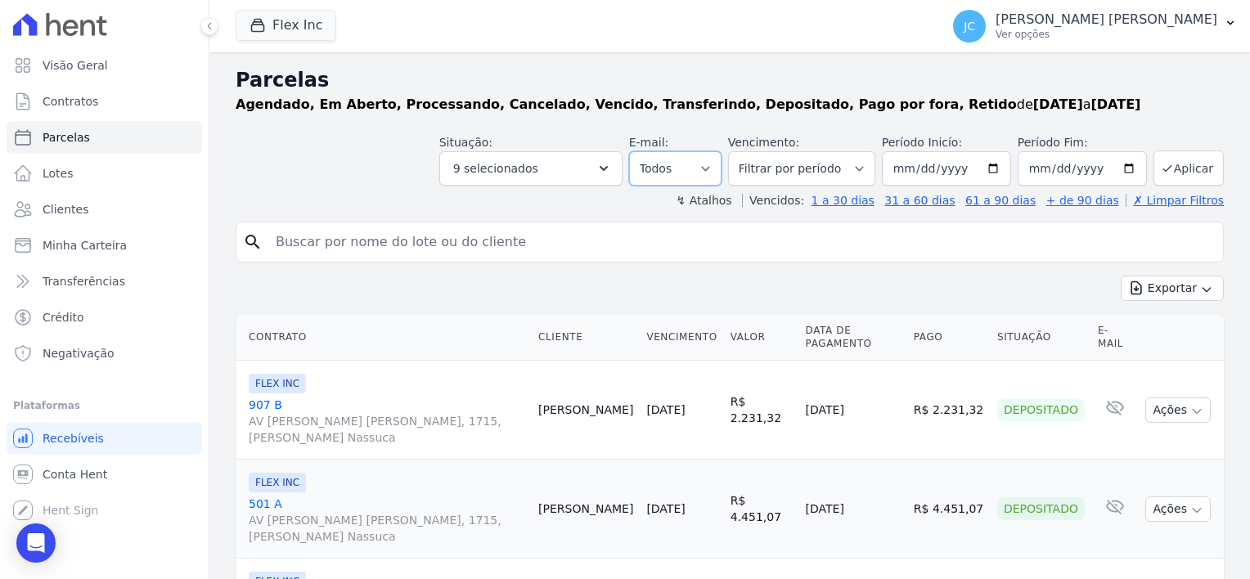
click at [709, 175] on select "Todos Lido Não-lido" at bounding box center [675, 168] width 92 height 34
click at [406, 245] on input "search" at bounding box center [741, 242] width 951 height 33
paste input "Kleber Cesar Pereira"
type input "Kleber Cesar Pereira"
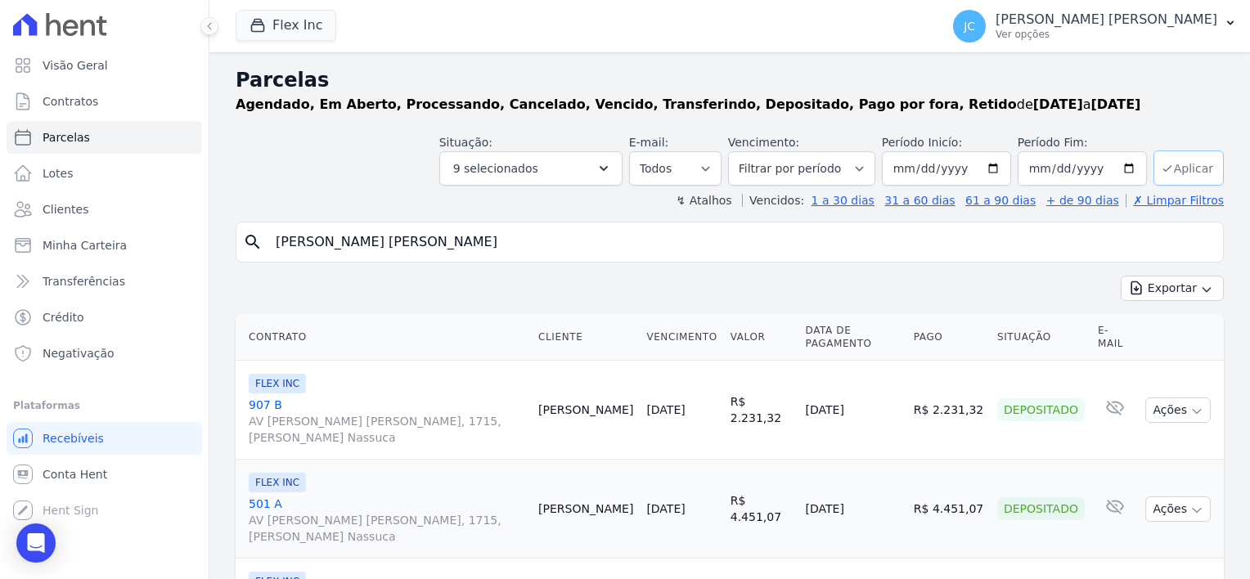
click at [1165, 173] on button "Aplicar" at bounding box center [1189, 168] width 70 height 35
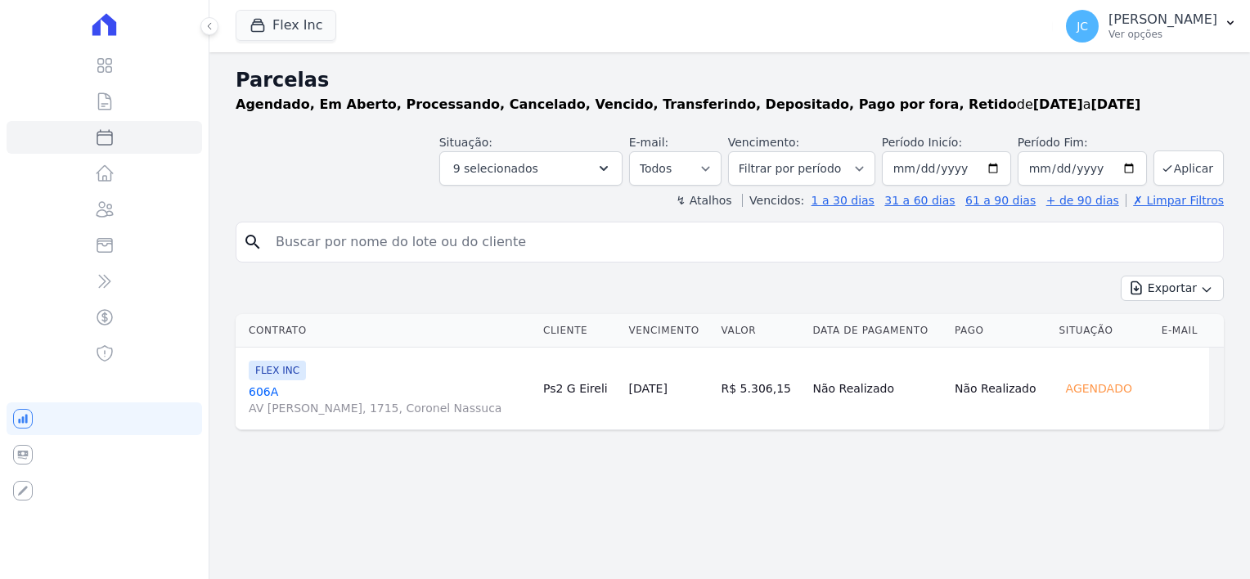
select select
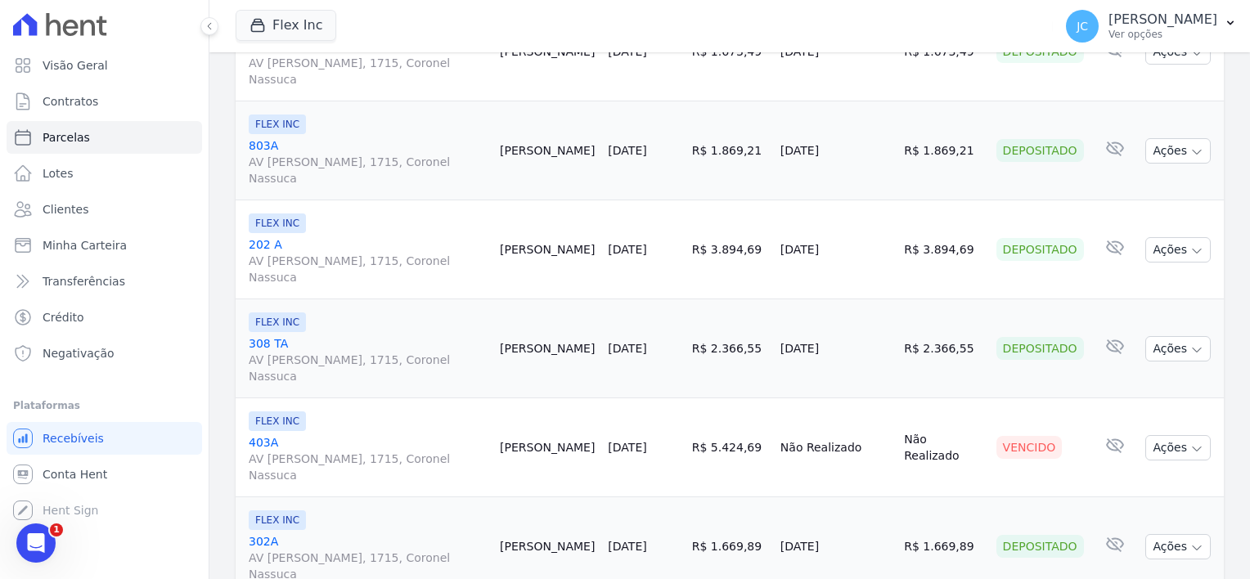
scroll to position [2127, 0]
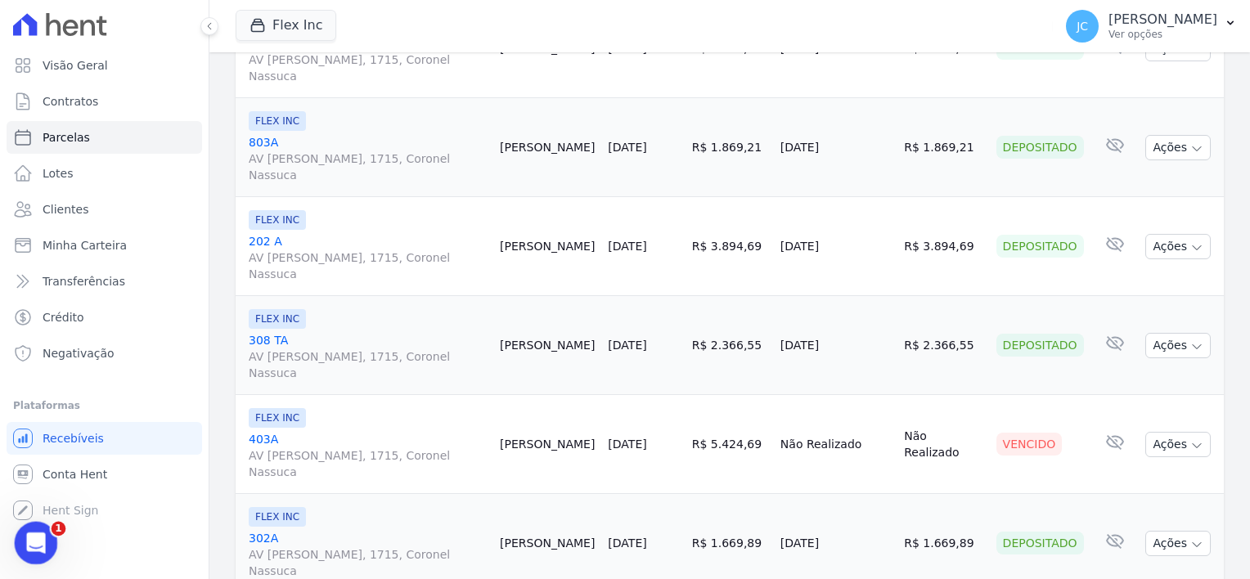
click at [32, 533] on icon "Abertura do Messenger da Intercom" at bounding box center [33, 541] width 27 height 27
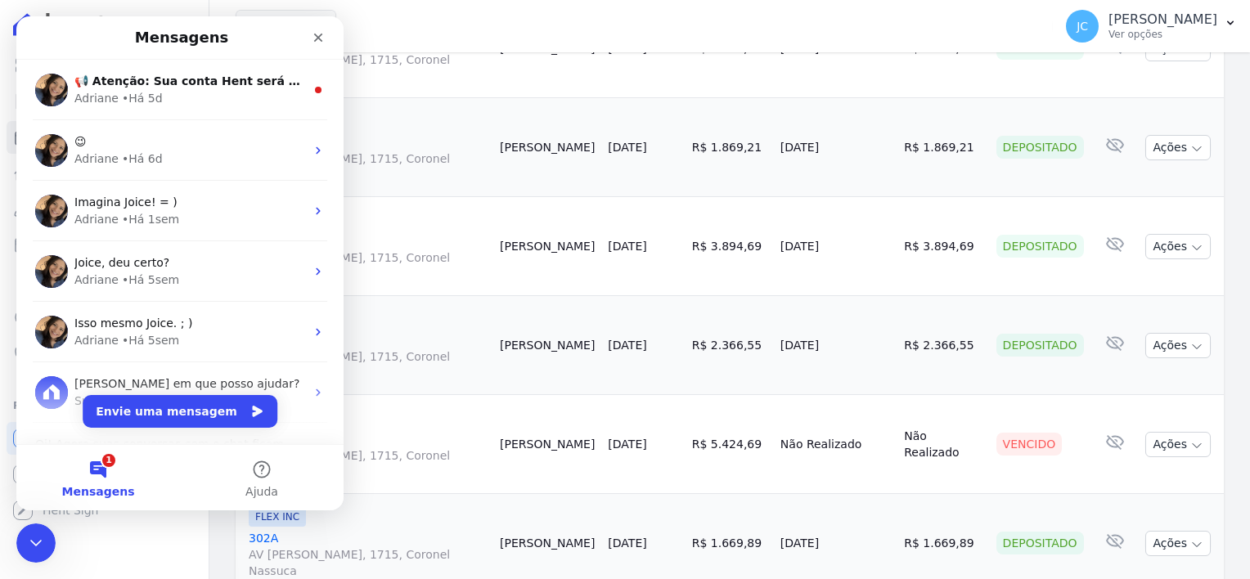
scroll to position [0, 0]
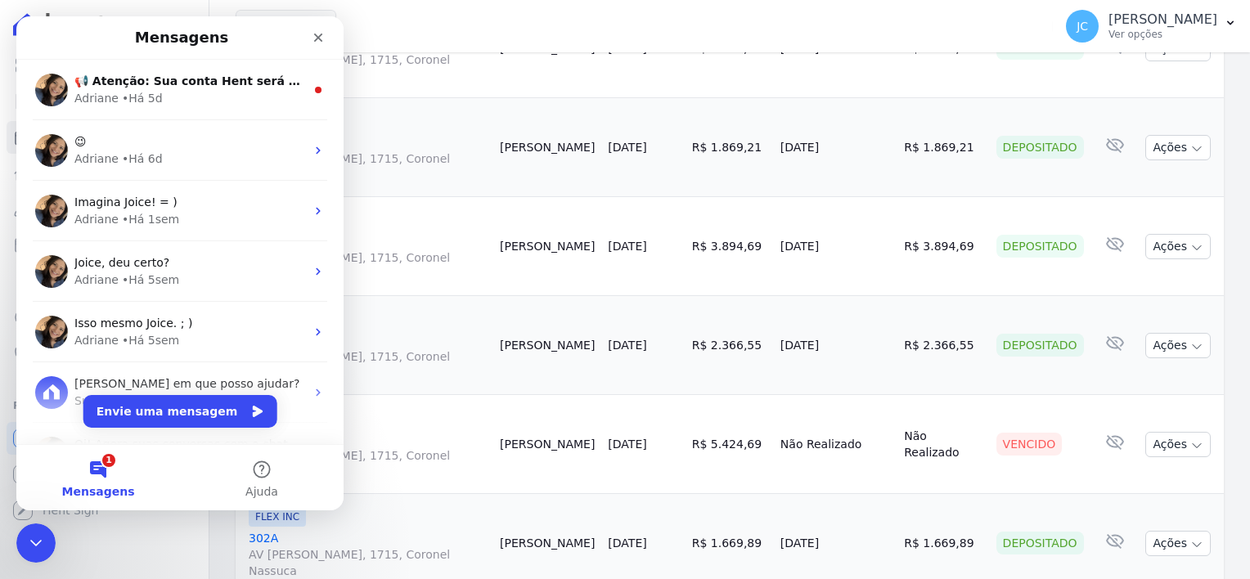
click at [161, 409] on button "Envie uma mensagem" at bounding box center [180, 411] width 194 height 33
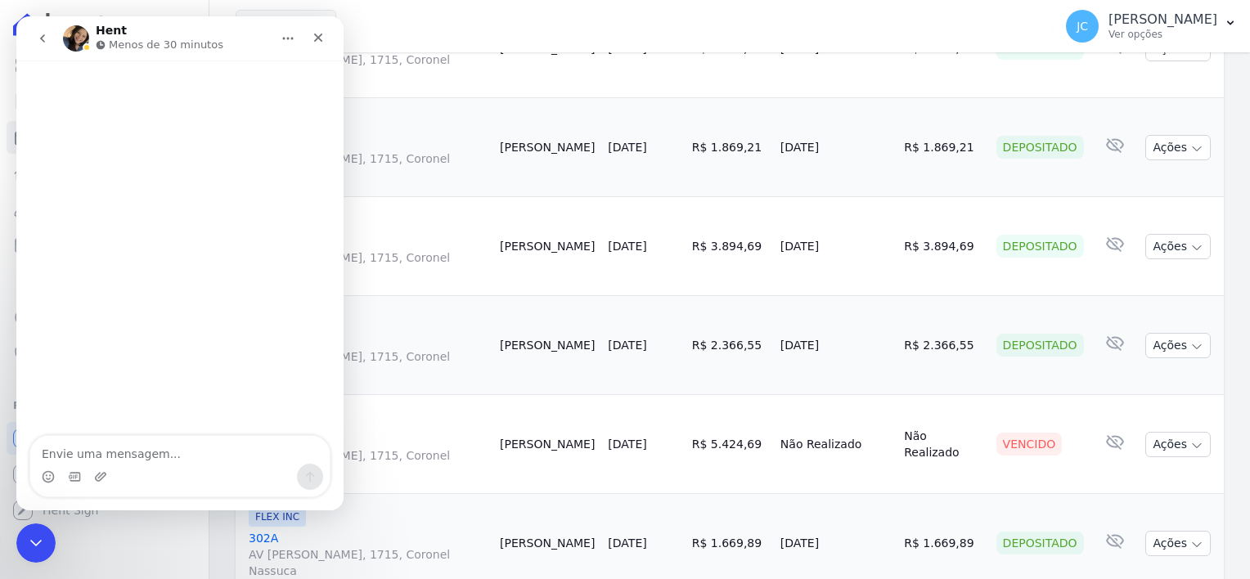
type textarea "o"
type textarea "bom dia"
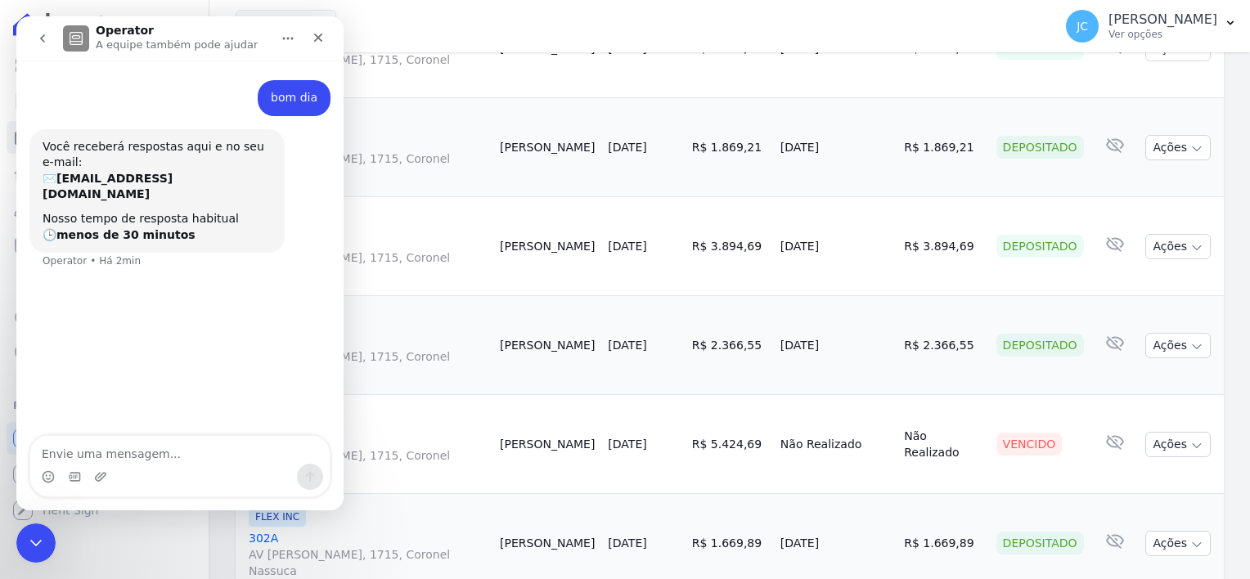
click at [868, 471] on td "Não Realizado" at bounding box center [836, 444] width 124 height 99
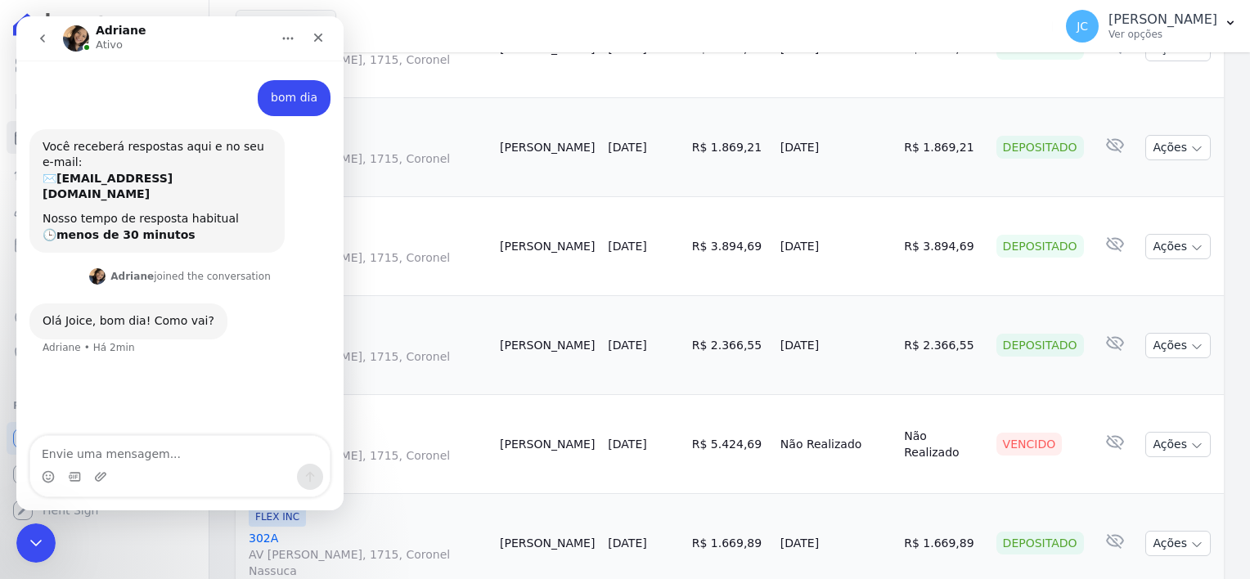
click at [125, 466] on div "Messenger da Intercom" at bounding box center [179, 477] width 299 height 26
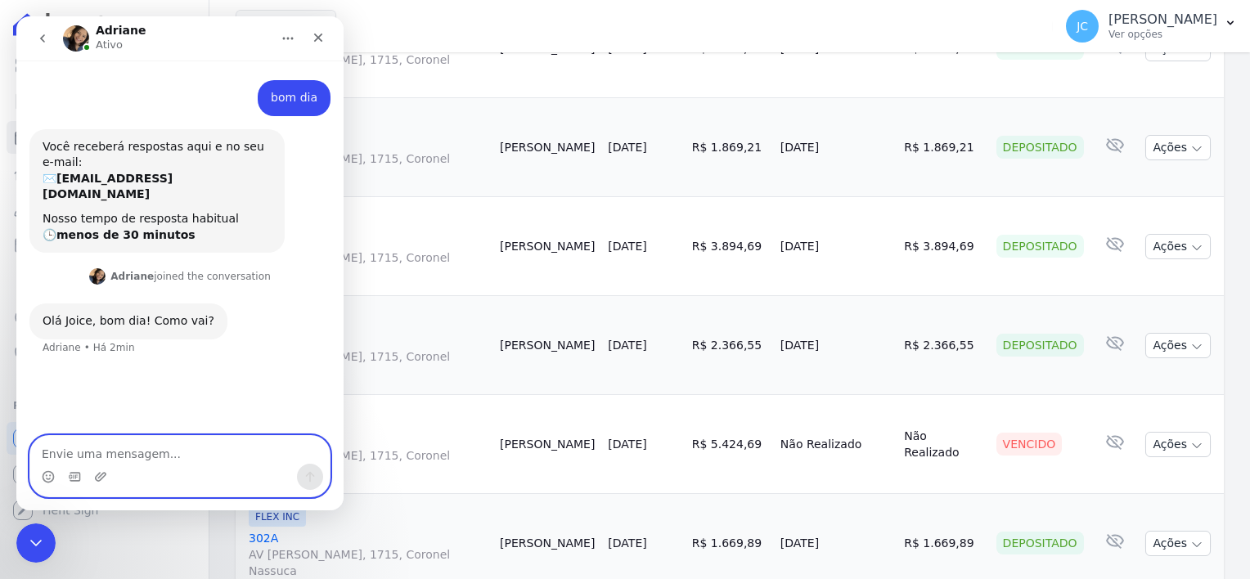
click at [129, 460] on textarea "Envie uma mensagem..." at bounding box center [179, 450] width 299 height 28
type textarea "tudo bem"
type textarea "preciso tirar uma dúvida"
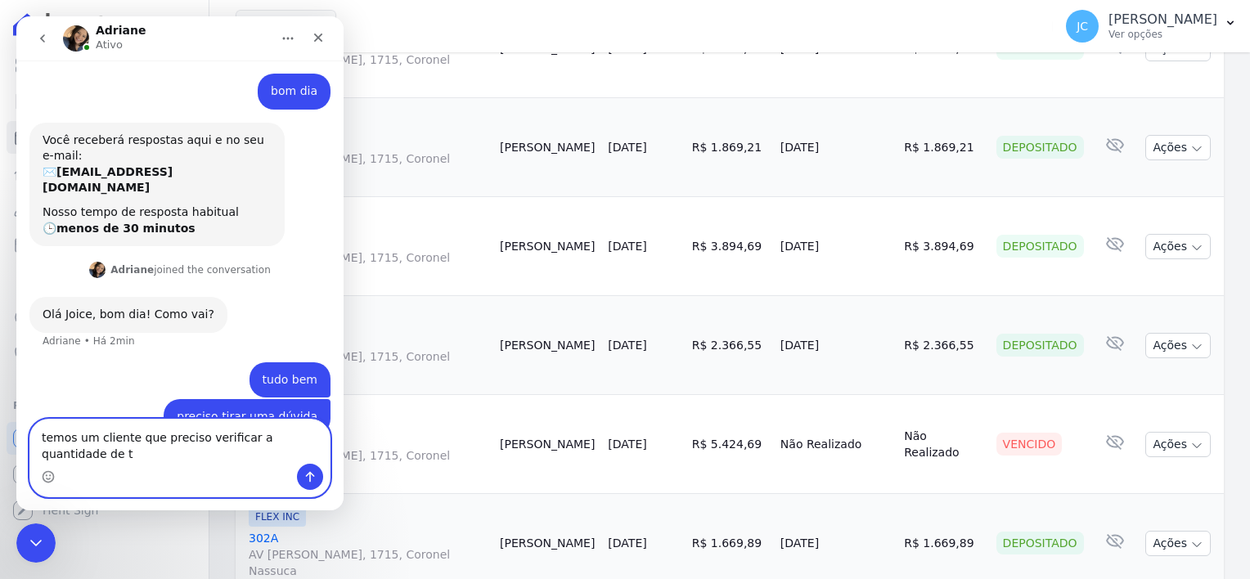
scroll to position [23, 0]
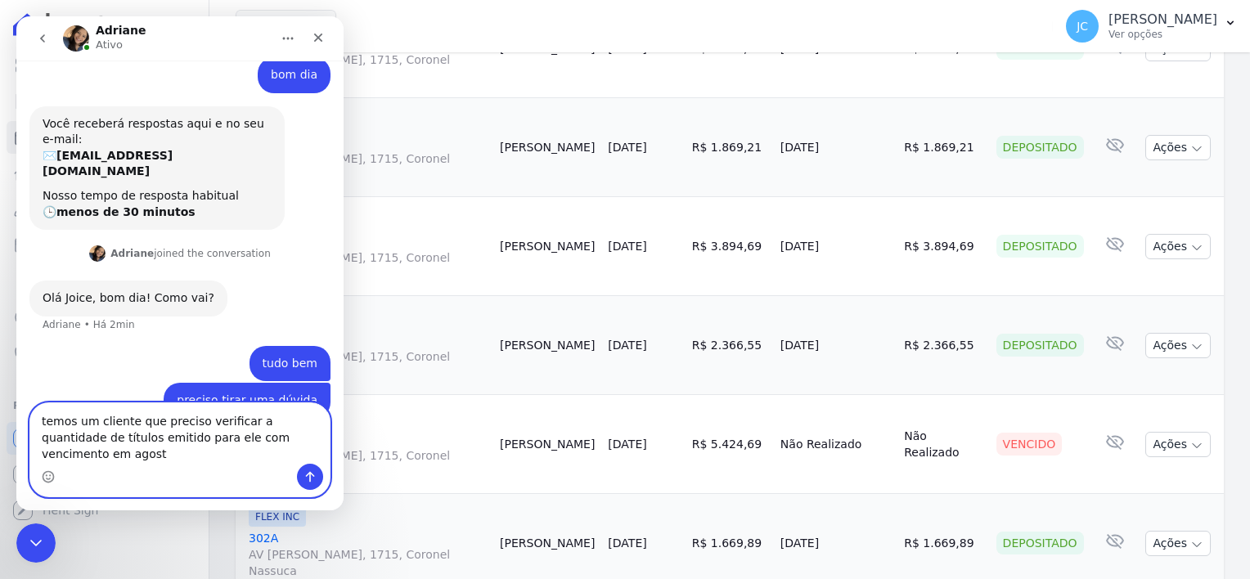
type textarea "temos um cliente que preciso verificar a quantidade de títulos emitido para ele…"
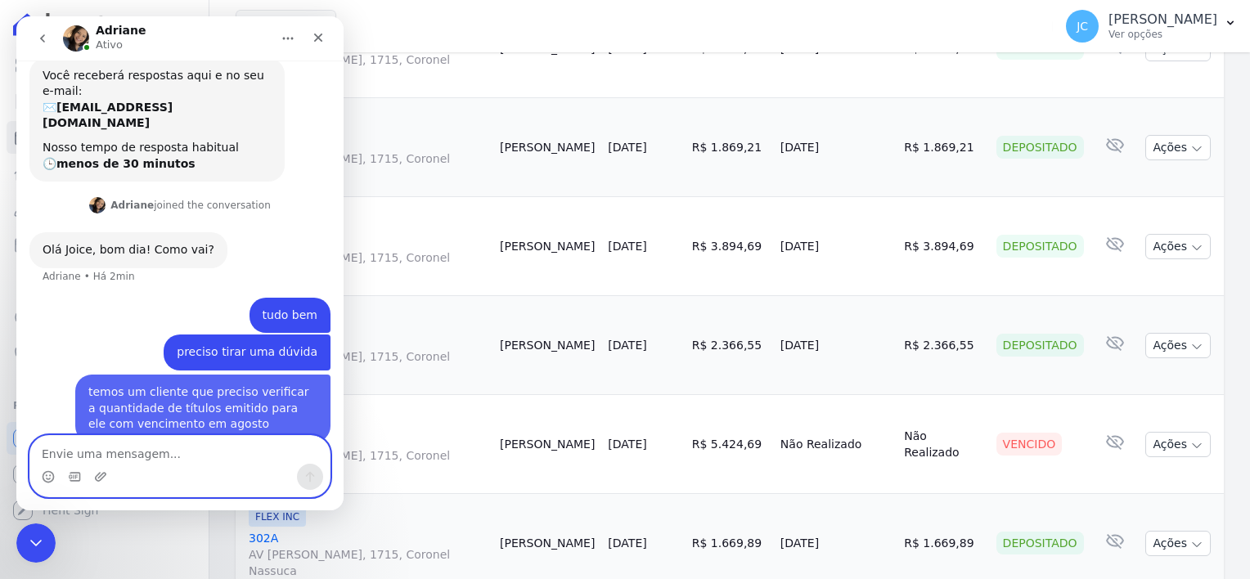
scroll to position [76, 0]
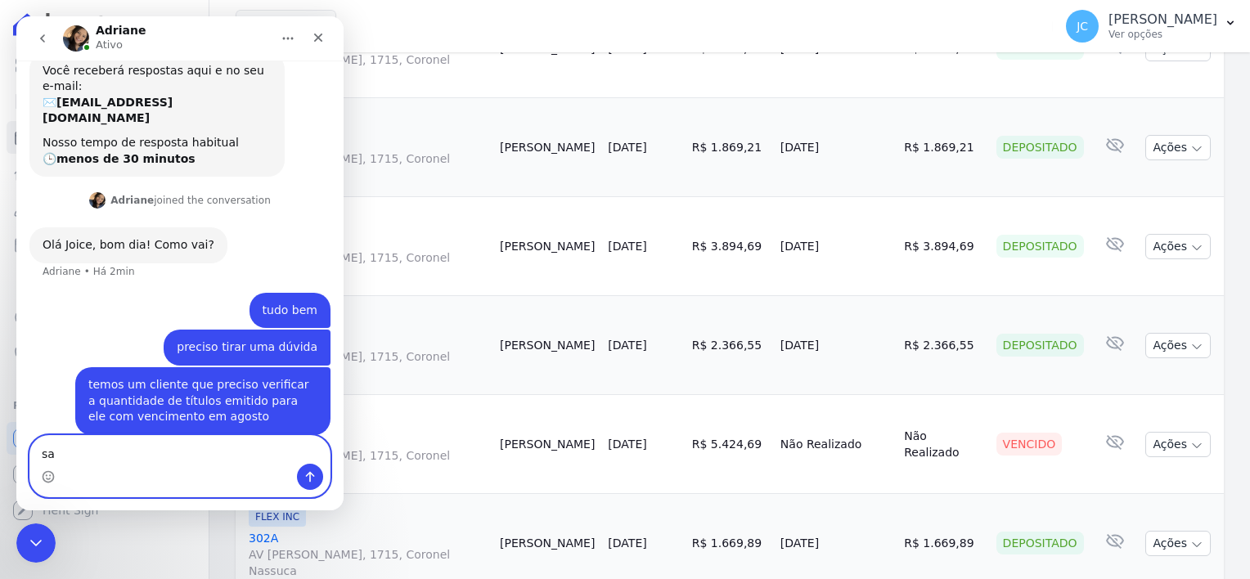
type textarea "s"
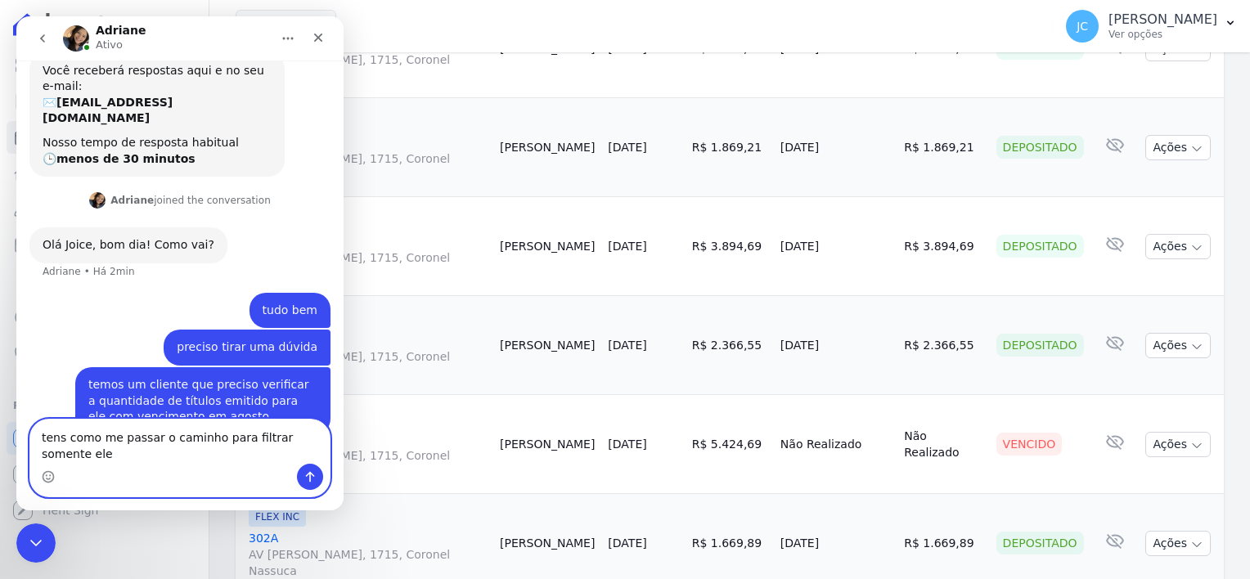
scroll to position [92, 0]
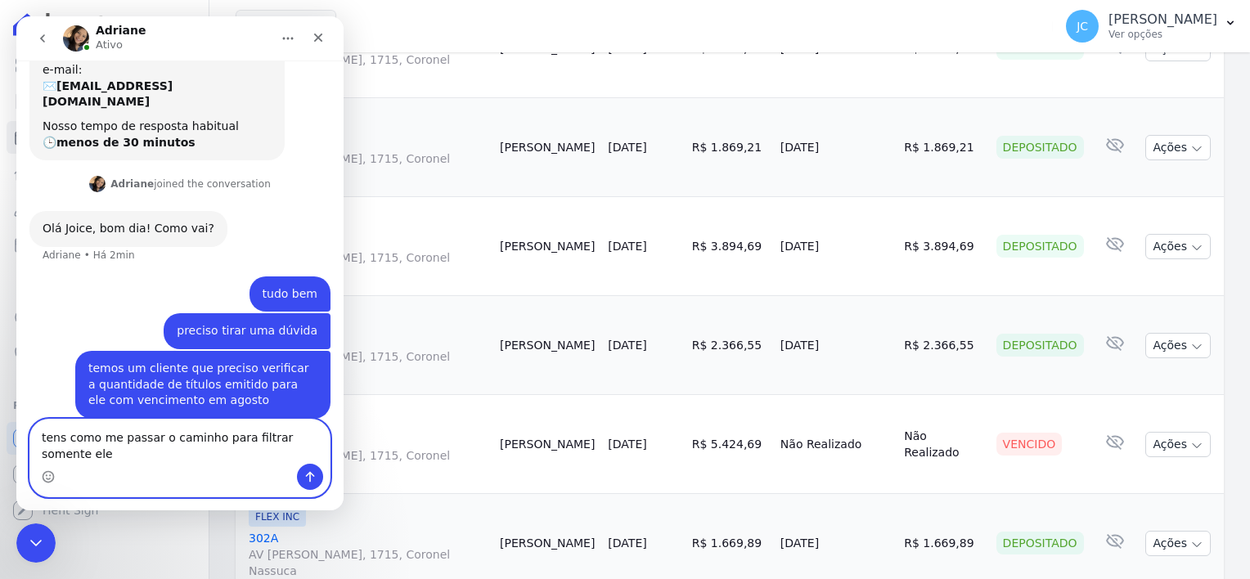
type textarea "tens como me passar o caminho para filtrar somente ele?"
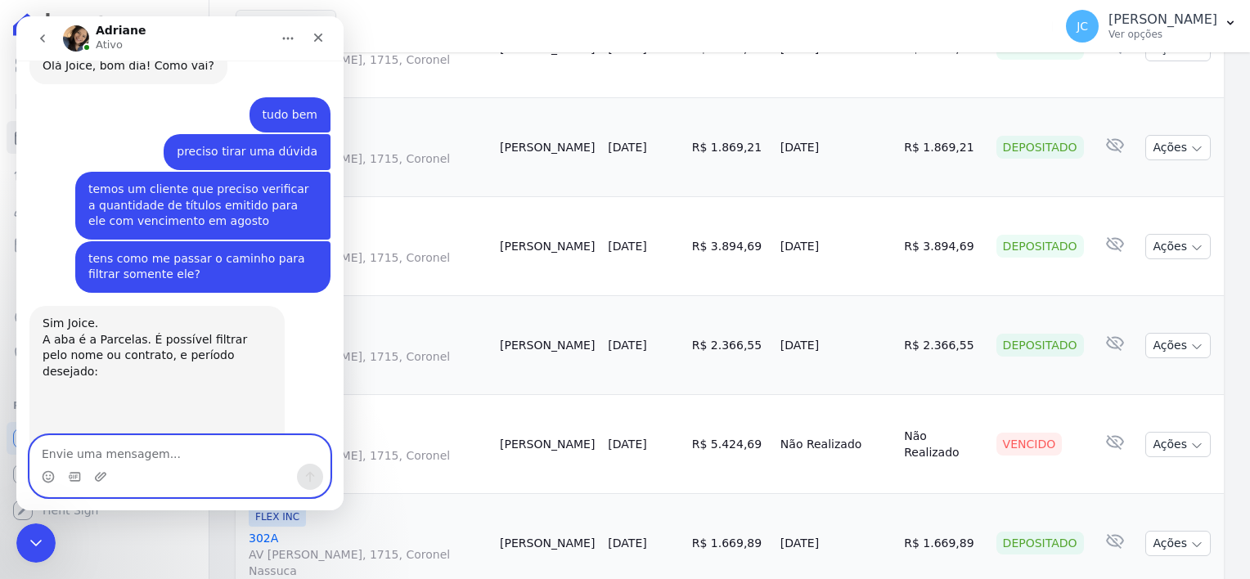
scroll to position [297, 0]
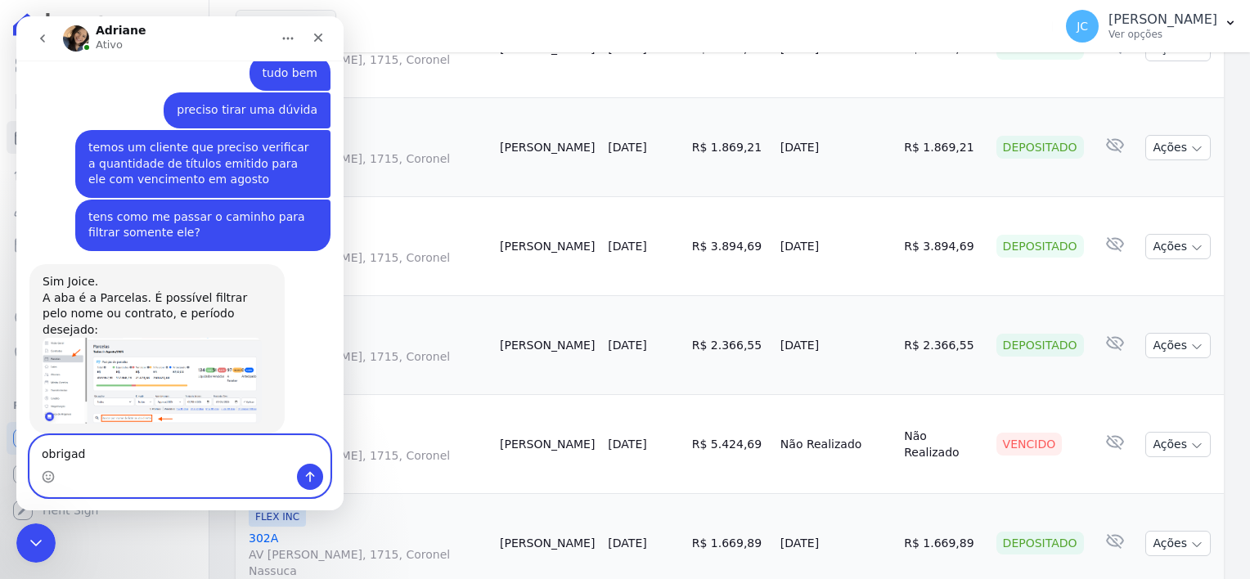
type textarea "obrigada"
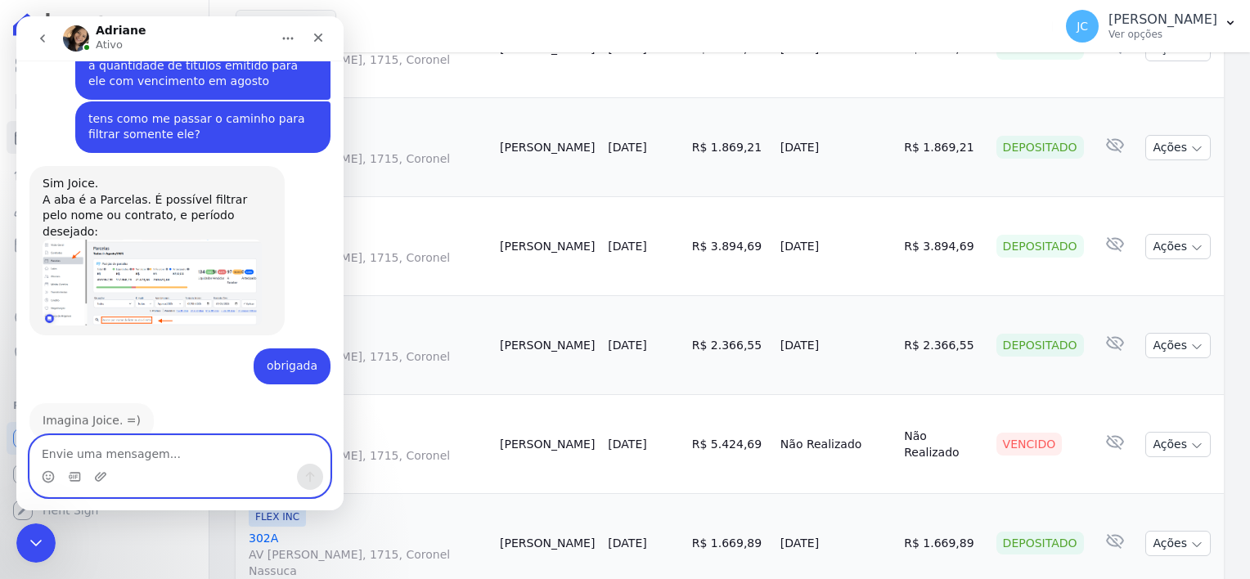
scroll to position [394, 0]
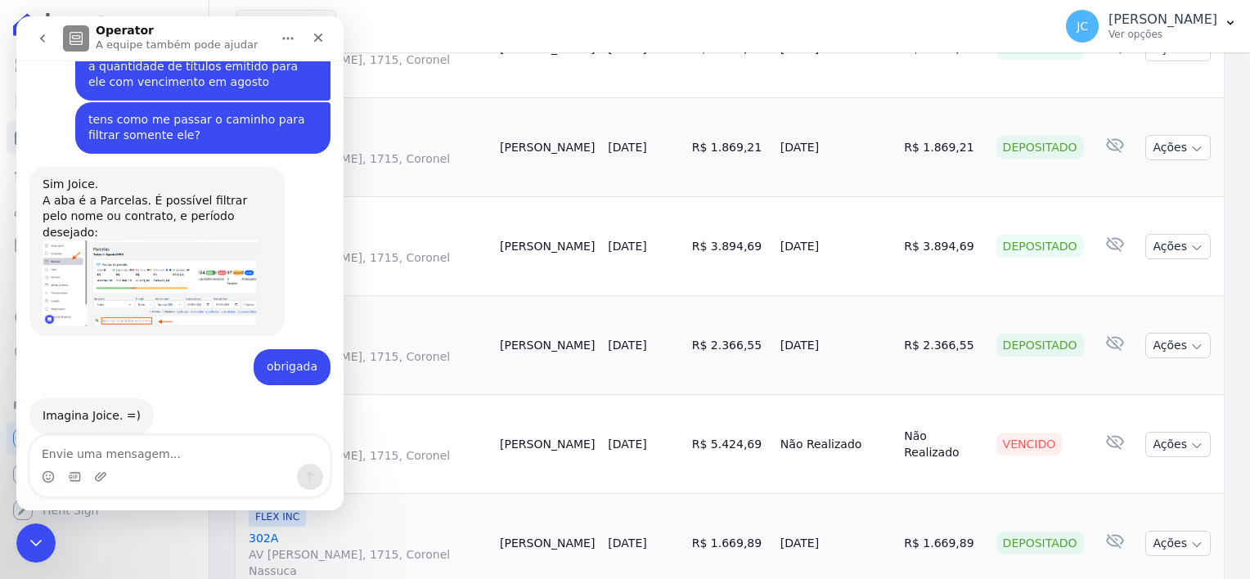
click at [173, 250] on img "Adriane diz…" at bounding box center [152, 284] width 219 height 86
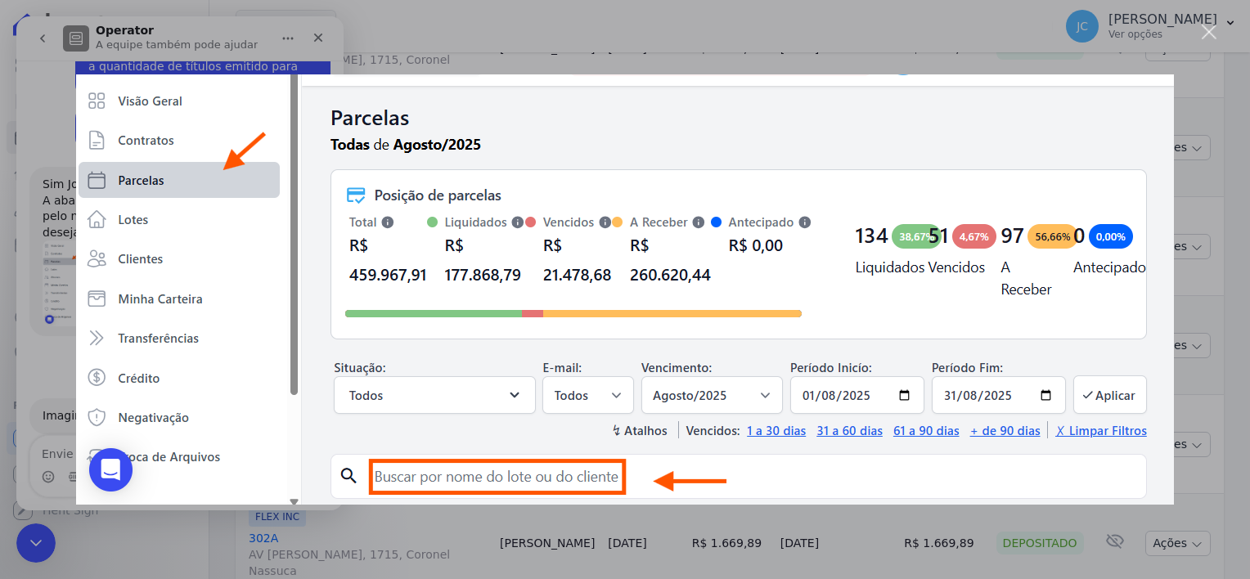
click at [458, 59] on div "Messenger da Intercom" at bounding box center [625, 289] width 1250 height 579
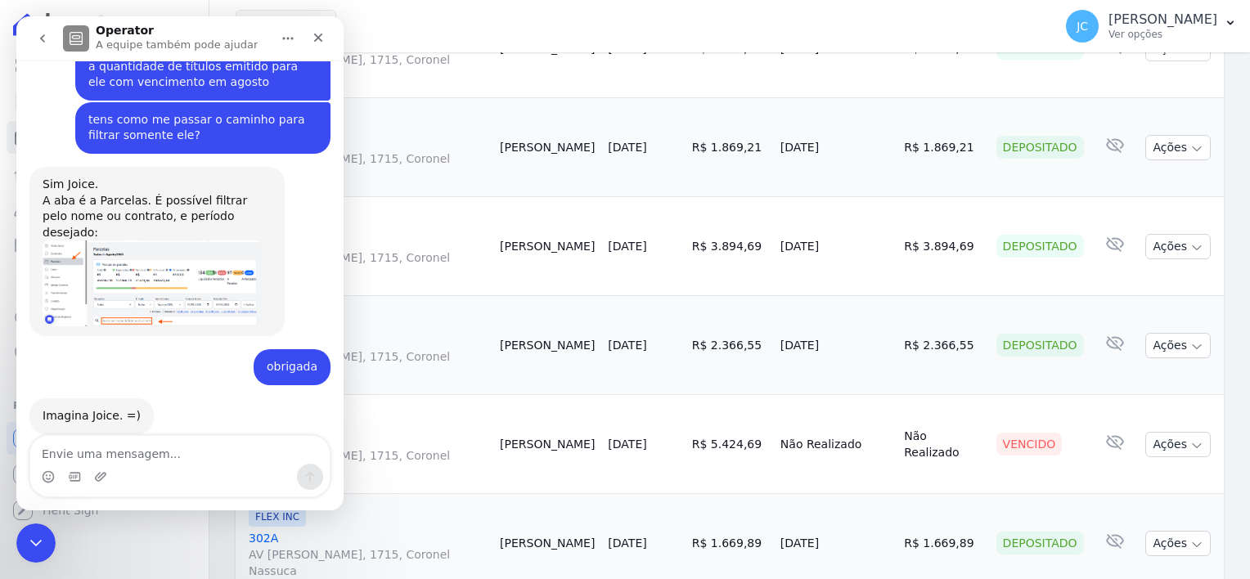
click at [664, 65] on td "[DATE]" at bounding box center [642, 48] width 83 height 99
click at [509, 92] on td "[PERSON_NAME]" at bounding box center [547, 48] width 108 height 99
click at [148, 241] on img "Adriane diz…" at bounding box center [152, 284] width 219 height 86
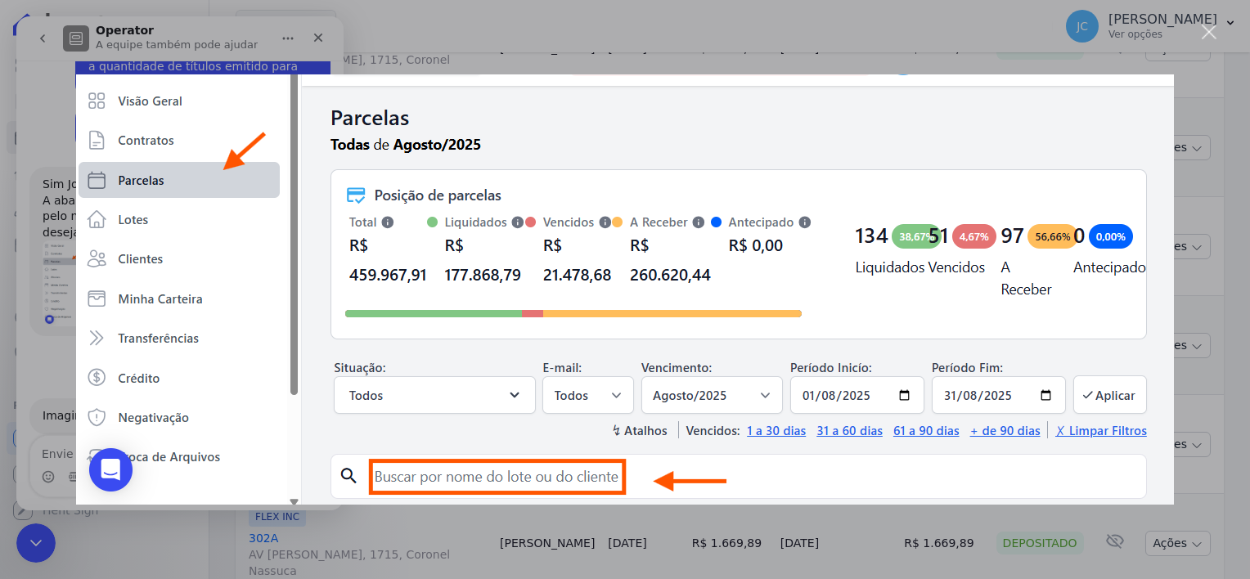
click at [1206, 34] on div "Fechar" at bounding box center [1210, 33] width 16 height 16
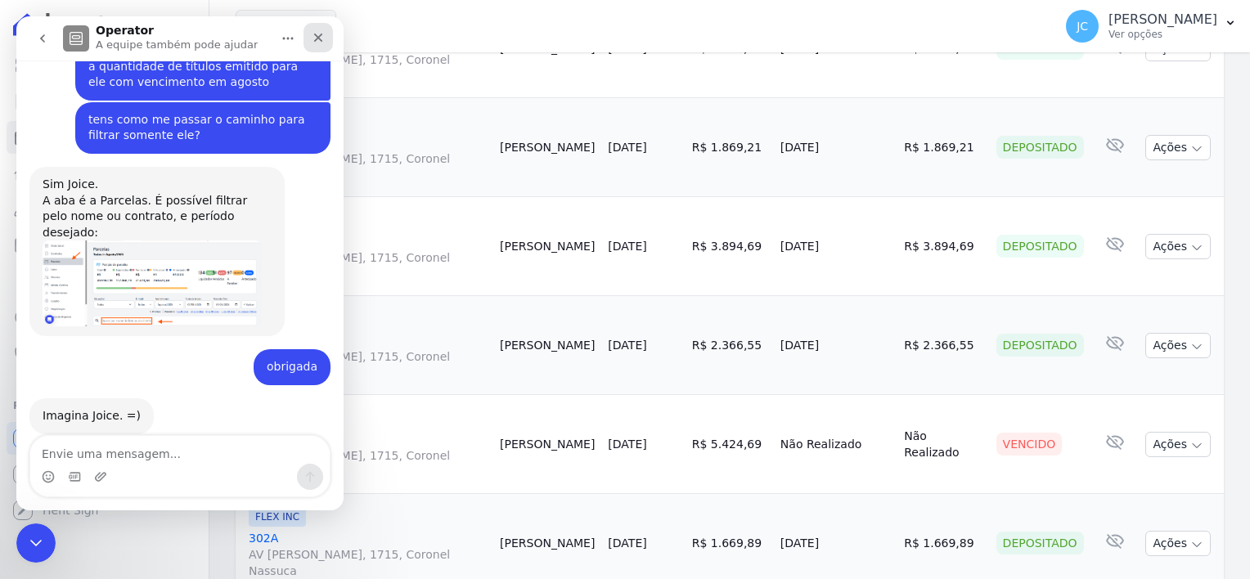
click at [318, 43] on icon "Fechar" at bounding box center [318, 37] width 13 height 13
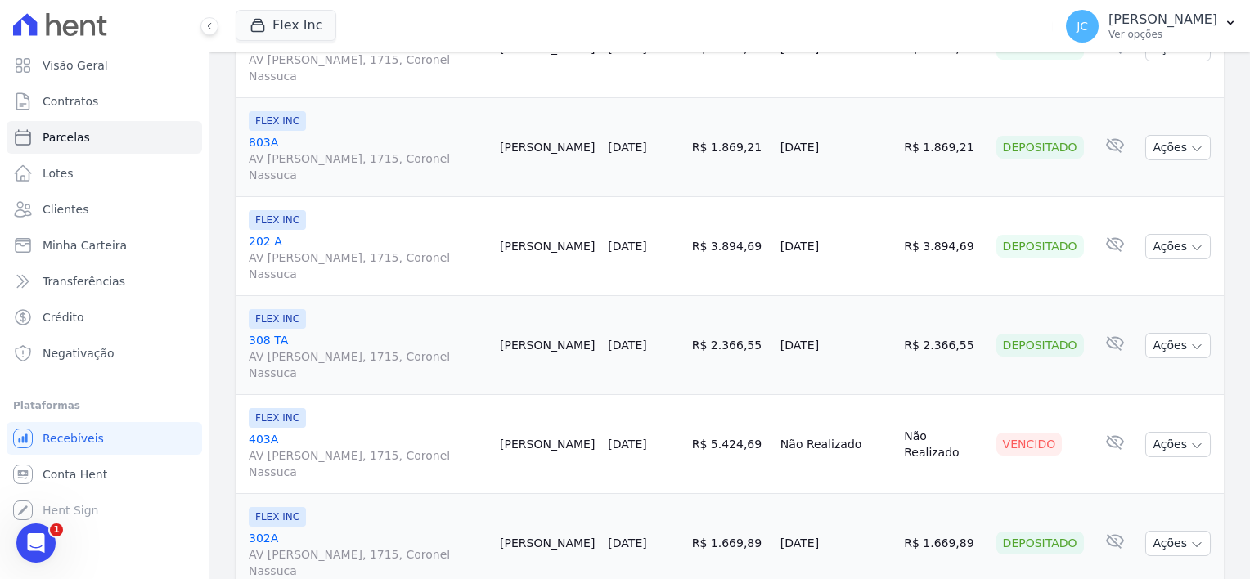
scroll to position [394, 0]
click at [67, 141] on span "Parcelas" at bounding box center [66, 137] width 47 height 16
select select
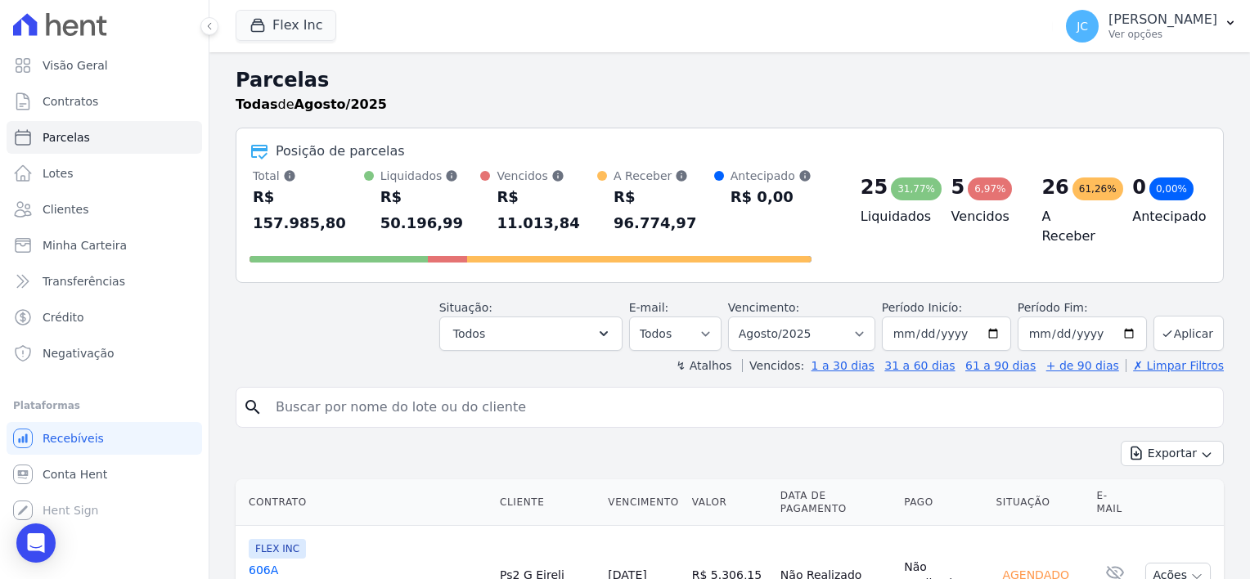
click at [442, 391] on input "search" at bounding box center [741, 407] width 951 height 33
type input "Kleber Cesar Pereira"
click at [1191, 316] on button "Aplicar" at bounding box center [1189, 333] width 70 height 35
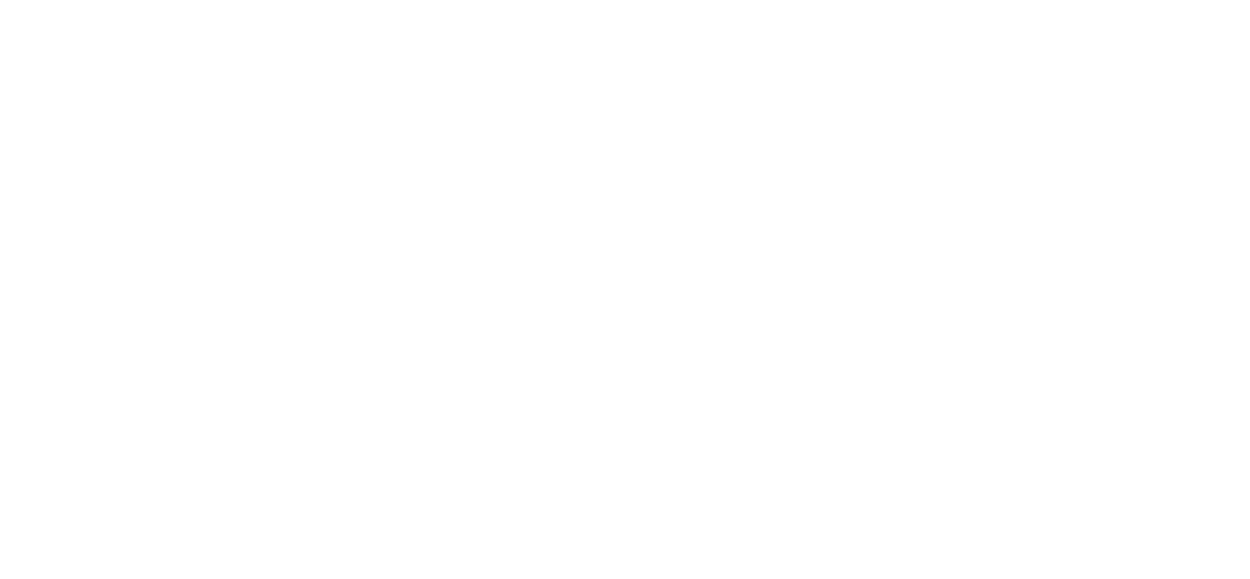
select select
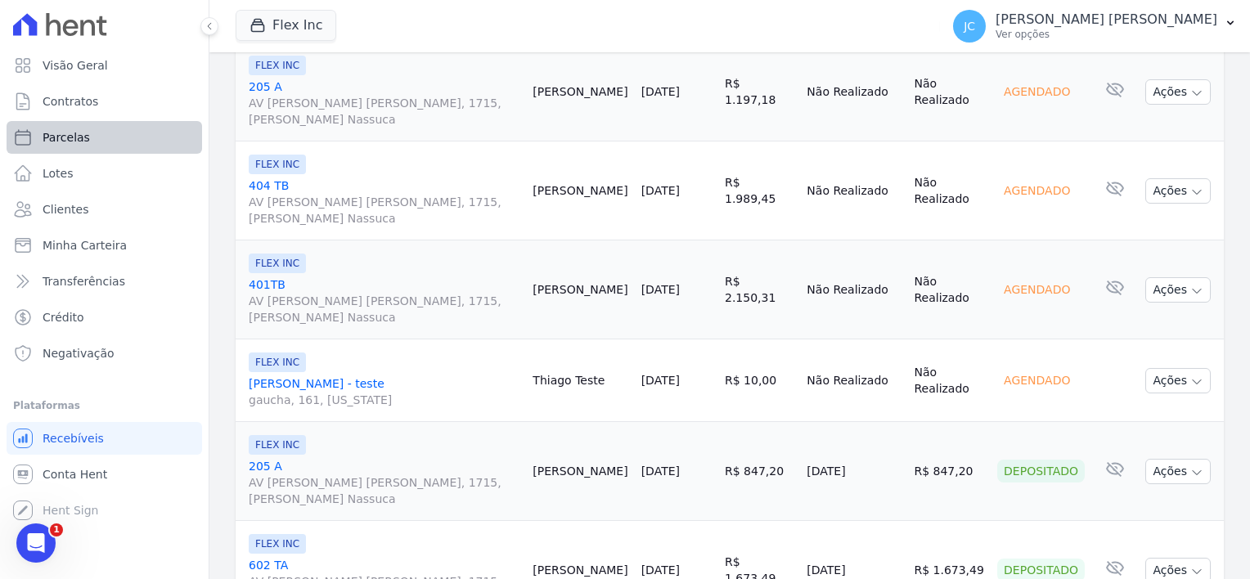
scroll to position [1627, 0]
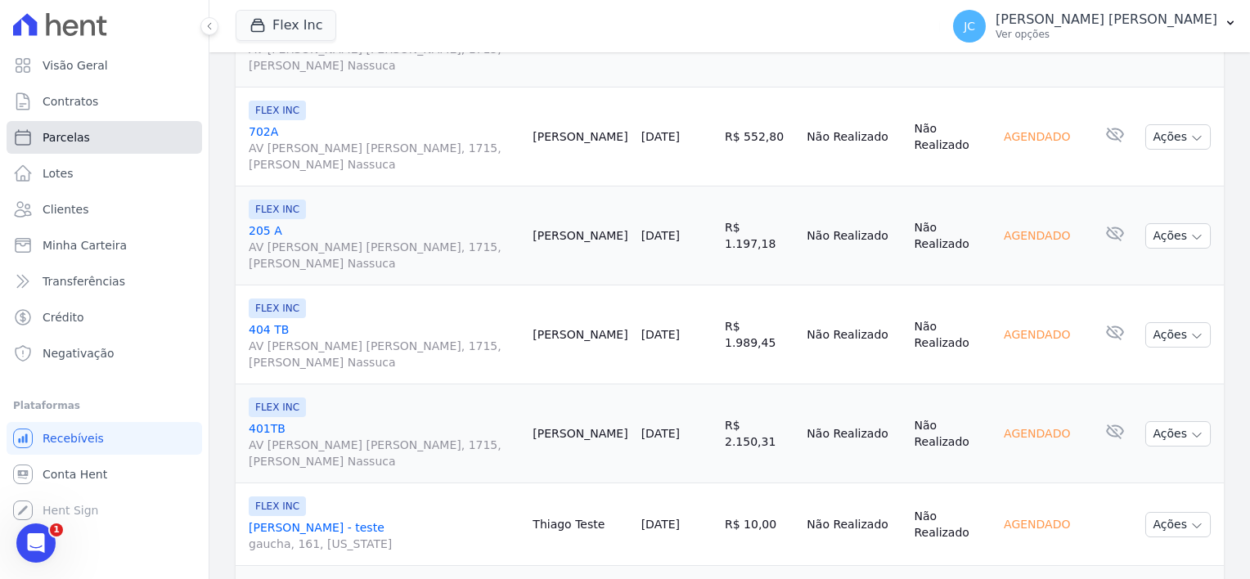
click at [96, 139] on link "Parcelas" at bounding box center [105, 137] width 196 height 33
select select
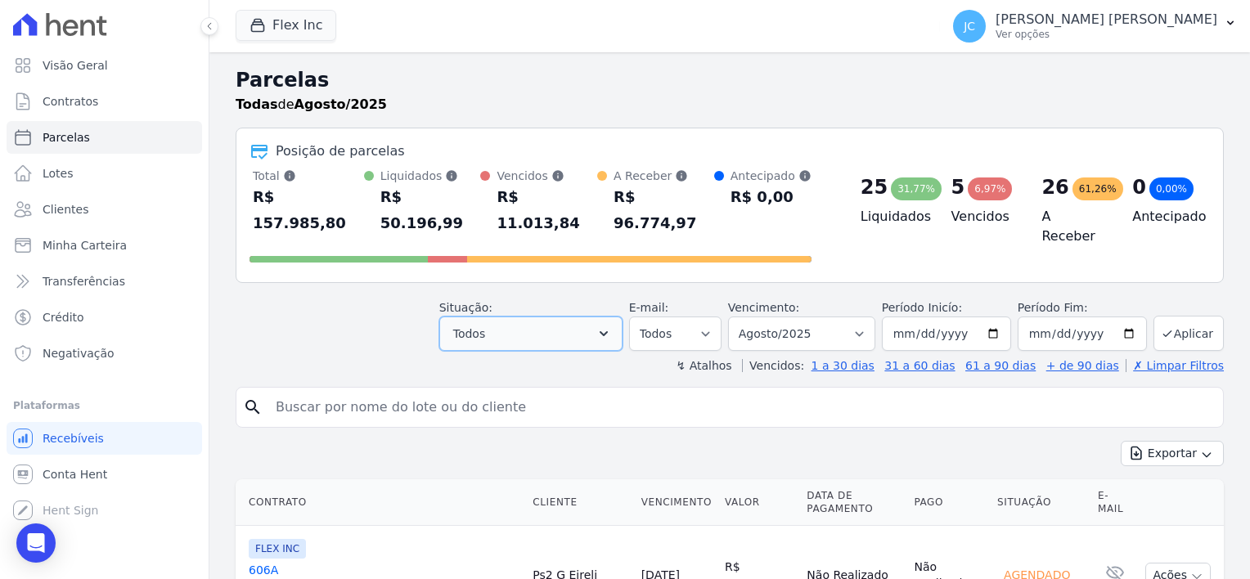
click at [514, 317] on button "Todos" at bounding box center [530, 334] width 183 height 34
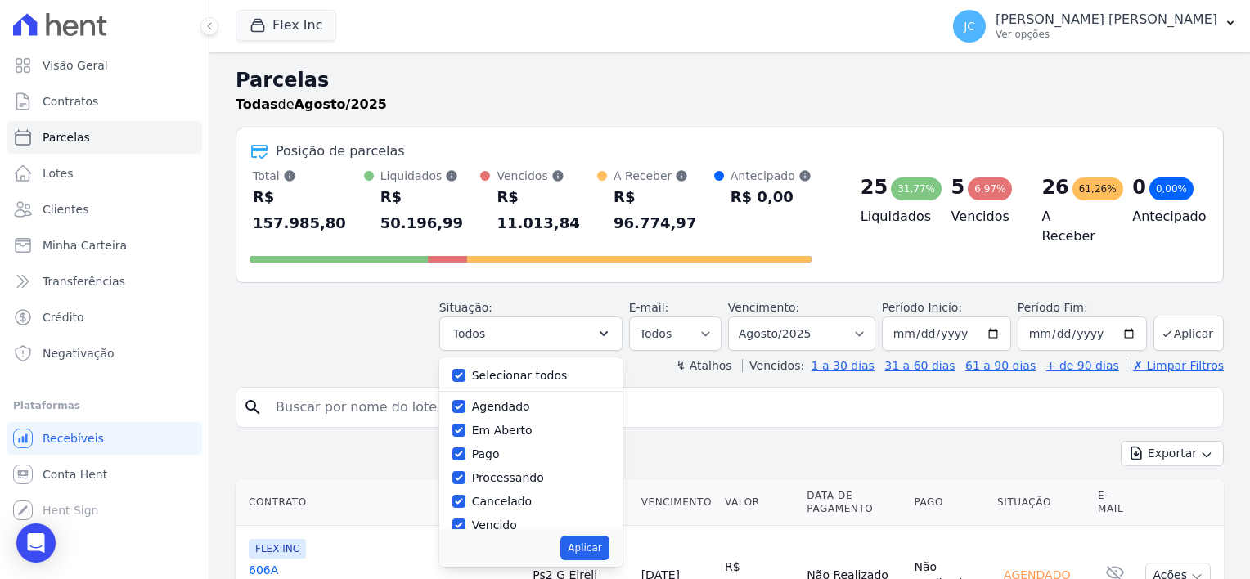
click at [317, 391] on input "search" at bounding box center [741, 407] width 951 height 33
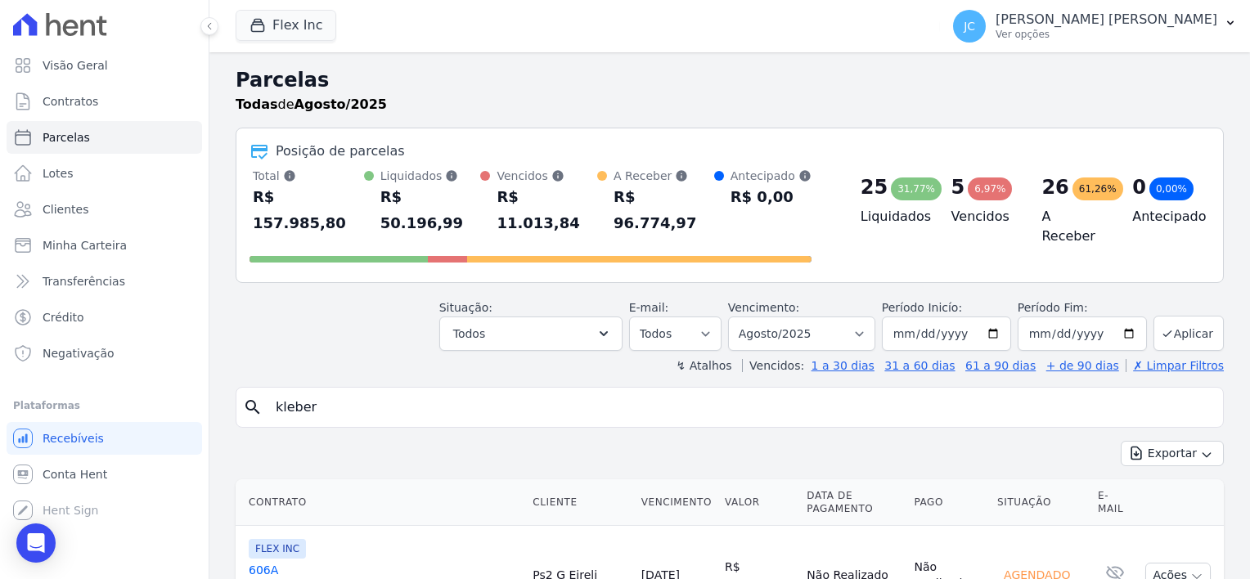
type input "kleber"
click at [253, 398] on icon "search" at bounding box center [253, 408] width 20 height 20
click at [1187, 316] on button "Aplicar" at bounding box center [1189, 333] width 70 height 35
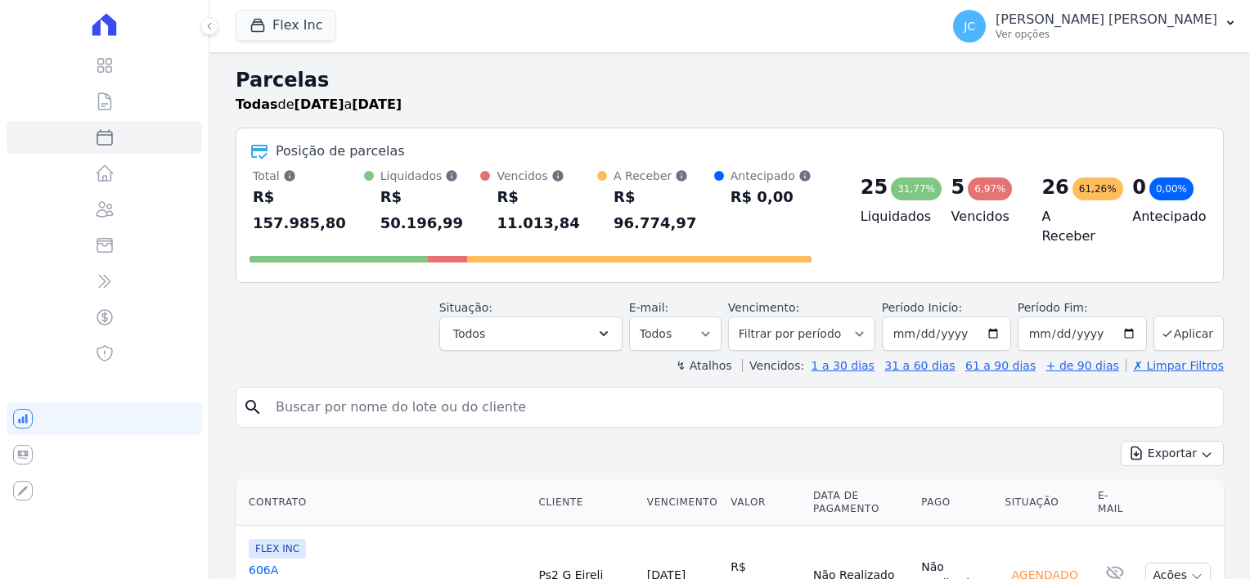
select select
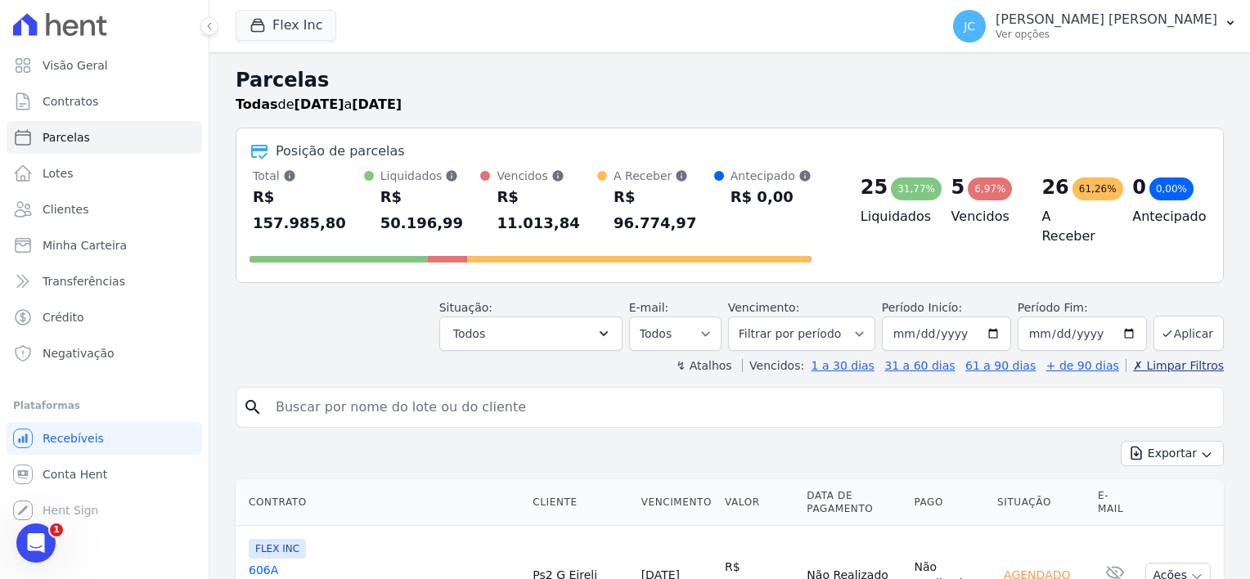
click at [1158, 359] on link "✗ Limpar Filtros" at bounding box center [1175, 365] width 98 height 13
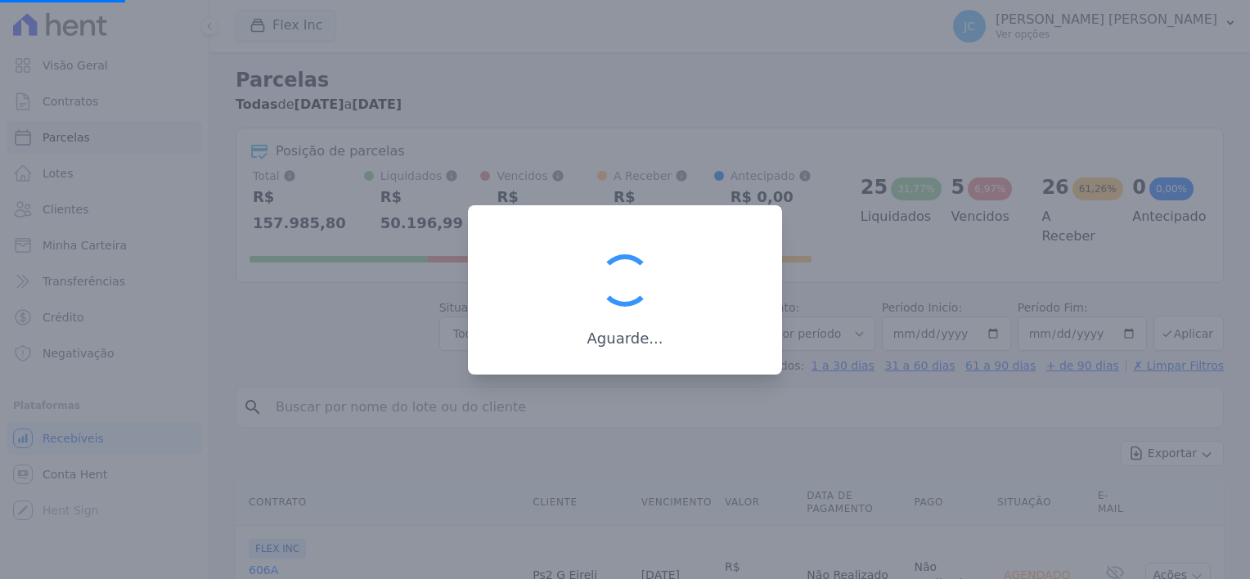
select select
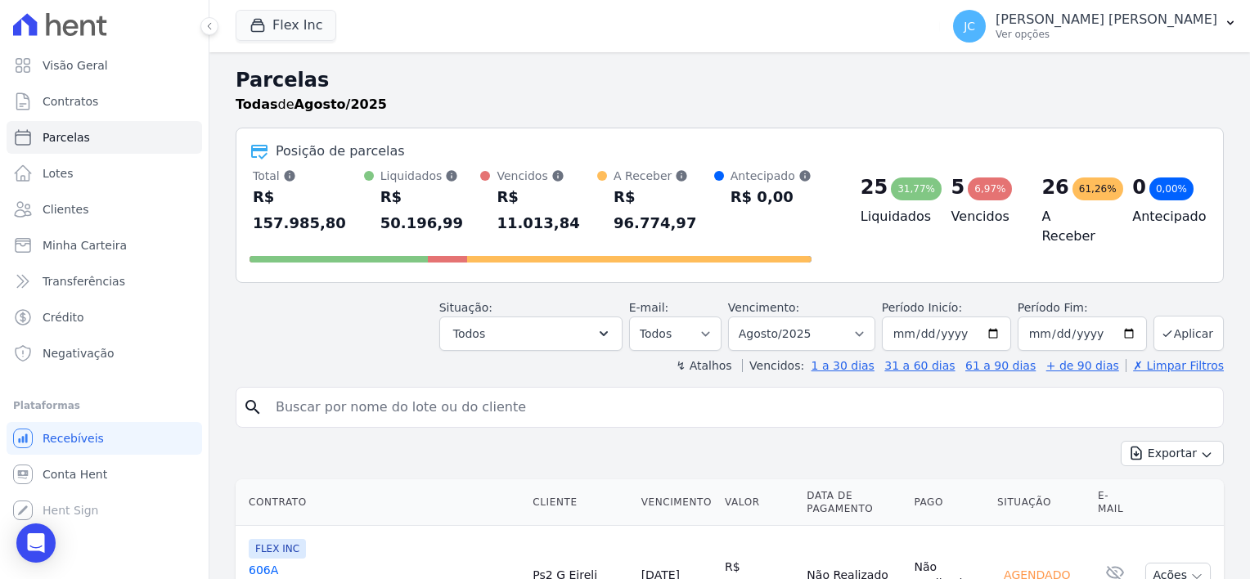
click at [348, 391] on input "search" at bounding box center [741, 407] width 951 height 33
type input "kleber"
drag, startPoint x: 1154, startPoint y: 429, endPoint x: 988, endPoint y: 420, distance: 166.3
click at [972, 441] on div "Exportar Exportar PDF Exportar CSV" at bounding box center [730, 460] width 988 height 38
click at [1175, 316] on button "Aplicar" at bounding box center [1189, 333] width 70 height 35
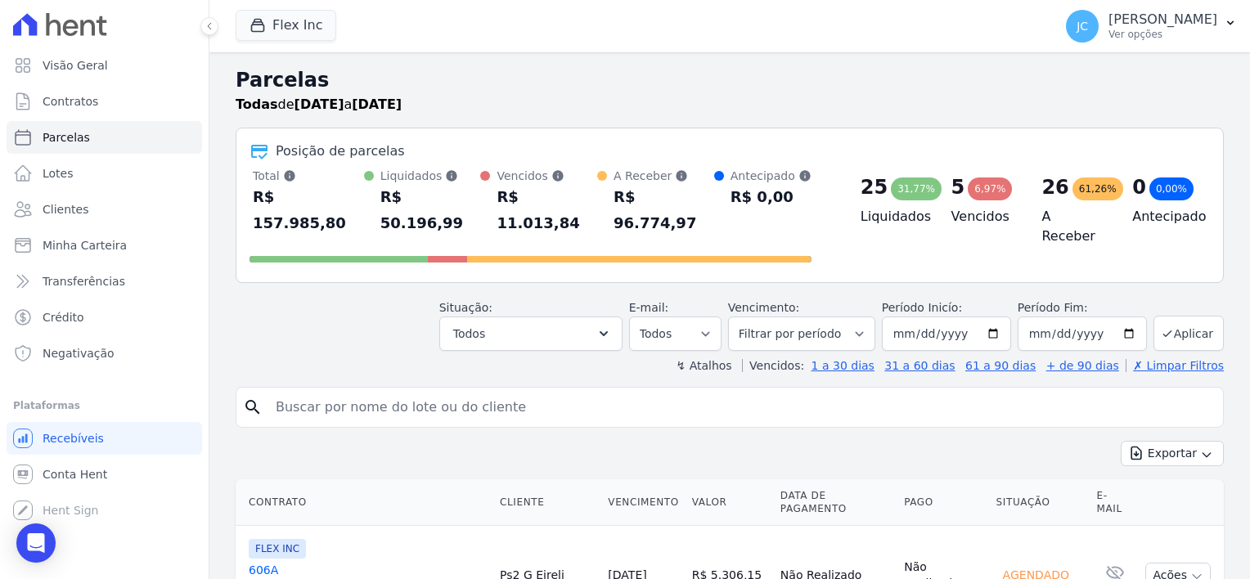
select select
click at [31, 554] on div "Abertura do Messenger da Intercom" at bounding box center [34, 541] width 54 height 54
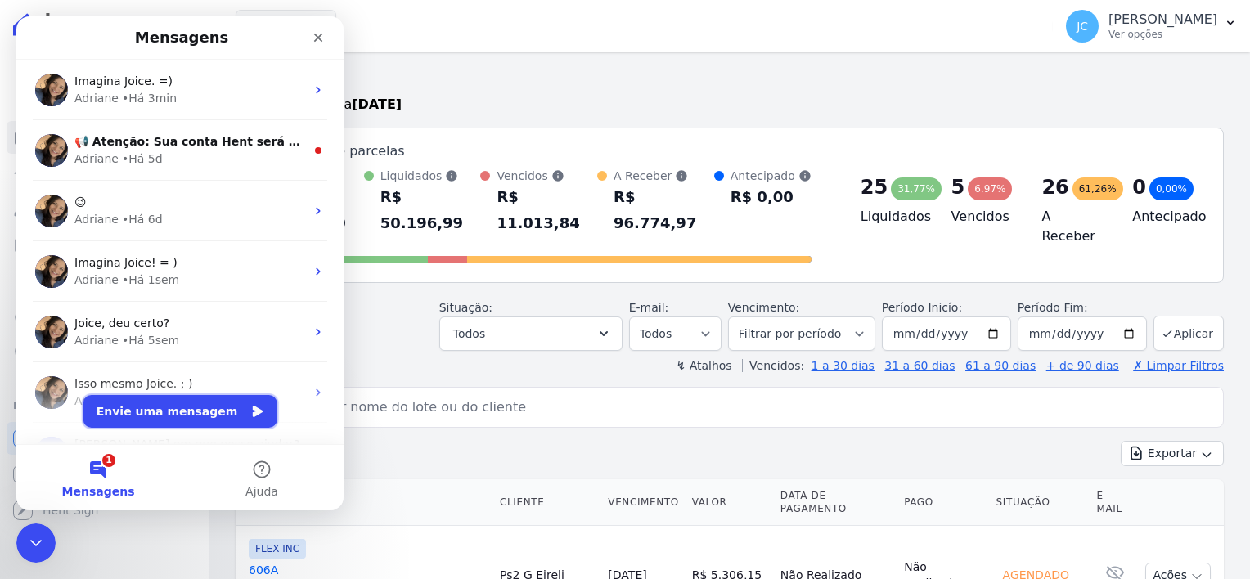
click at [168, 415] on button "Envie uma mensagem" at bounding box center [180, 411] width 194 height 33
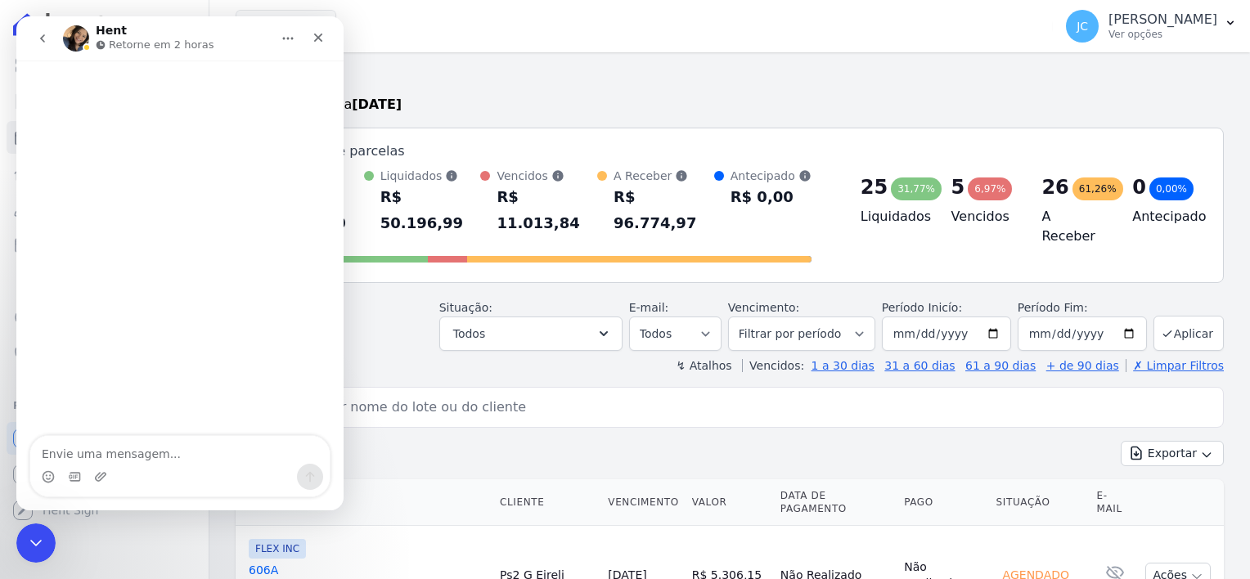
click at [593, 441] on div "Exportar Exportar PDF Exportar CSV" at bounding box center [730, 460] width 988 height 38
click at [603, 317] on button "Todos" at bounding box center [530, 334] width 183 height 34
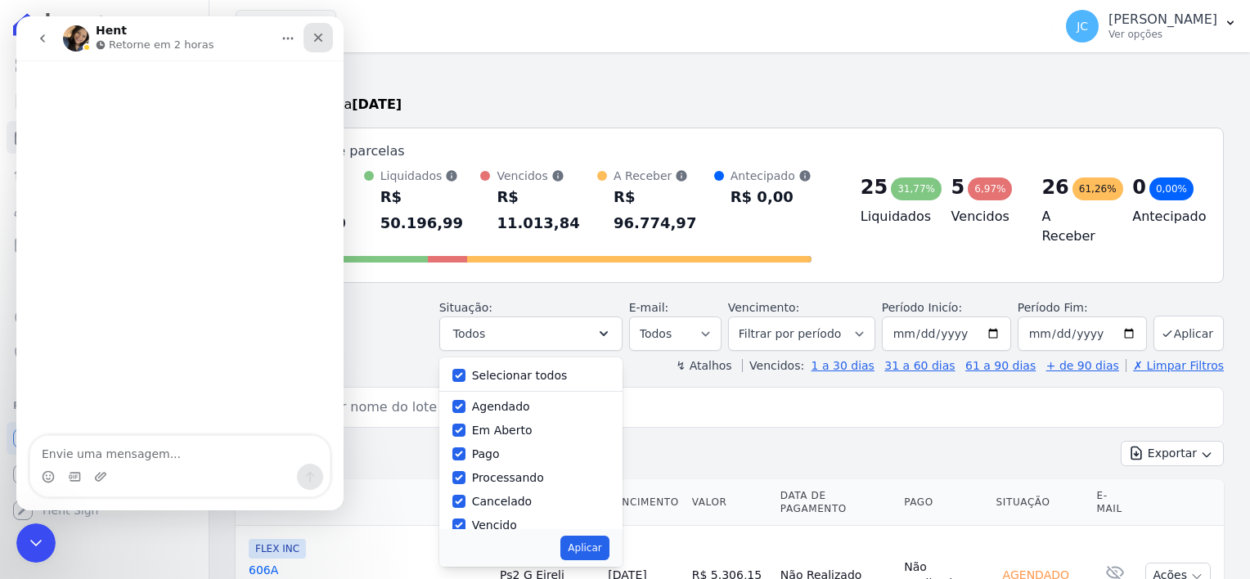
click at [316, 34] on icon "Fechar" at bounding box center [318, 37] width 13 height 13
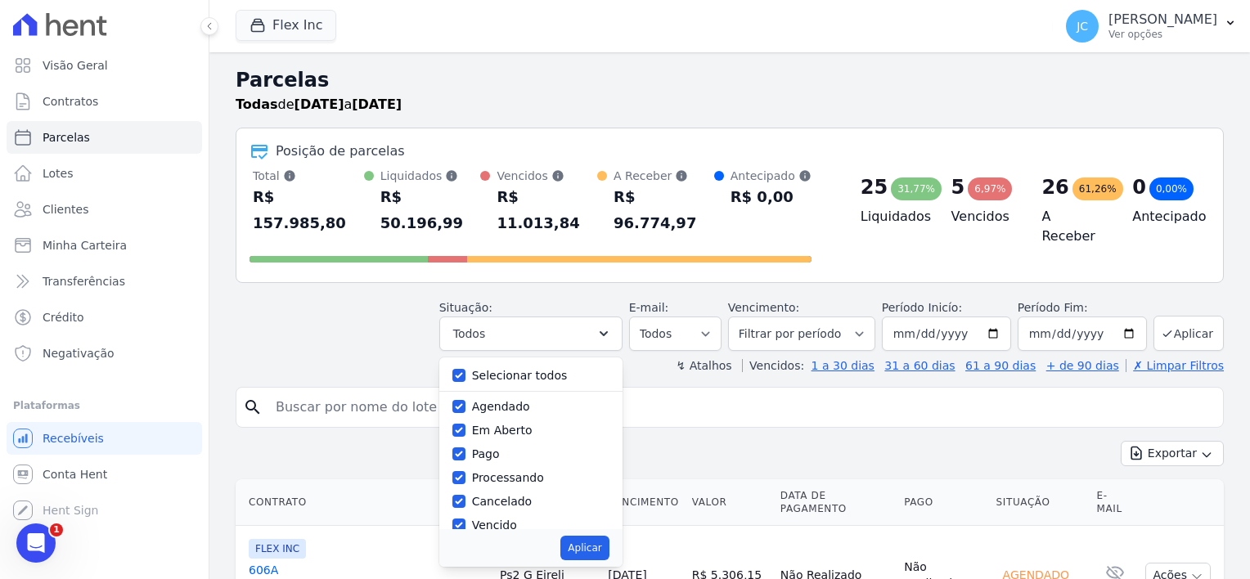
click at [524, 369] on label "Selecionar todos" at bounding box center [520, 375] width 96 height 13
click at [466, 369] on input "Selecionar todos" at bounding box center [458, 375] width 13 height 13
checkbox input "false"
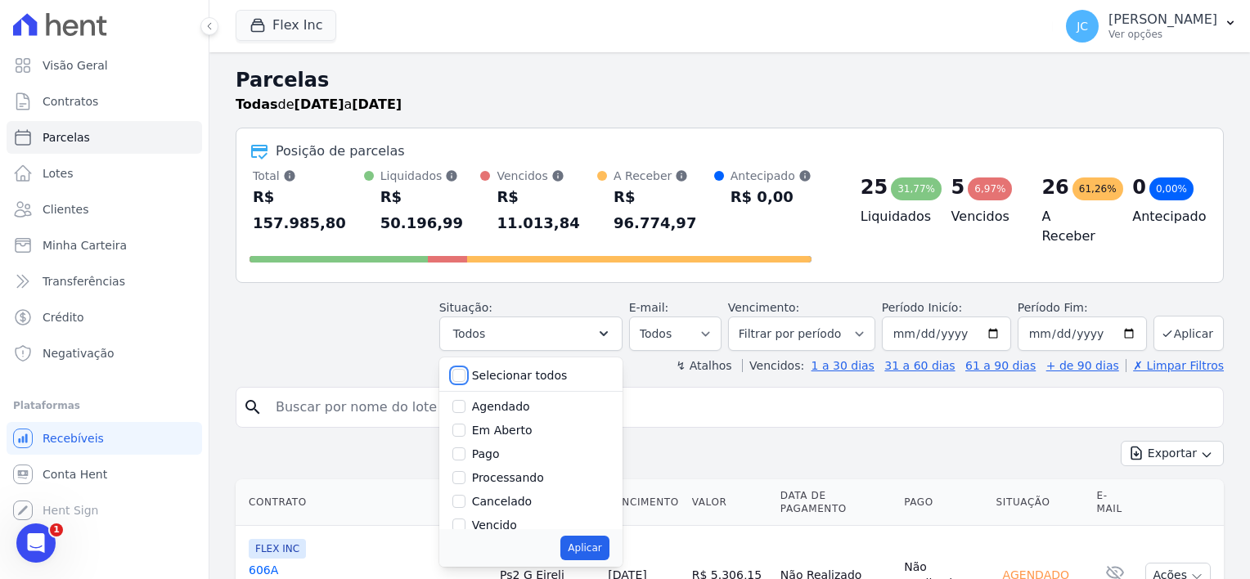
checkbox input "false"
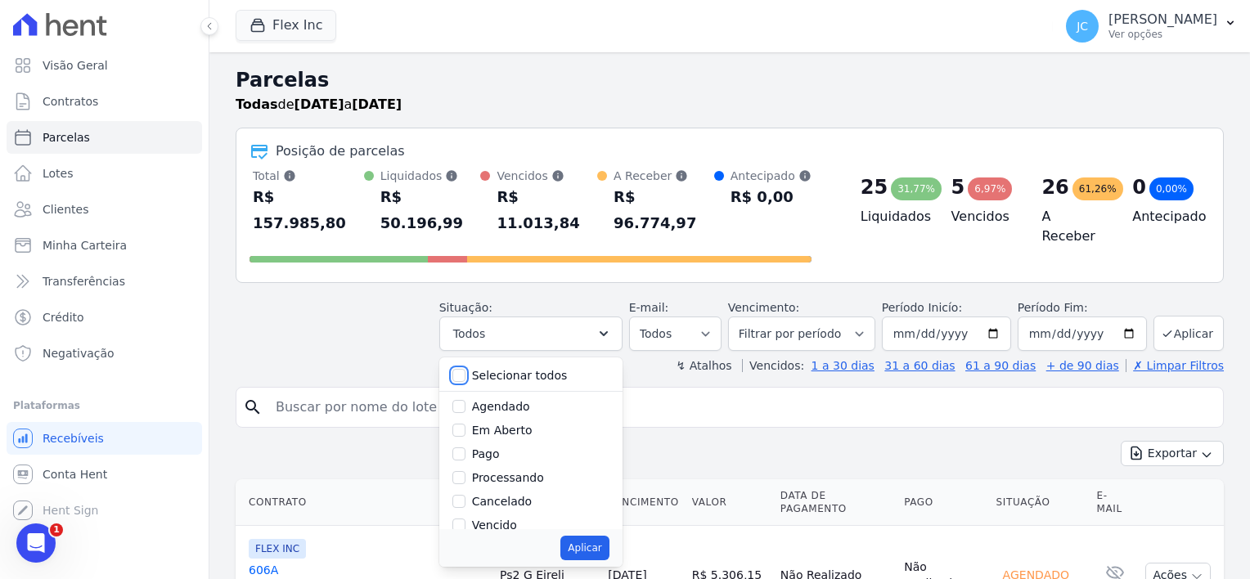
checkbox input "false"
click at [503, 424] on label "Em Aberto" at bounding box center [502, 430] width 61 height 13
click at [466, 424] on input "Em Aberto" at bounding box center [458, 430] width 13 height 13
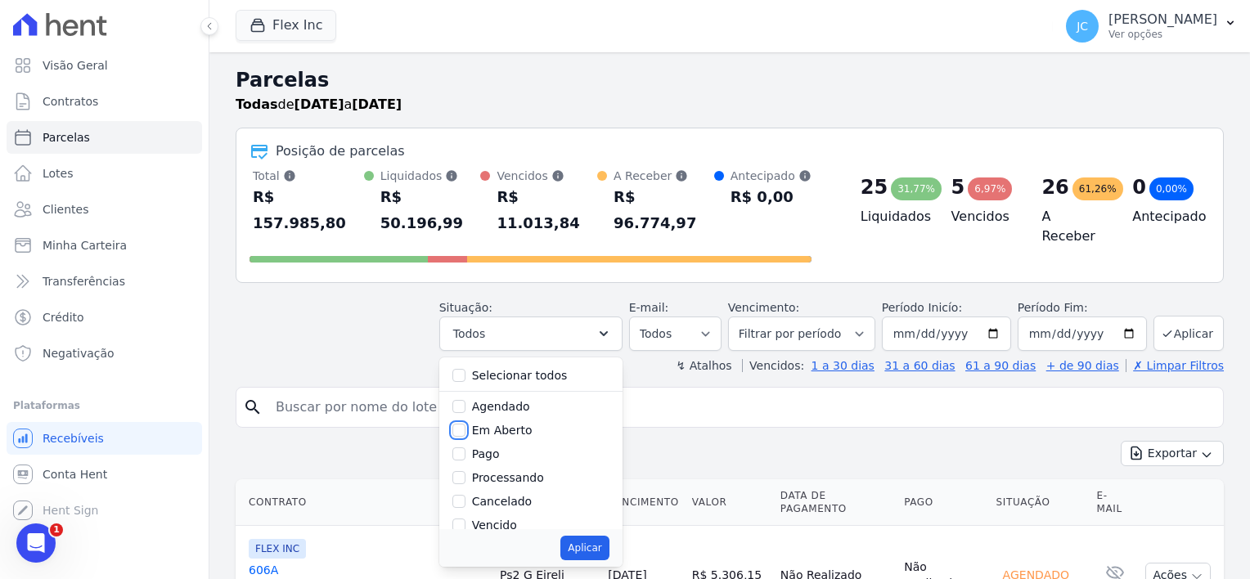
checkbox input "true"
click at [591, 536] on button "Aplicar" at bounding box center [584, 548] width 48 height 25
select select "pending"
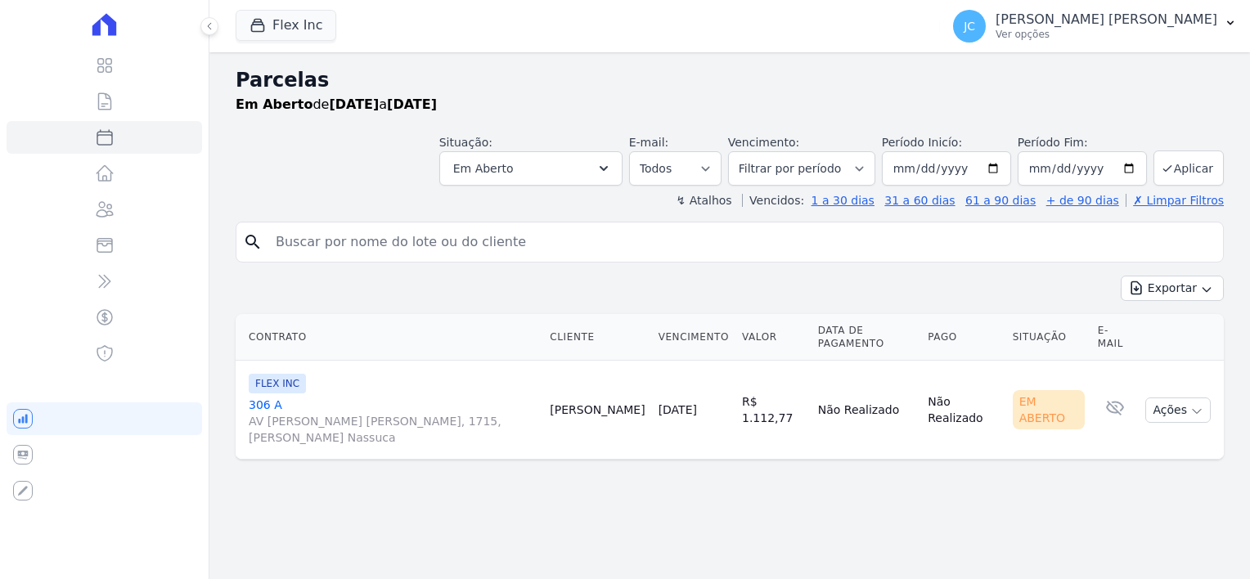
select select
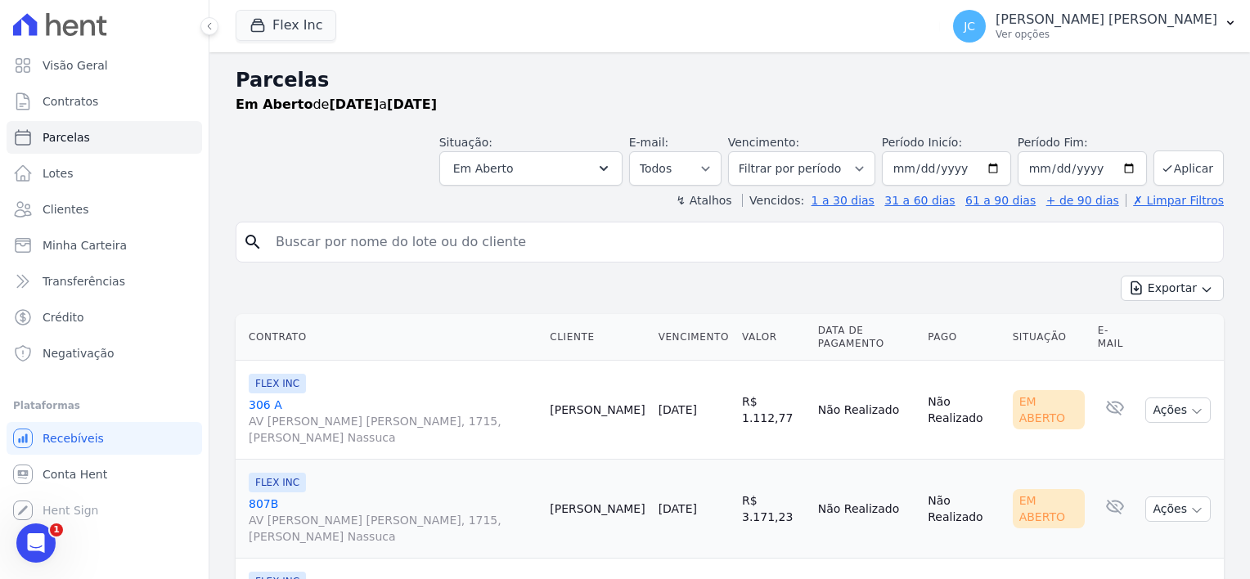
click at [345, 237] on input "search" at bounding box center [741, 242] width 951 height 33
type input "kleber"
click at [1174, 167] on button "Aplicar" at bounding box center [1189, 168] width 70 height 35
select select
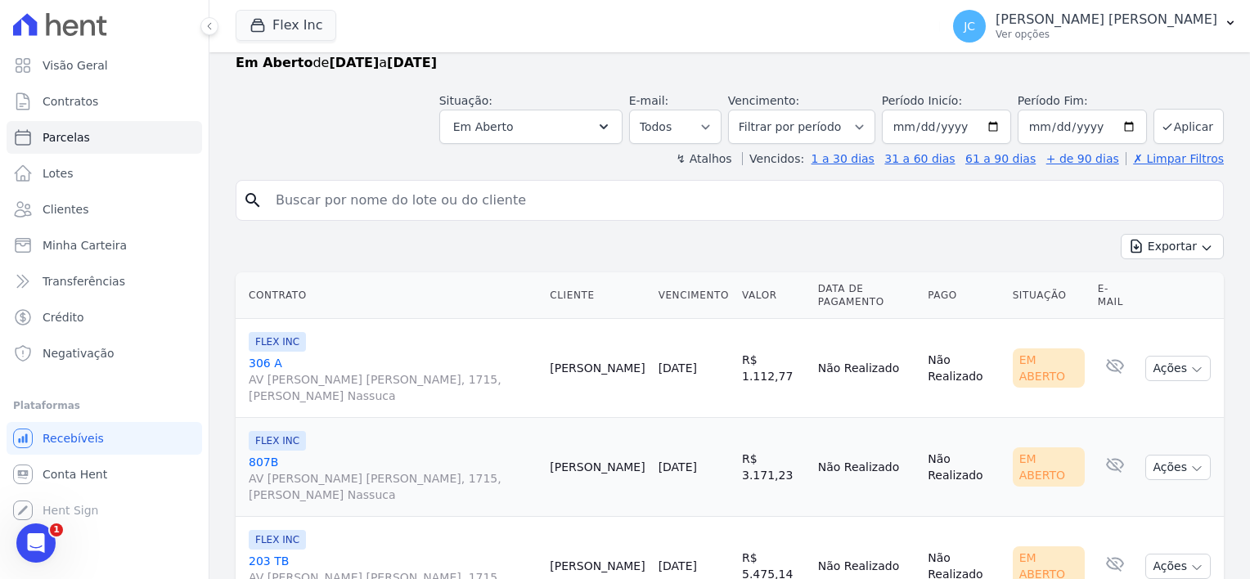
scroll to position [65, 0]
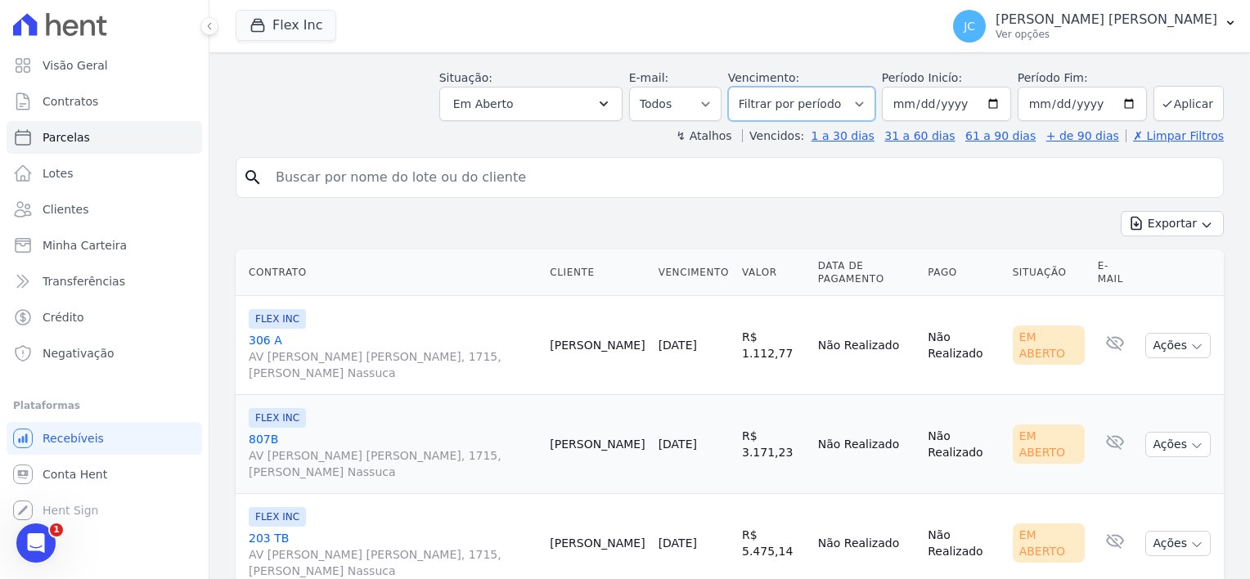
click at [808, 95] on select "Filtrar por período ──────── Todos os meses Julho/2025 Agosto/2025 Setembro/202…" at bounding box center [801, 104] width 147 height 34
select select "08/2025"
click at [741, 87] on select "Filtrar por período ──────── Todos os meses Julho/2025 Agosto/2025 Setembro/202…" at bounding box center [801, 104] width 147 height 34
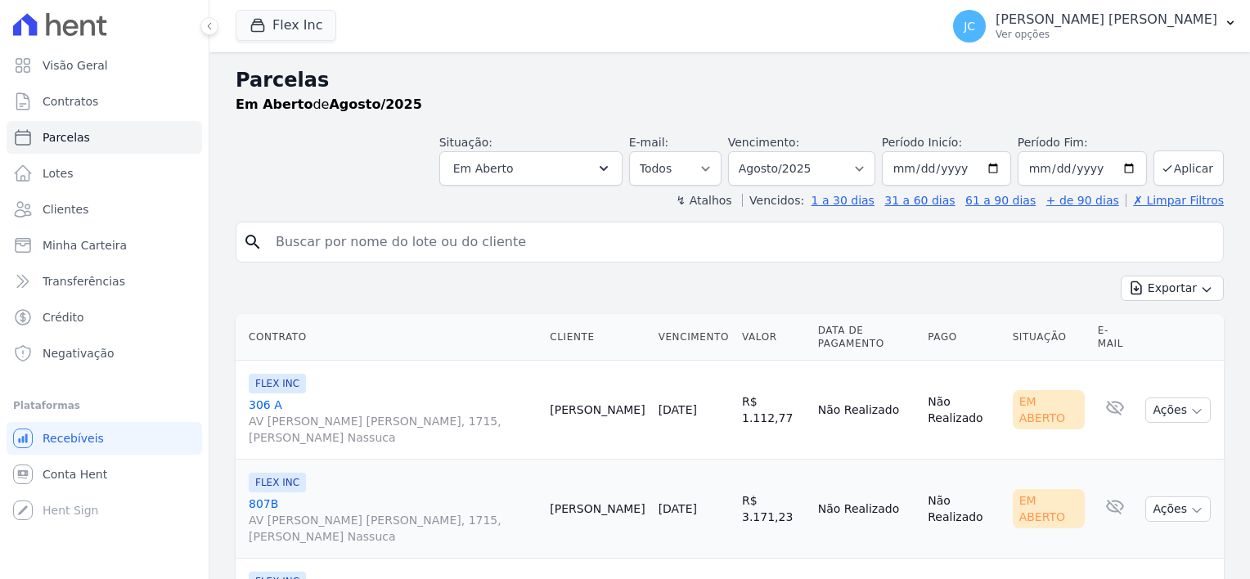
select select
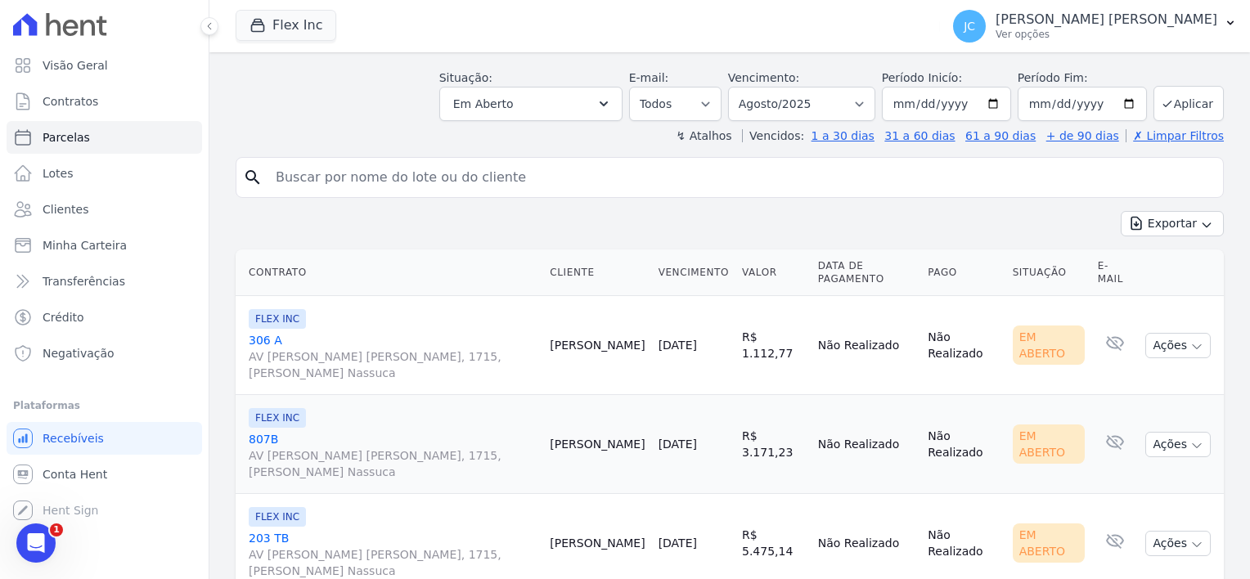
click at [345, 169] on input "search" at bounding box center [741, 177] width 951 height 33
type input "Kleber Cesar Pereira"
click at [1174, 99] on button "Aplicar" at bounding box center [1189, 103] width 70 height 35
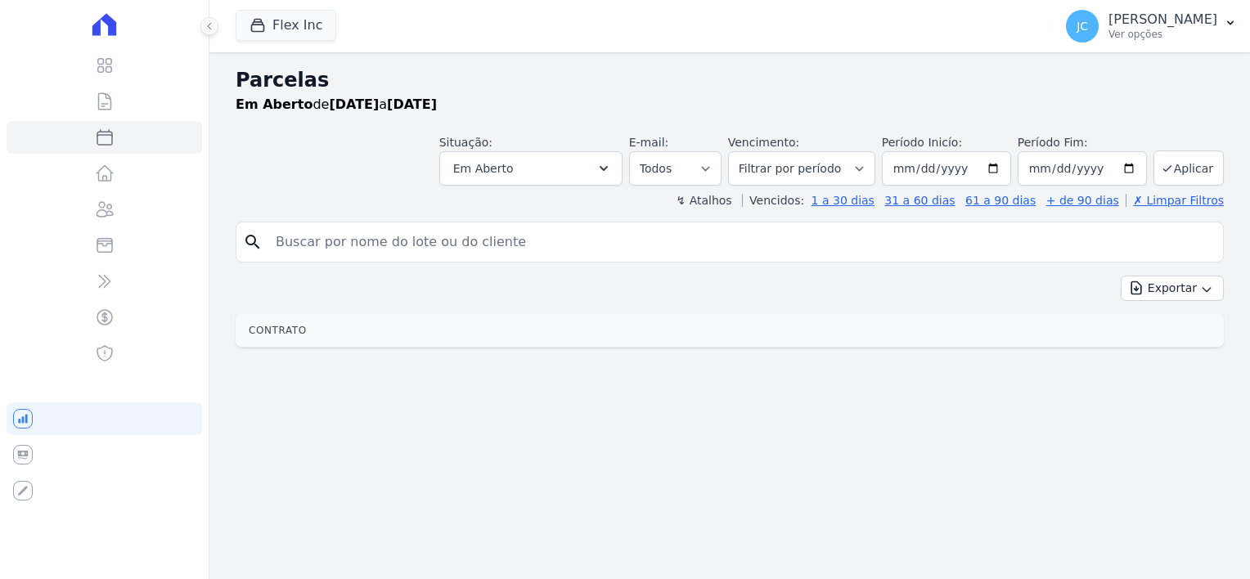
select select
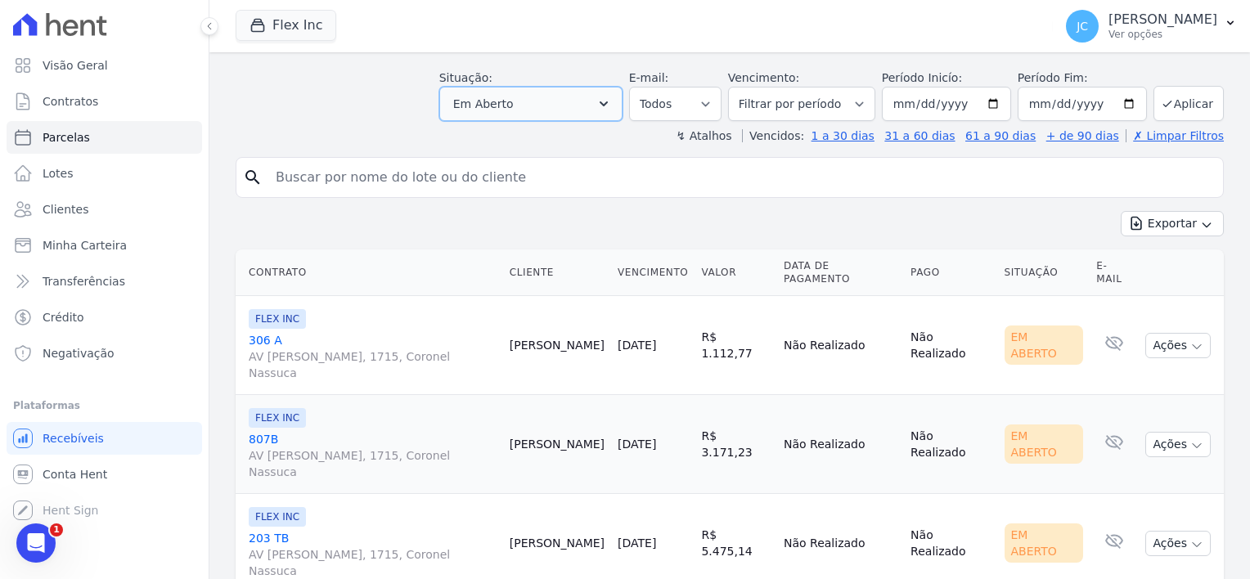
click at [512, 99] on span "Em Aberto" at bounding box center [483, 104] width 61 height 20
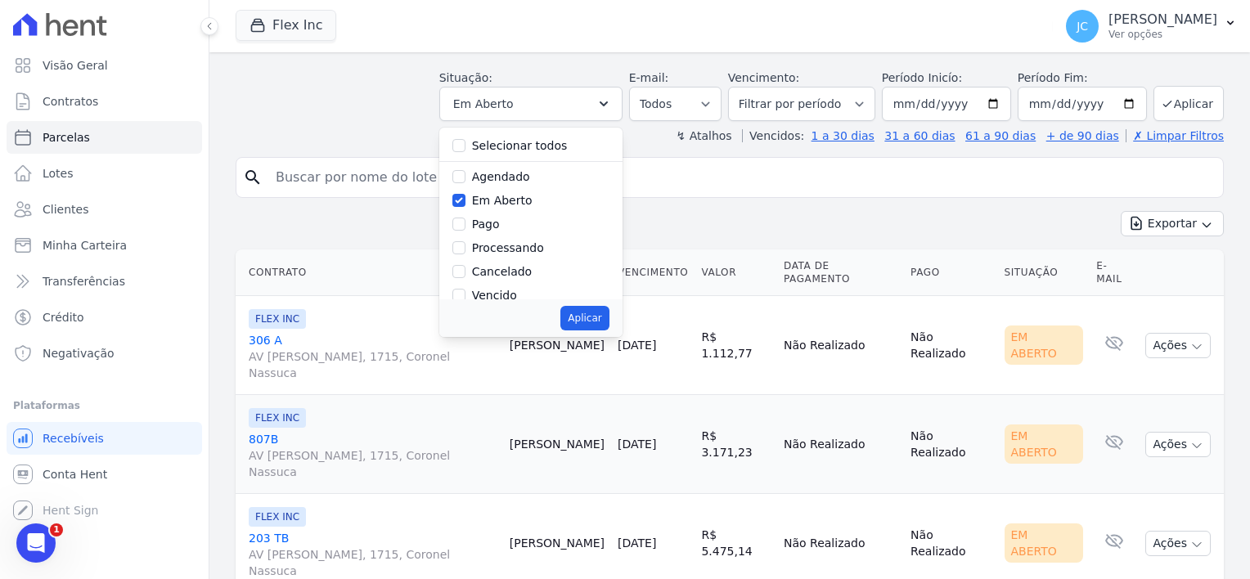
click at [511, 177] on label "Agendado" at bounding box center [501, 176] width 58 height 13
click at [466, 177] on input "Agendado" at bounding box center [458, 176] width 13 height 13
checkbox input "true"
click at [466, 147] on input "Selecionar todos" at bounding box center [458, 145] width 13 height 13
checkbox input "true"
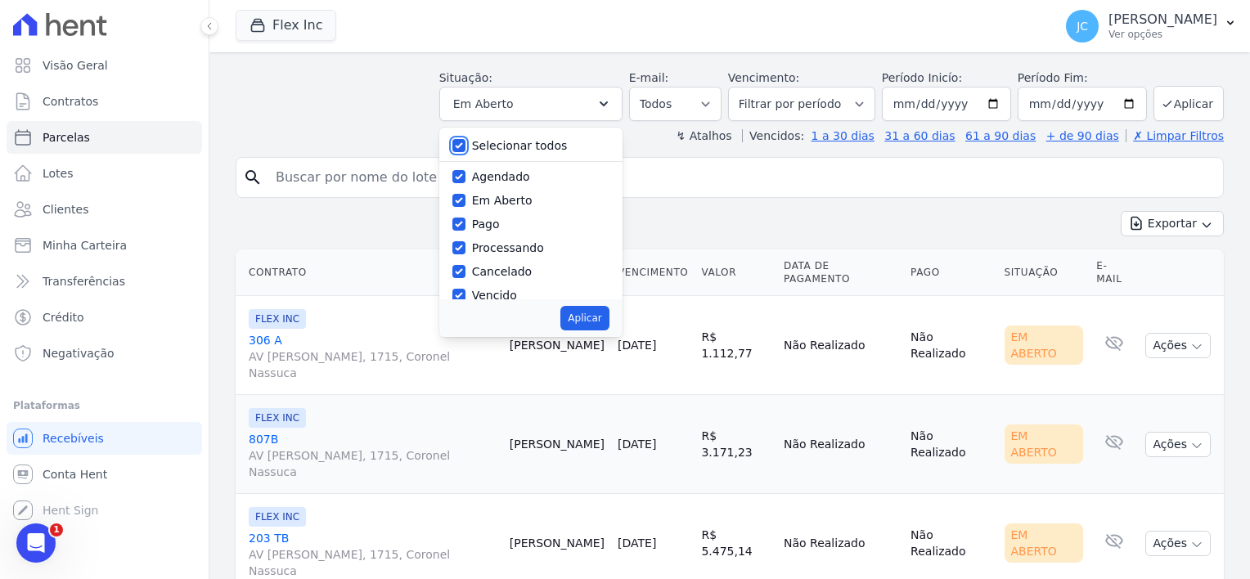
checkbox input "true"
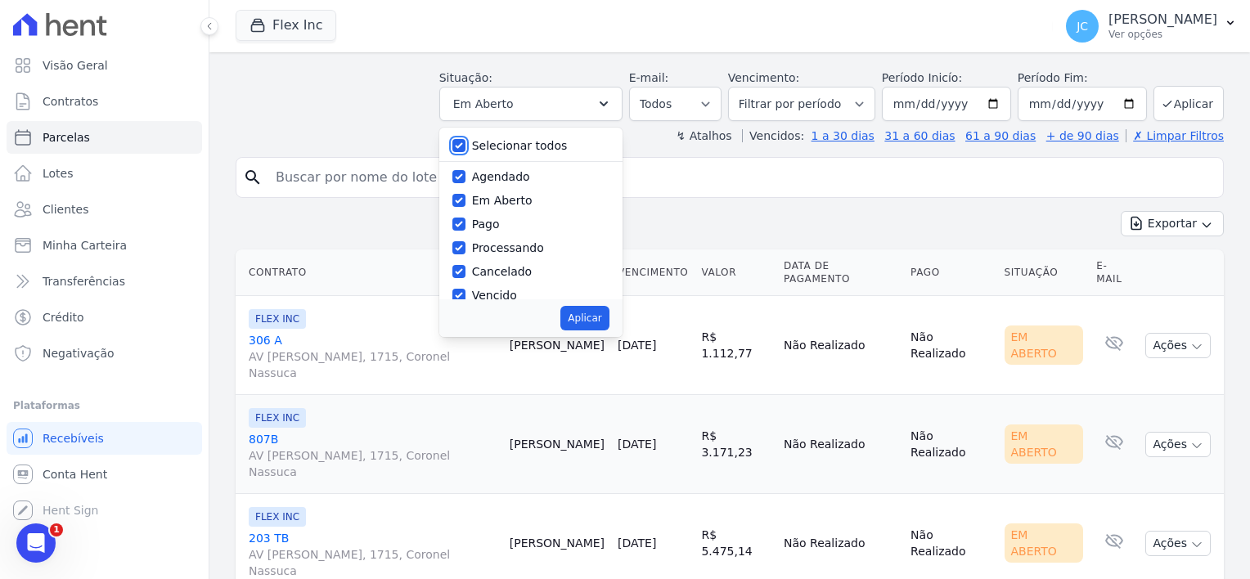
checkbox input "true"
click at [500, 226] on label "Pago" at bounding box center [486, 224] width 28 height 13
click at [466, 226] on input "Pago" at bounding box center [458, 224] width 13 height 13
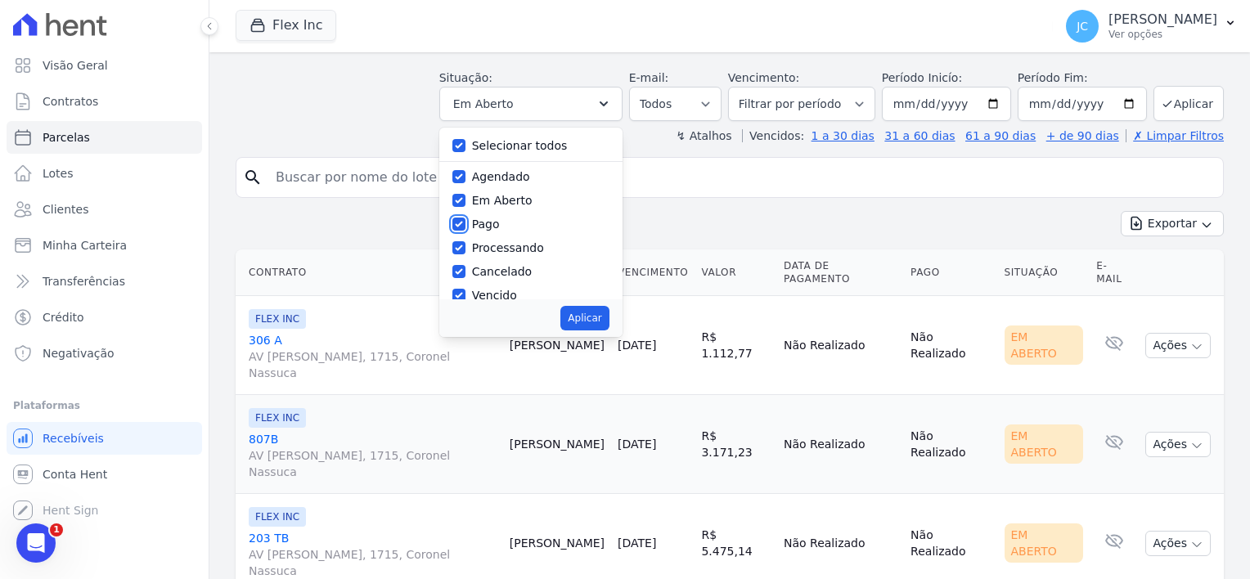
checkbox input "false"
click at [592, 314] on button "Aplicar" at bounding box center [584, 318] width 48 height 25
select select "scheduled"
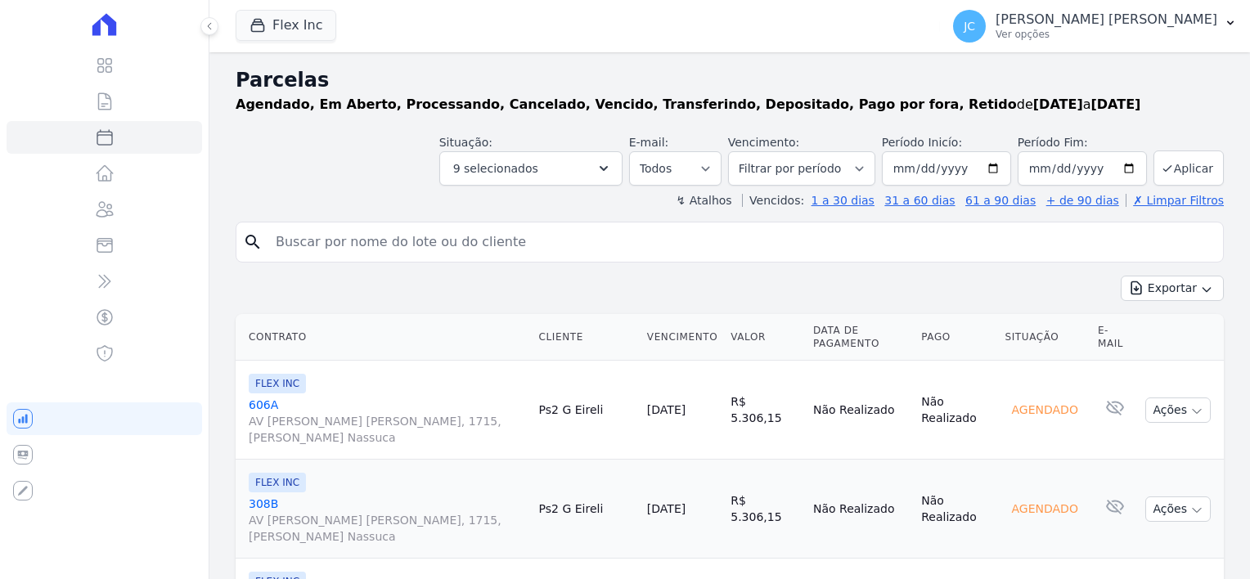
select select
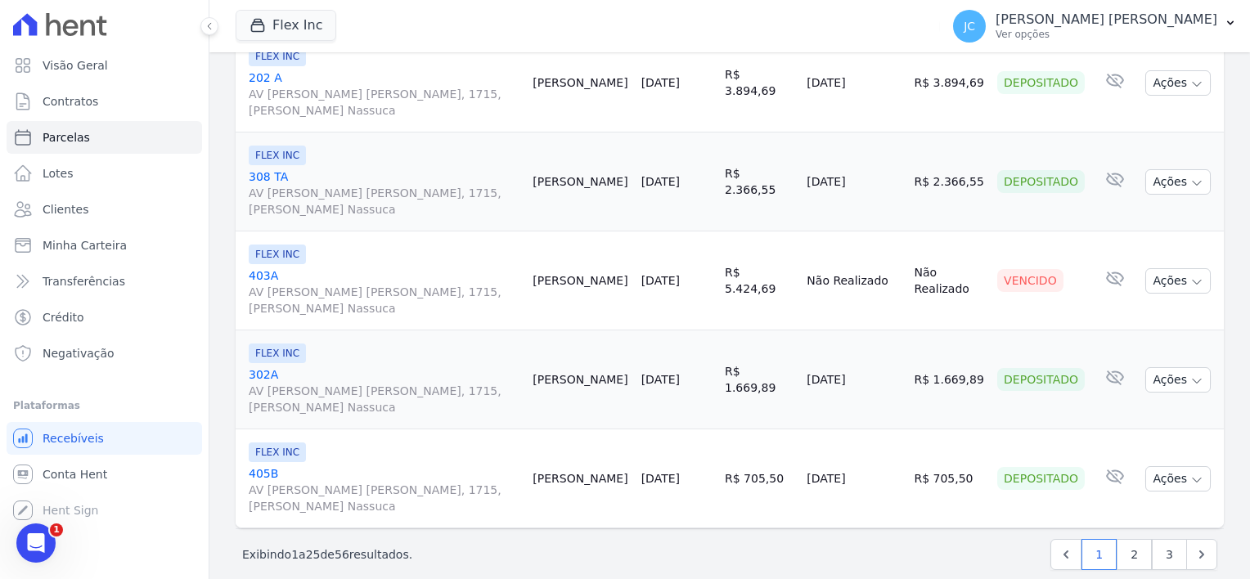
scroll to position [2306, 0]
